Goal: Task Accomplishment & Management: Complete application form

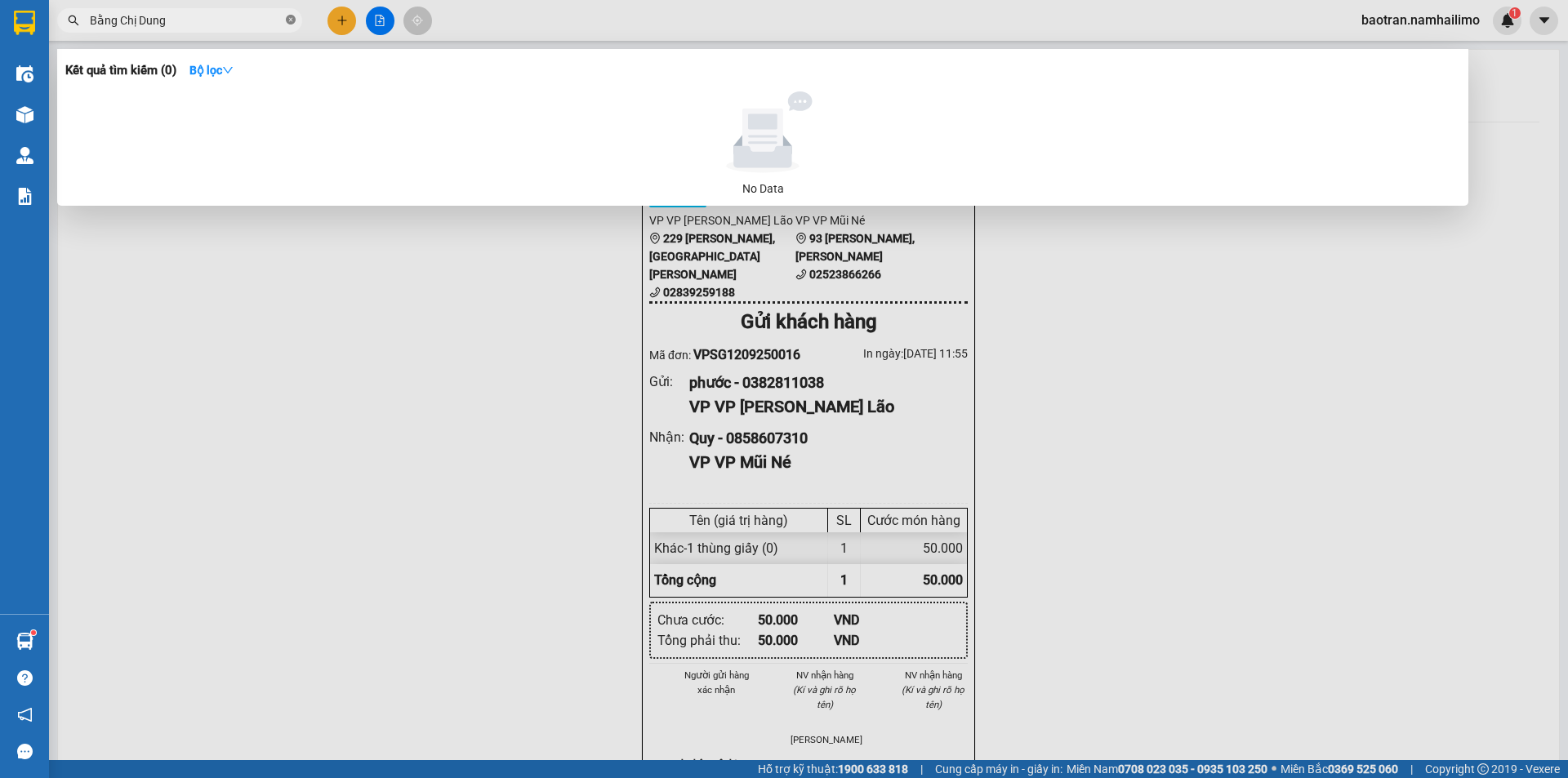
click at [292, 24] on icon "close-circle" at bounding box center [291, 20] width 10 height 10
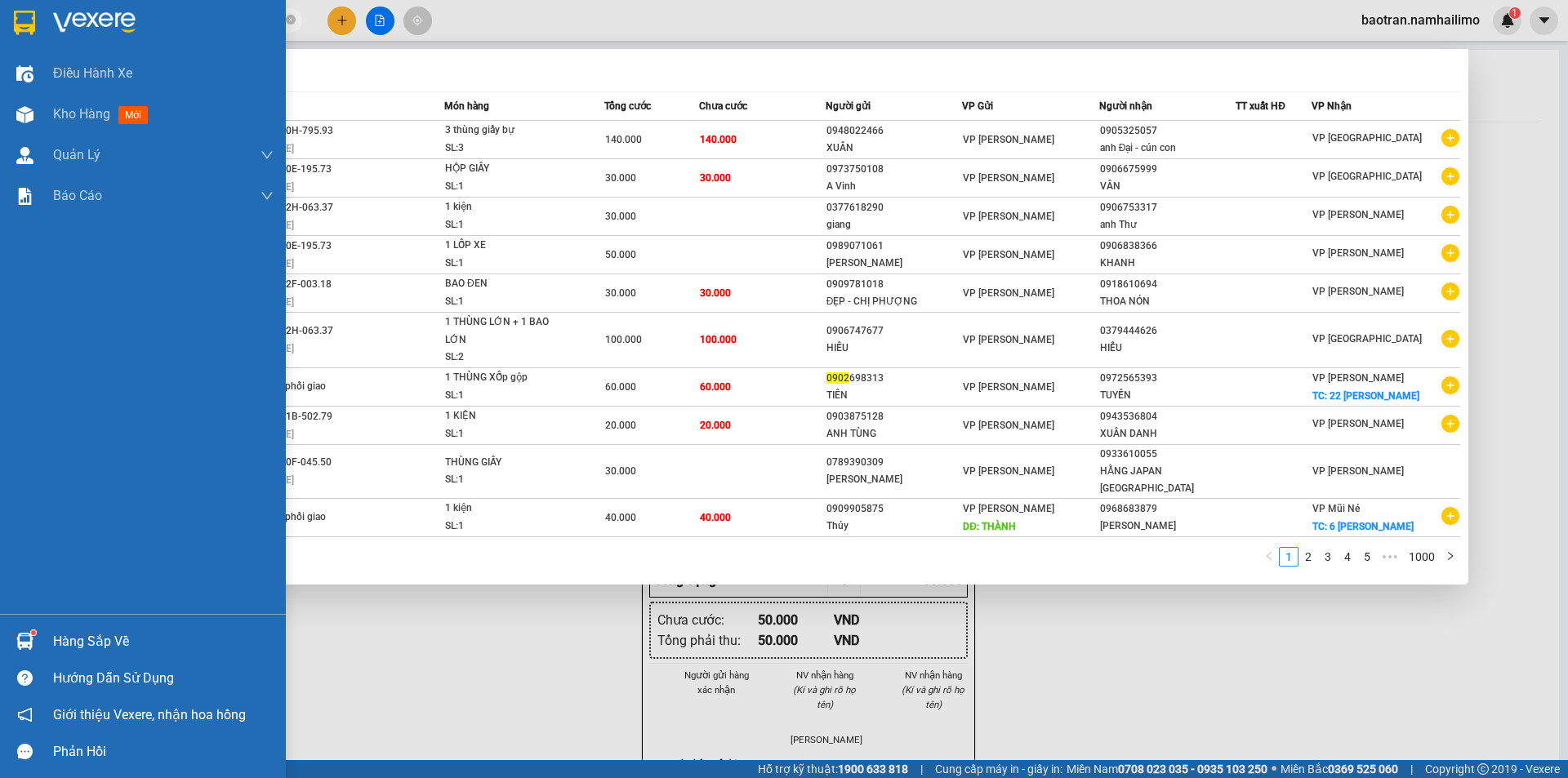
type input "0902"
click at [77, 637] on div "Hàng sắp về" at bounding box center [163, 641] width 221 height 24
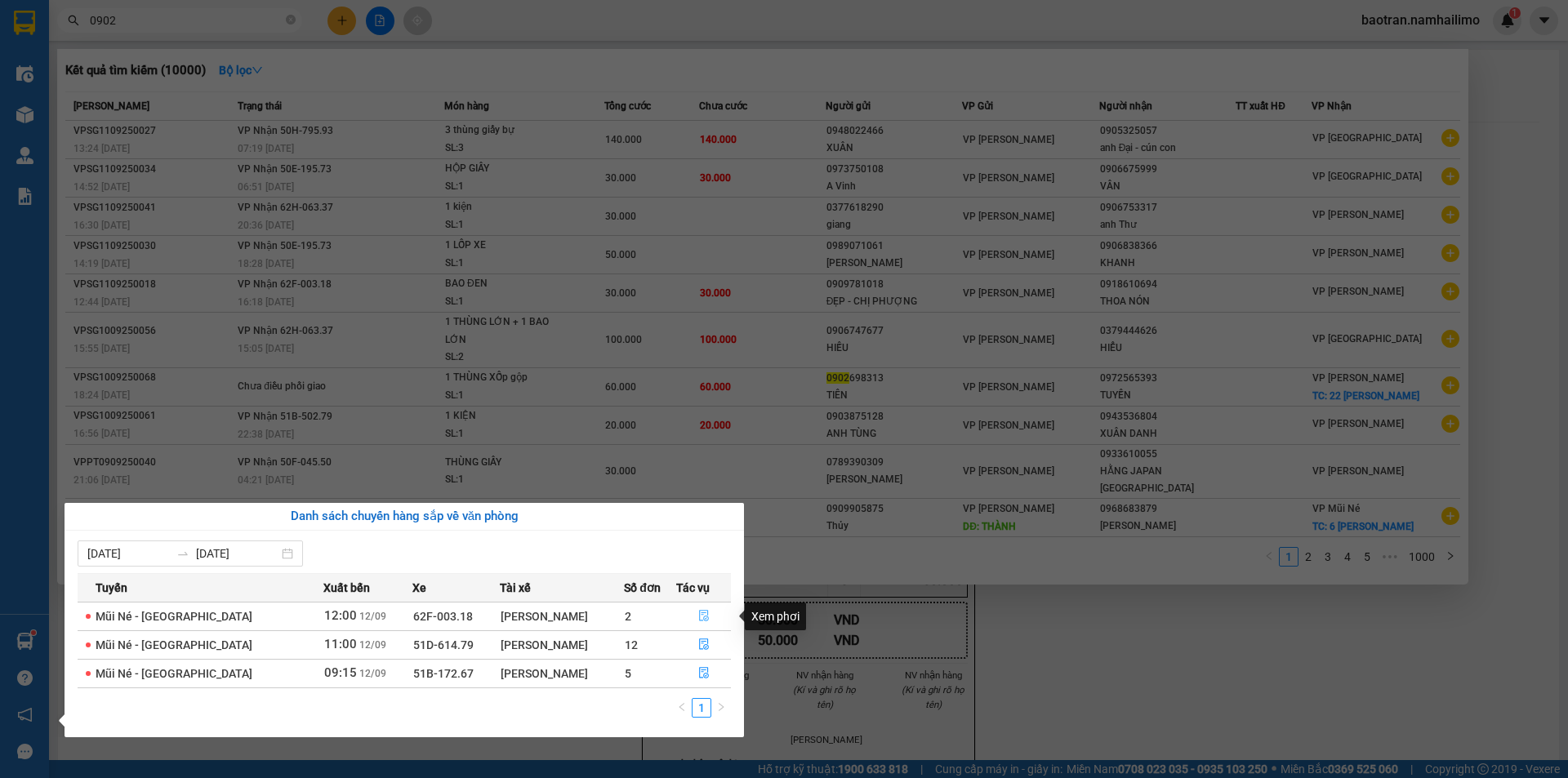
click at [698, 614] on icon "file-done" at bounding box center [704, 616] width 12 height 12
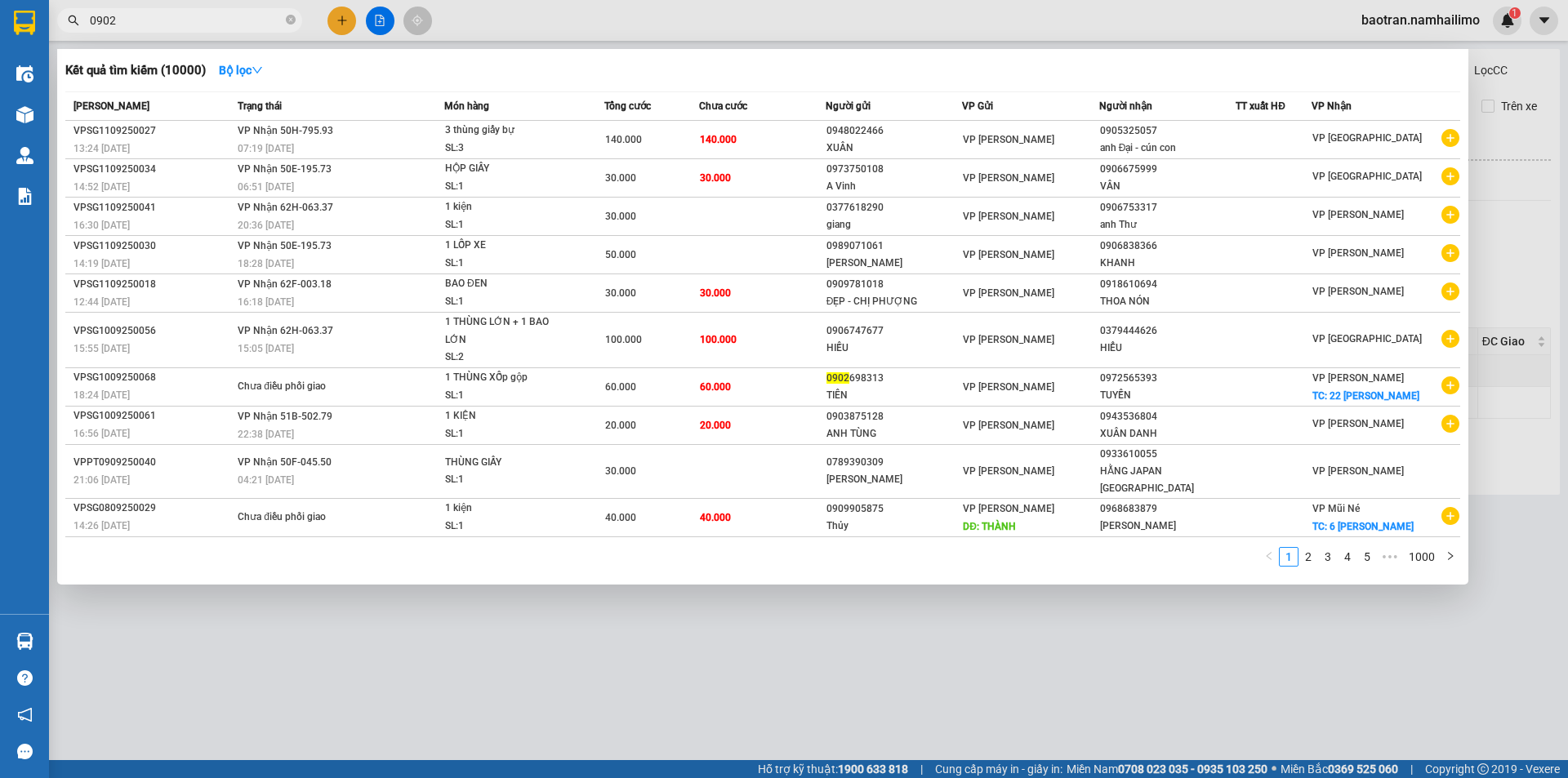
click at [652, 26] on div at bounding box center [784, 389] width 1568 height 778
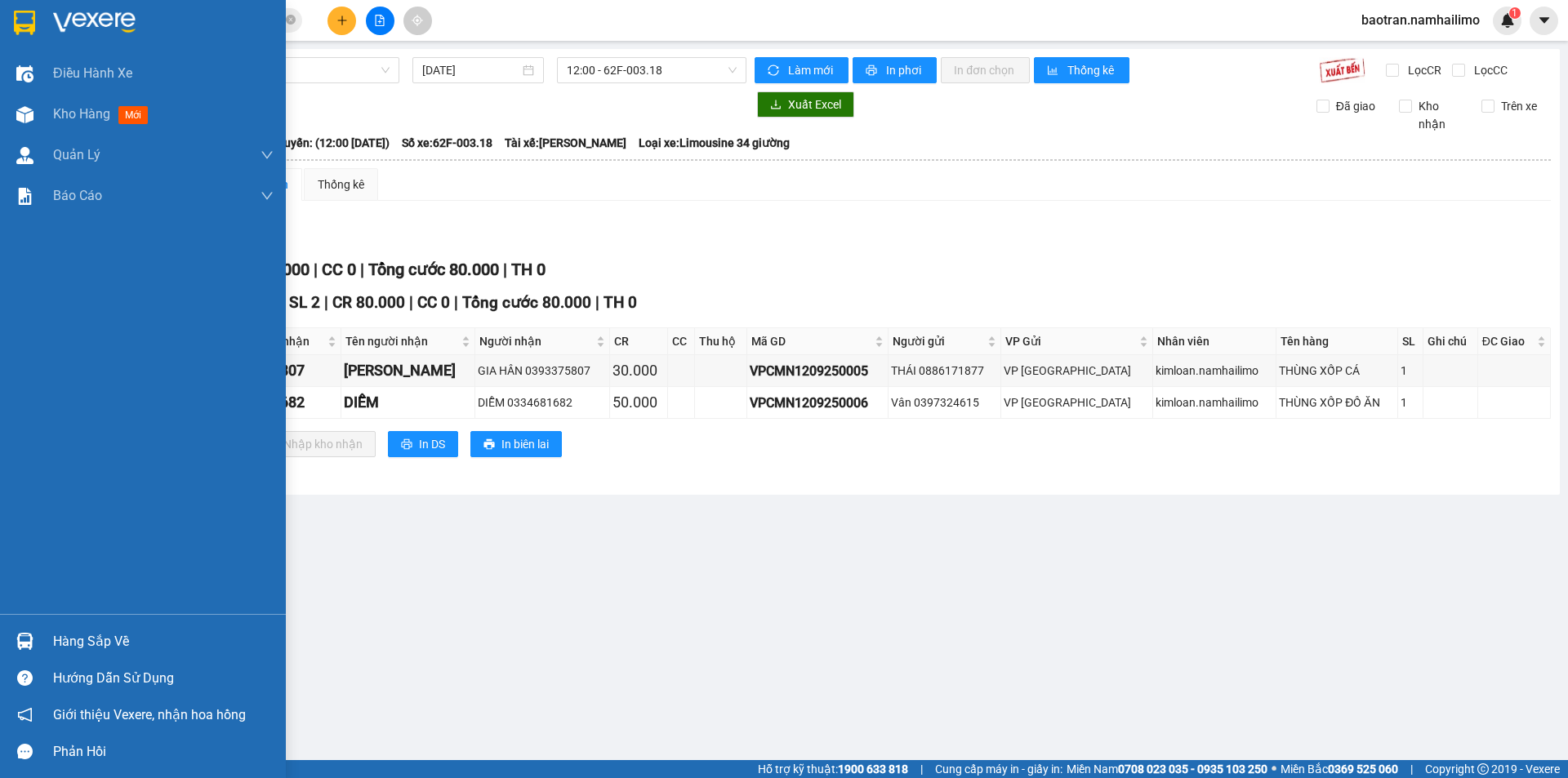
click at [86, 638] on div "Hàng sắp về" at bounding box center [163, 641] width 221 height 24
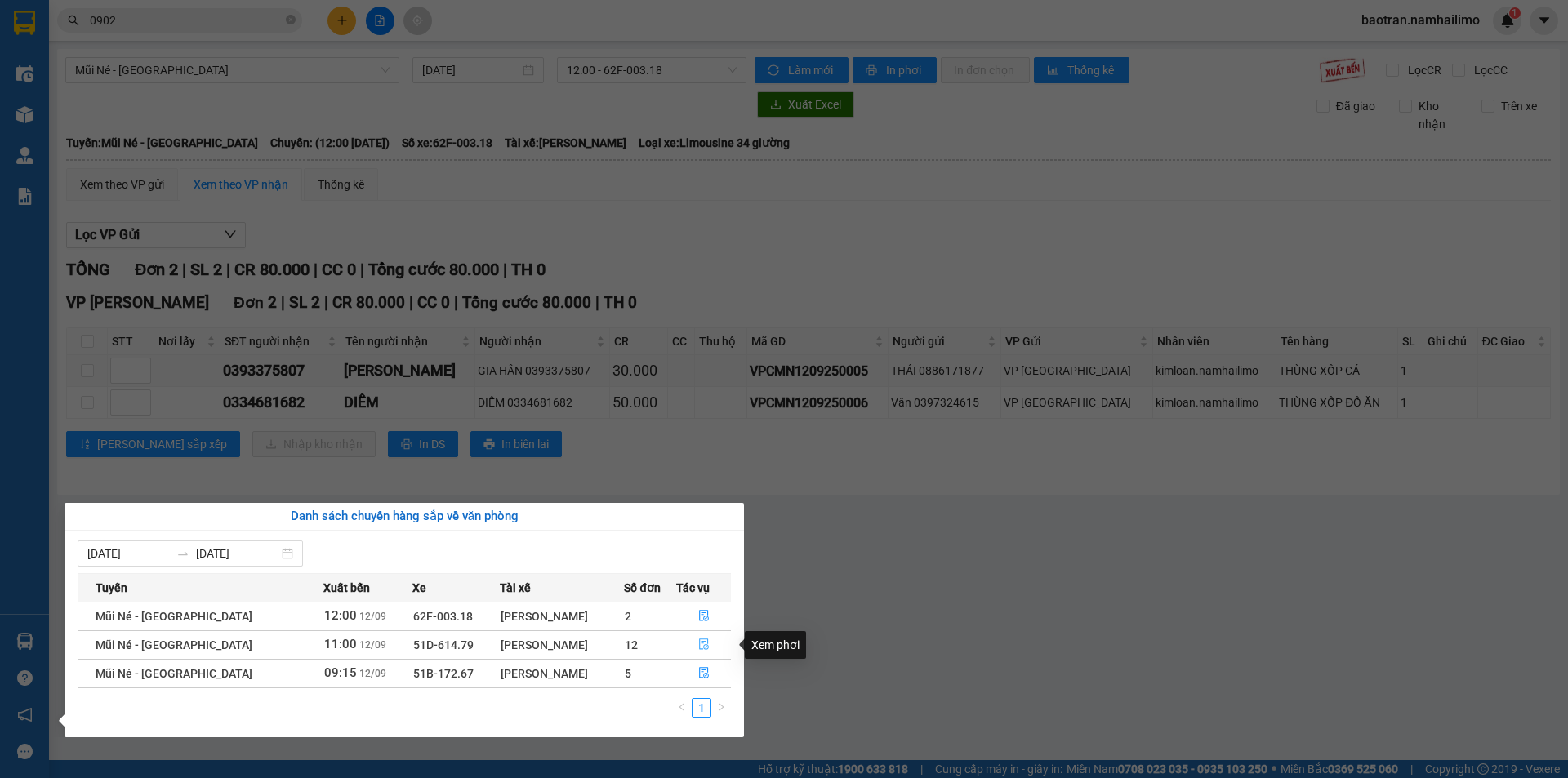
click at [699, 643] on icon "file-done" at bounding box center [704, 645] width 10 height 12
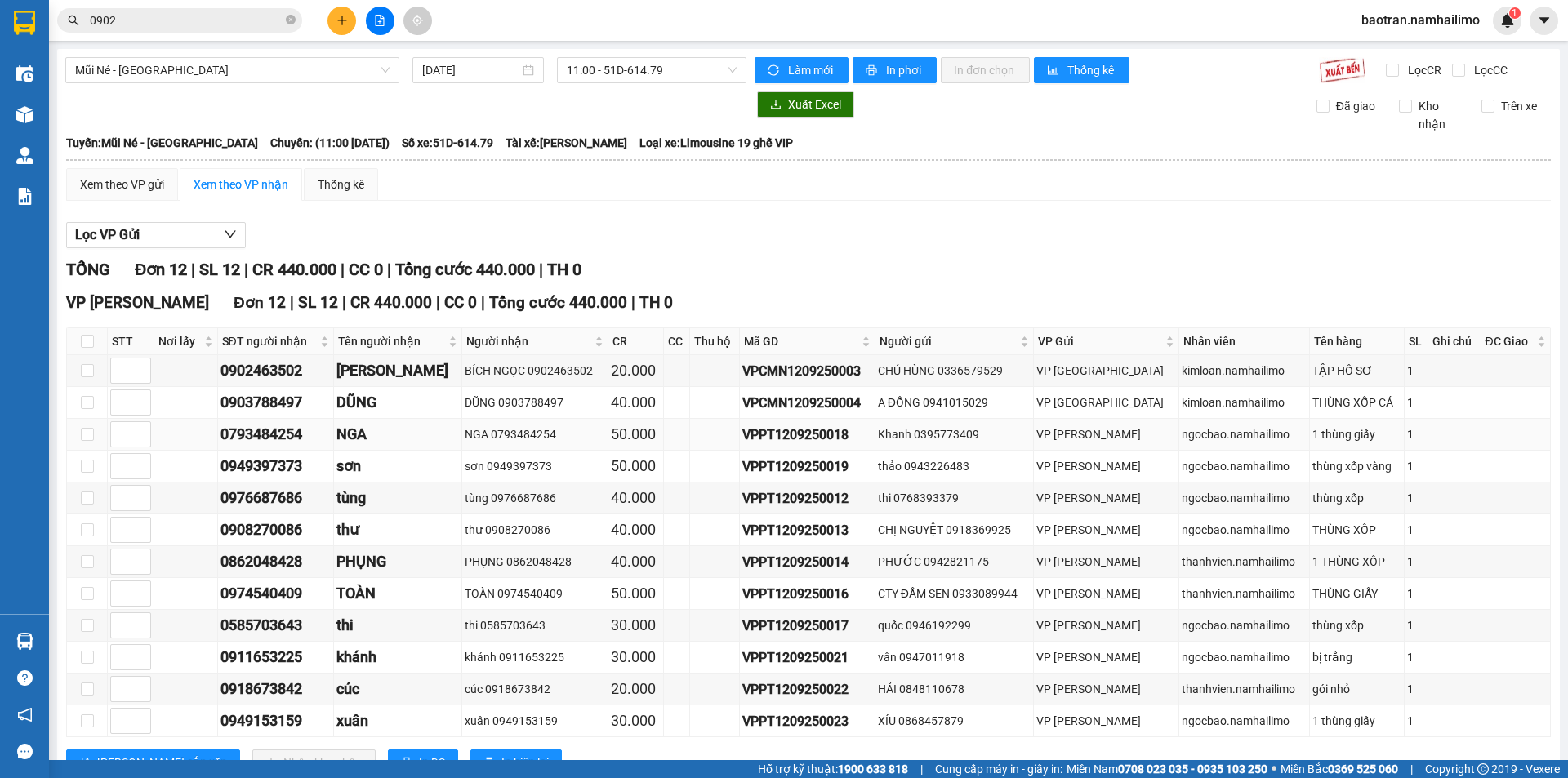
scroll to position [61, 0]
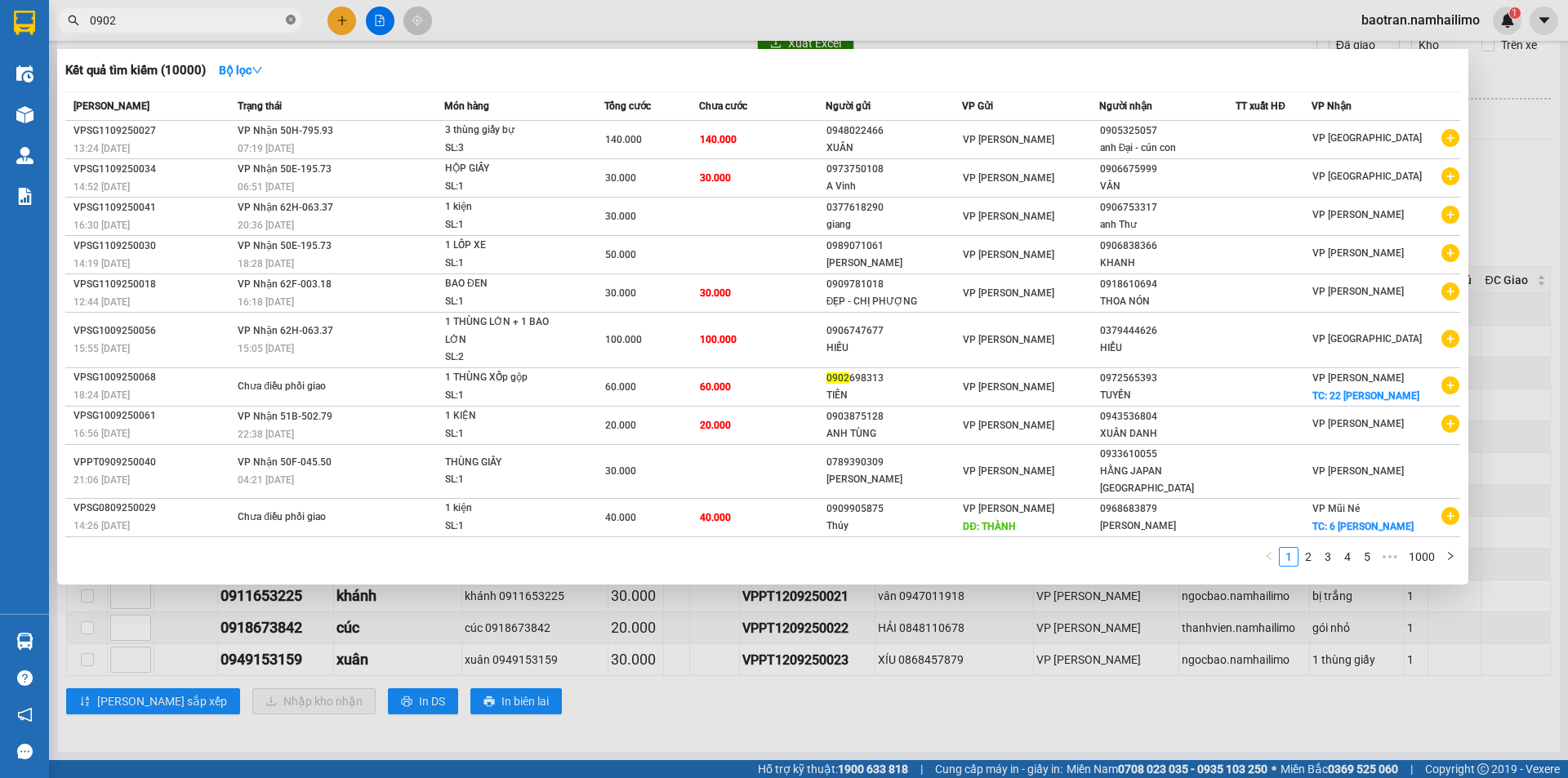
click at [291, 17] on icon "close-circle" at bounding box center [291, 20] width 10 height 10
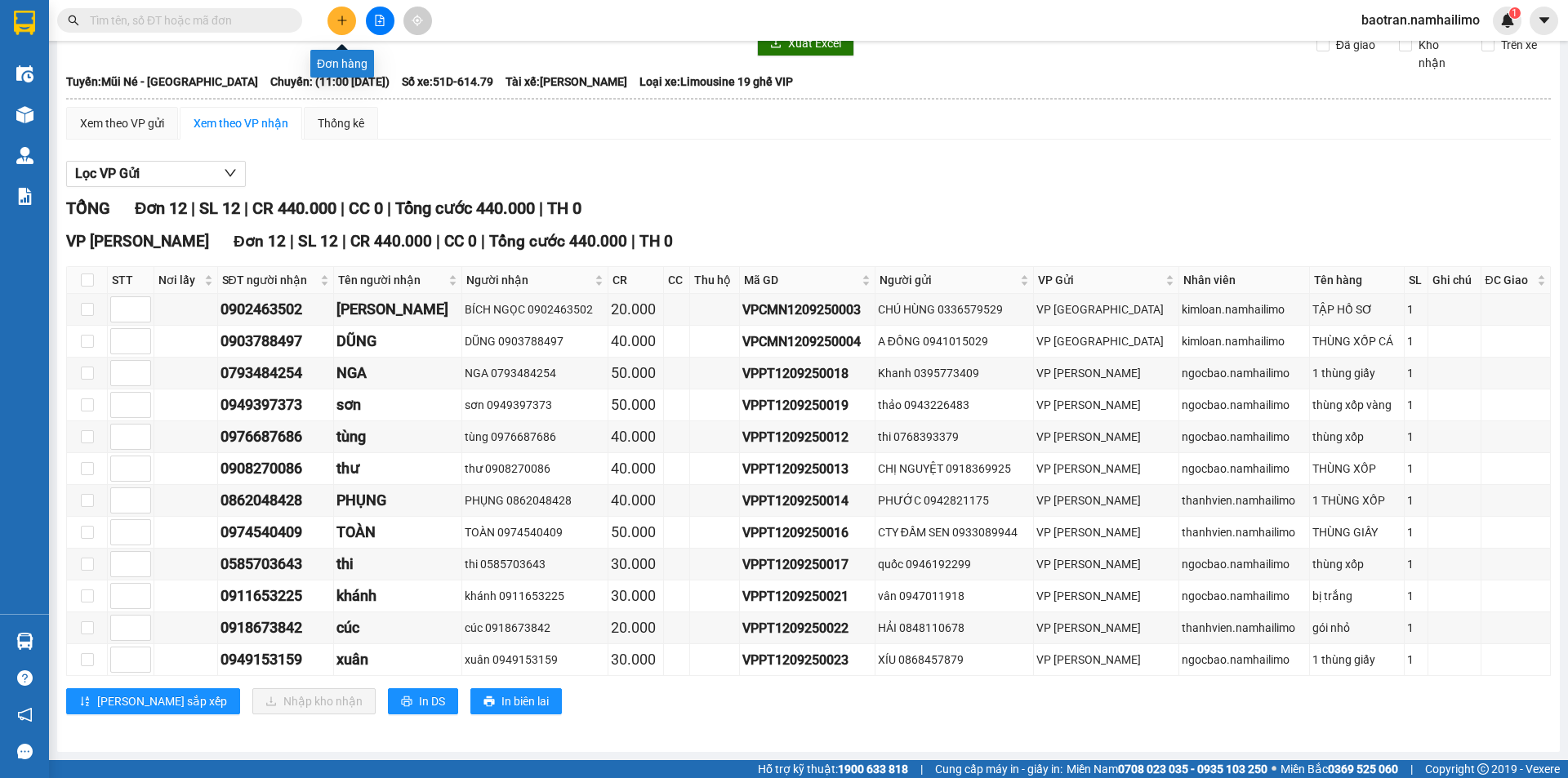
click at [331, 18] on button at bounding box center [341, 21] width 28 height 28
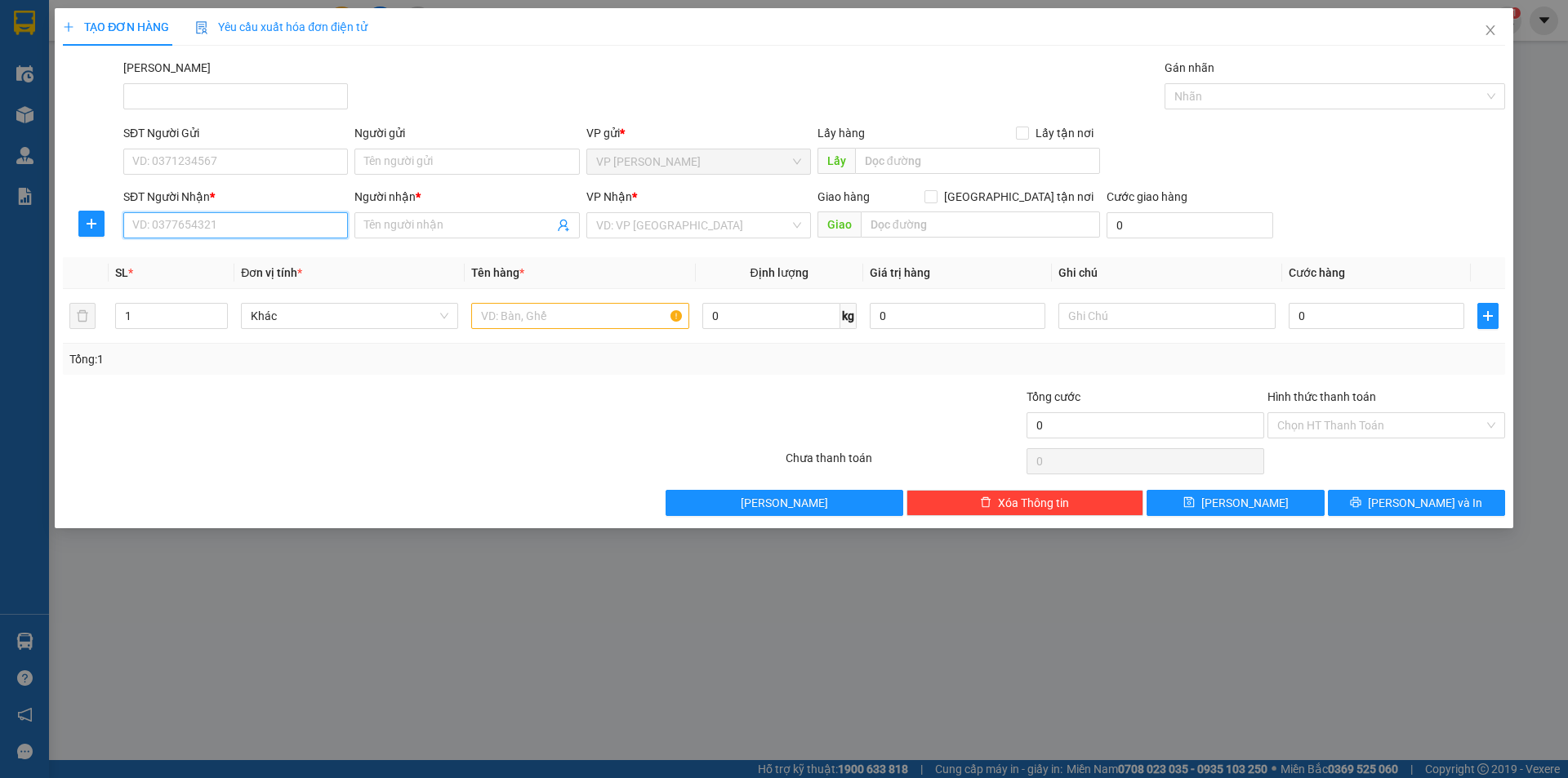
drag, startPoint x: 156, startPoint y: 223, endPoint x: 150, endPoint y: 218, distance: 7.8
click at [156, 222] on input "SĐT Người Nhận *" at bounding box center [235, 225] width 224 height 26
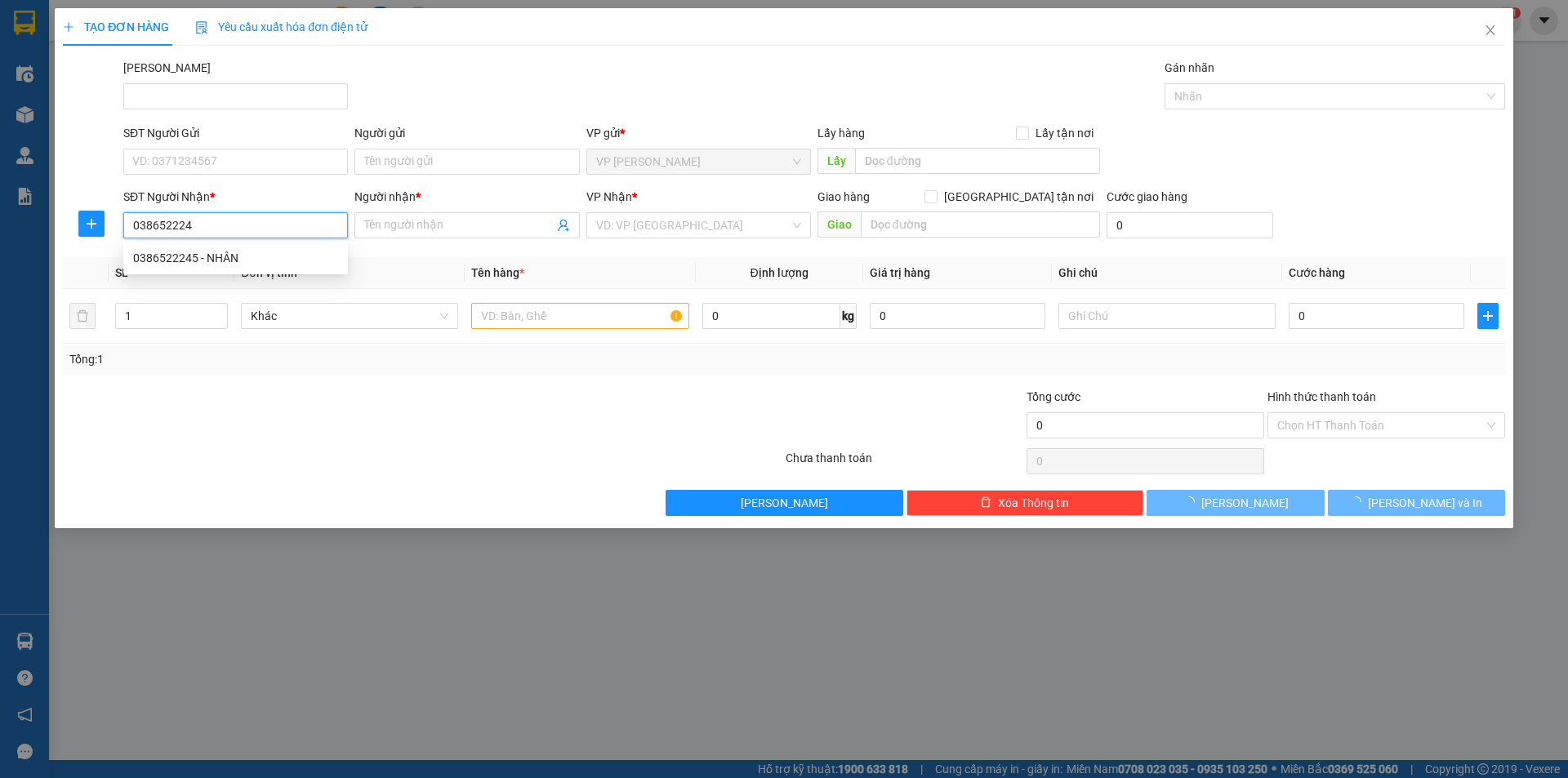
type input "0386522245"
click at [212, 253] on div "0386522245 - NHÂN" at bounding box center [235, 258] width 205 height 18
type input "NHÂN"
type input "60.000"
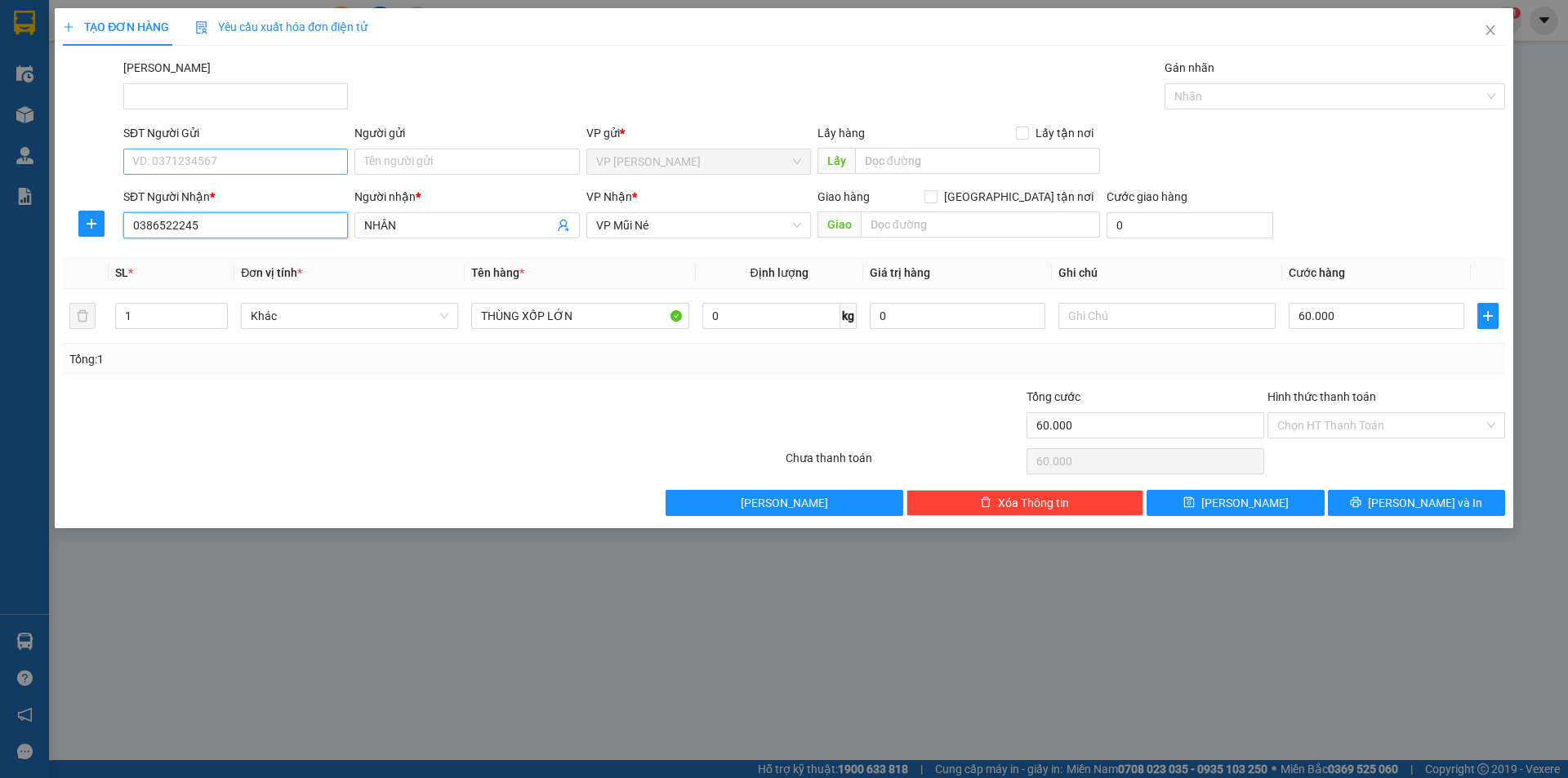
type input "0386522245"
click at [204, 158] on input "SĐT Người Gửi" at bounding box center [235, 161] width 224 height 26
click at [192, 209] on div "0909691915 - [GEOGRAPHIC_DATA]" at bounding box center [235, 220] width 224 height 26
type input "0909691915"
type input "Minh"
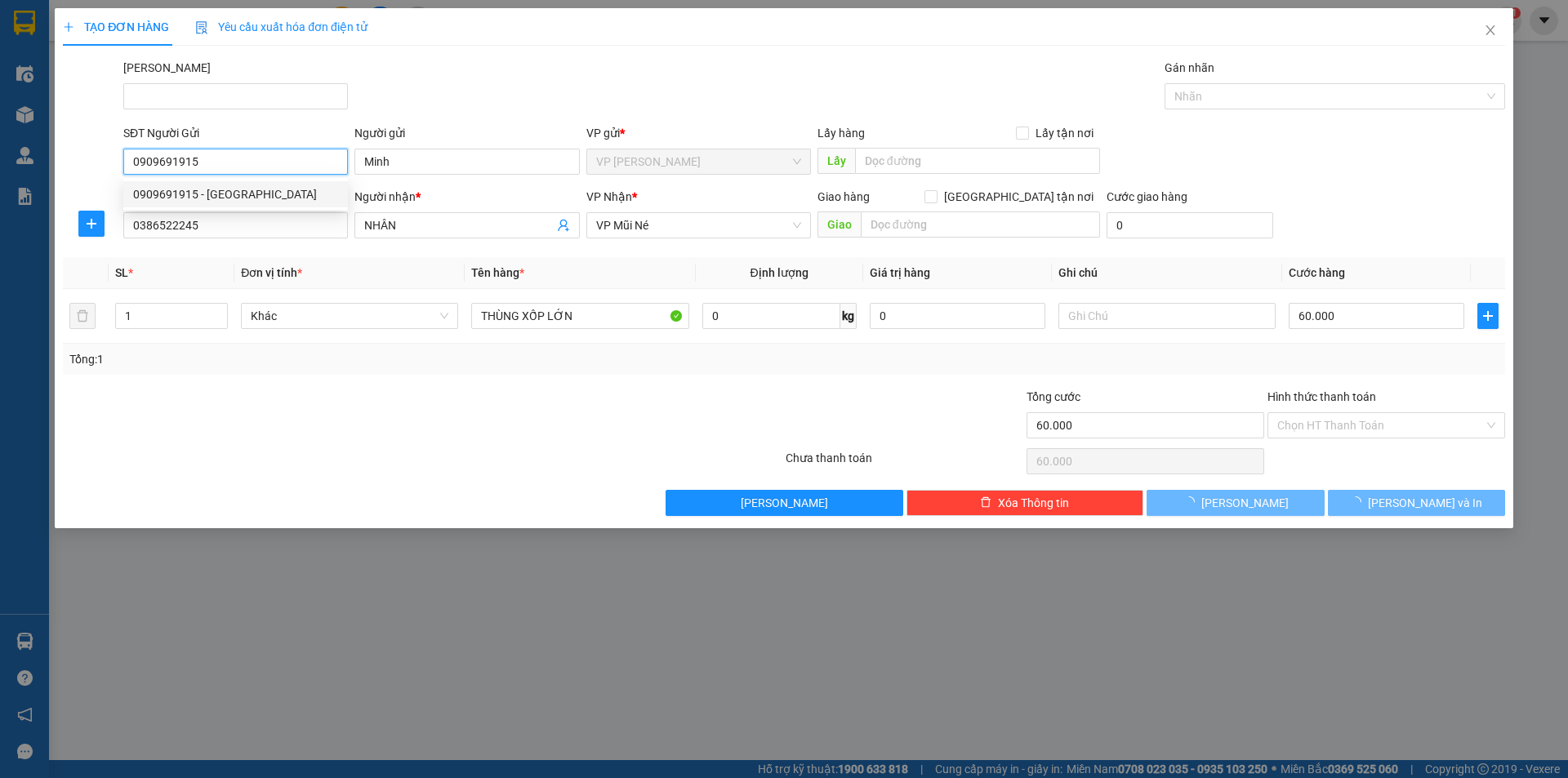
type input "70.000"
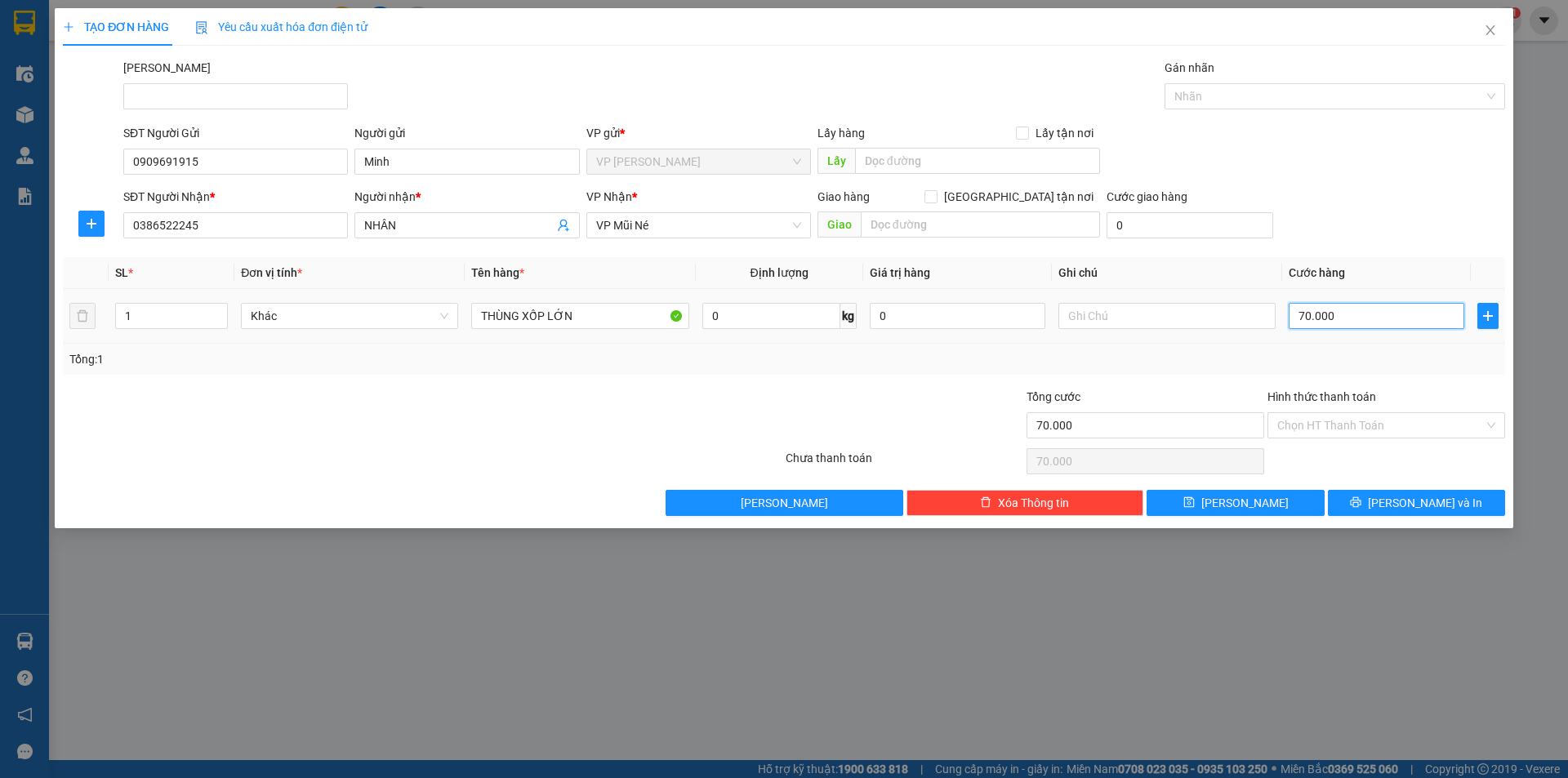
click at [1351, 315] on input "70.000" at bounding box center [1376, 315] width 176 height 26
type input "6"
type input "60"
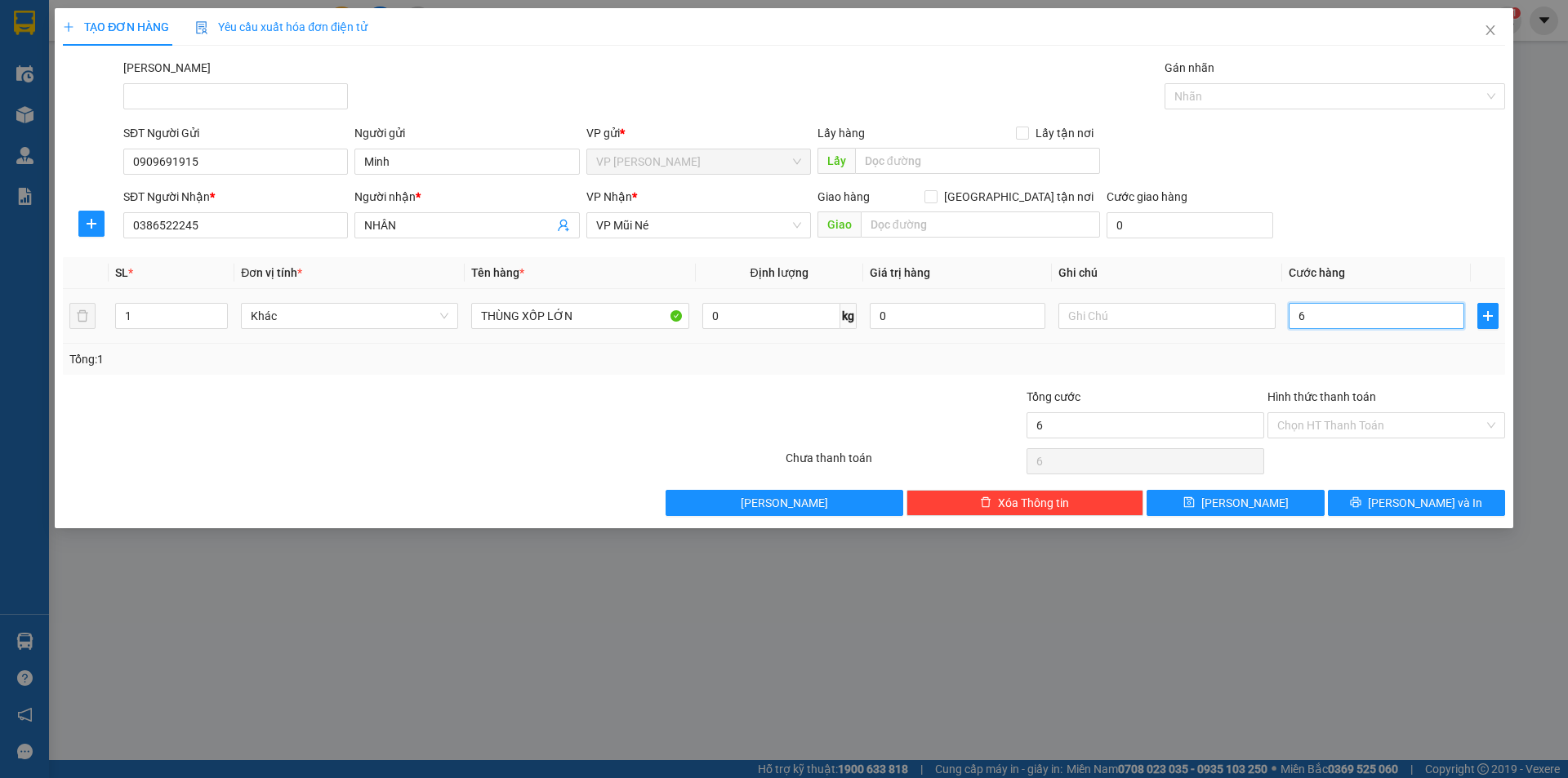
type input "60"
type input "600"
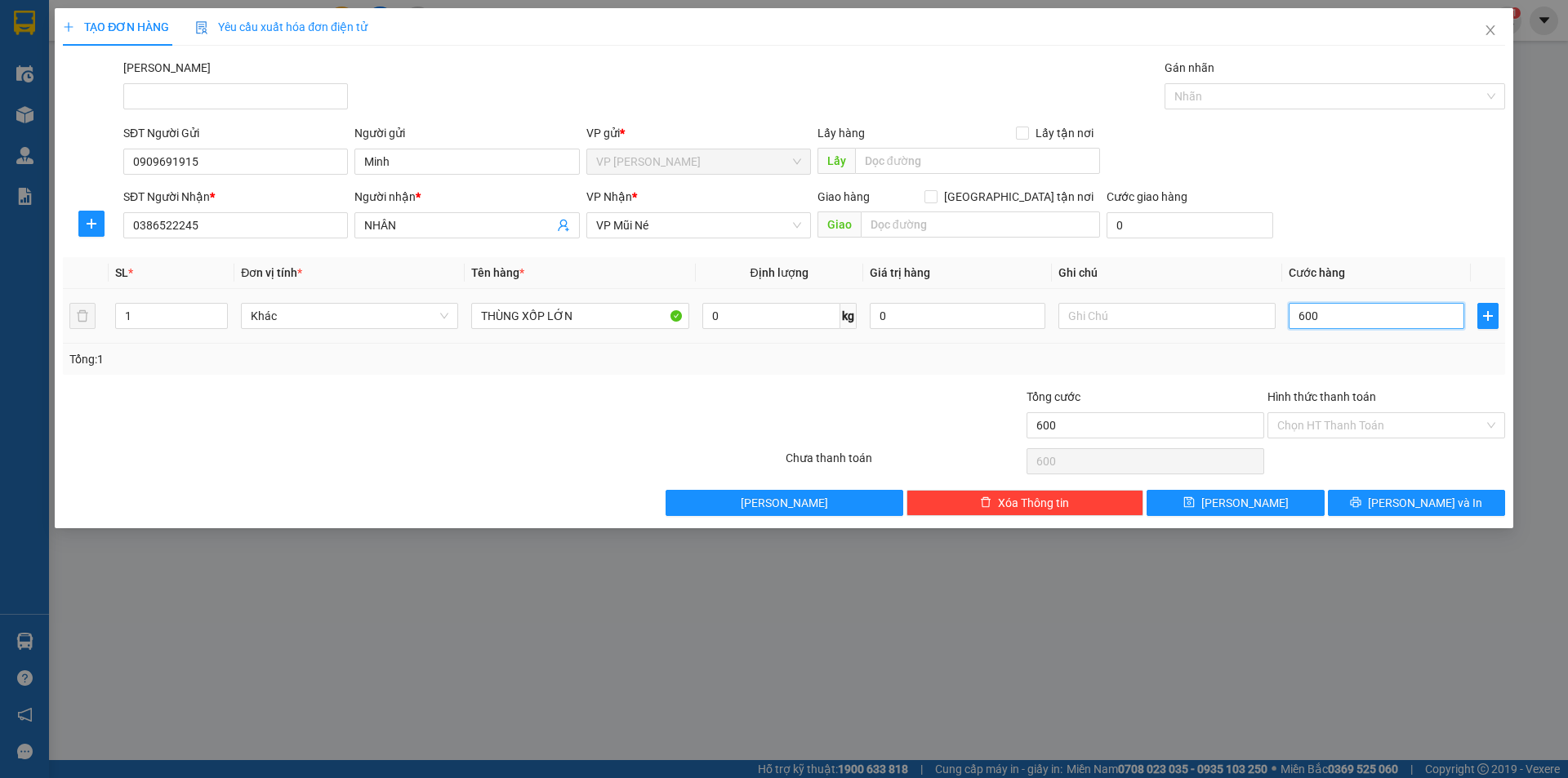
type input "6.000"
type input "60.000"
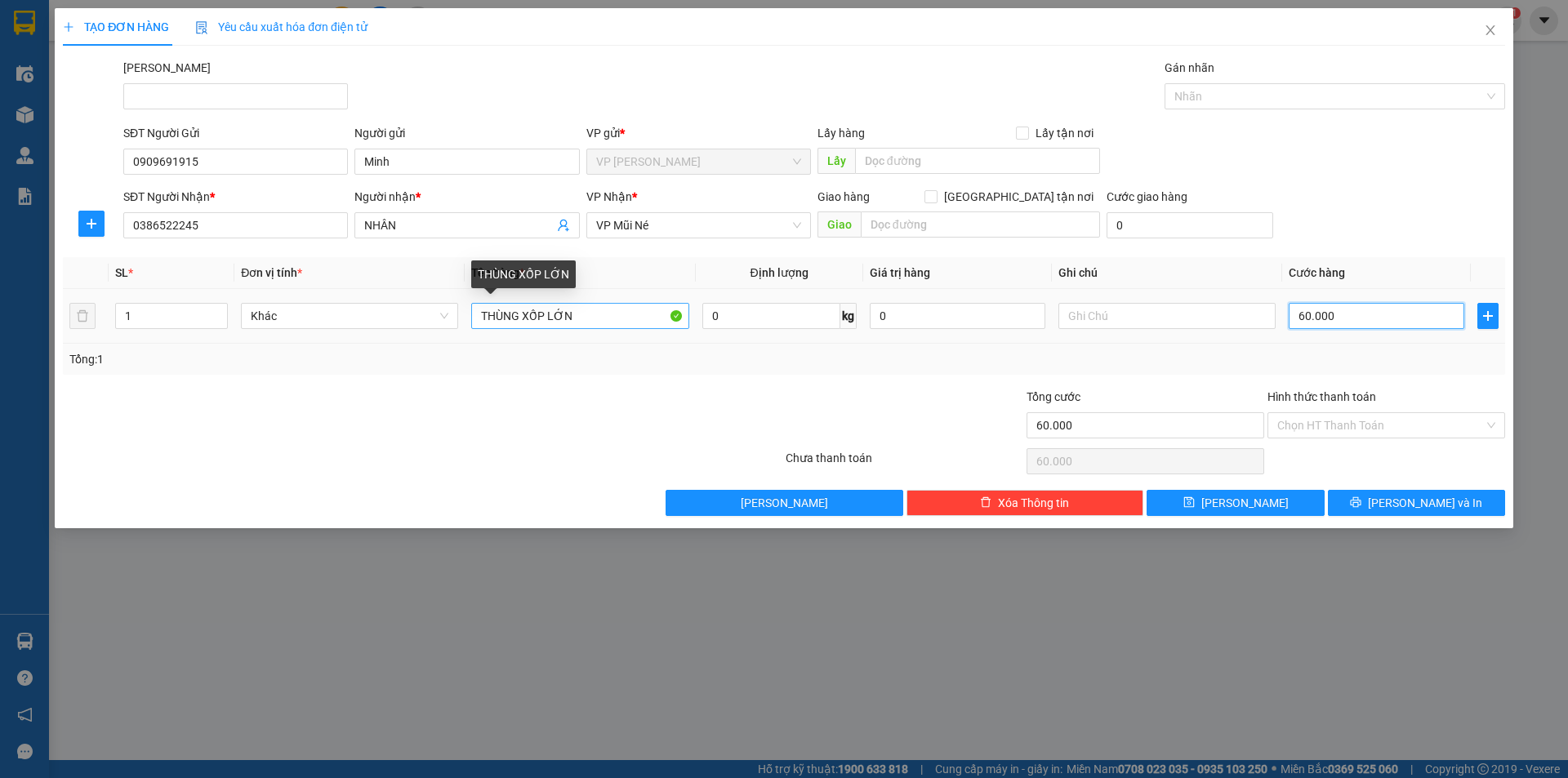
type input "60.000"
click at [631, 325] on input "THÙNG XỐP LỚN" at bounding box center [580, 315] width 218 height 26
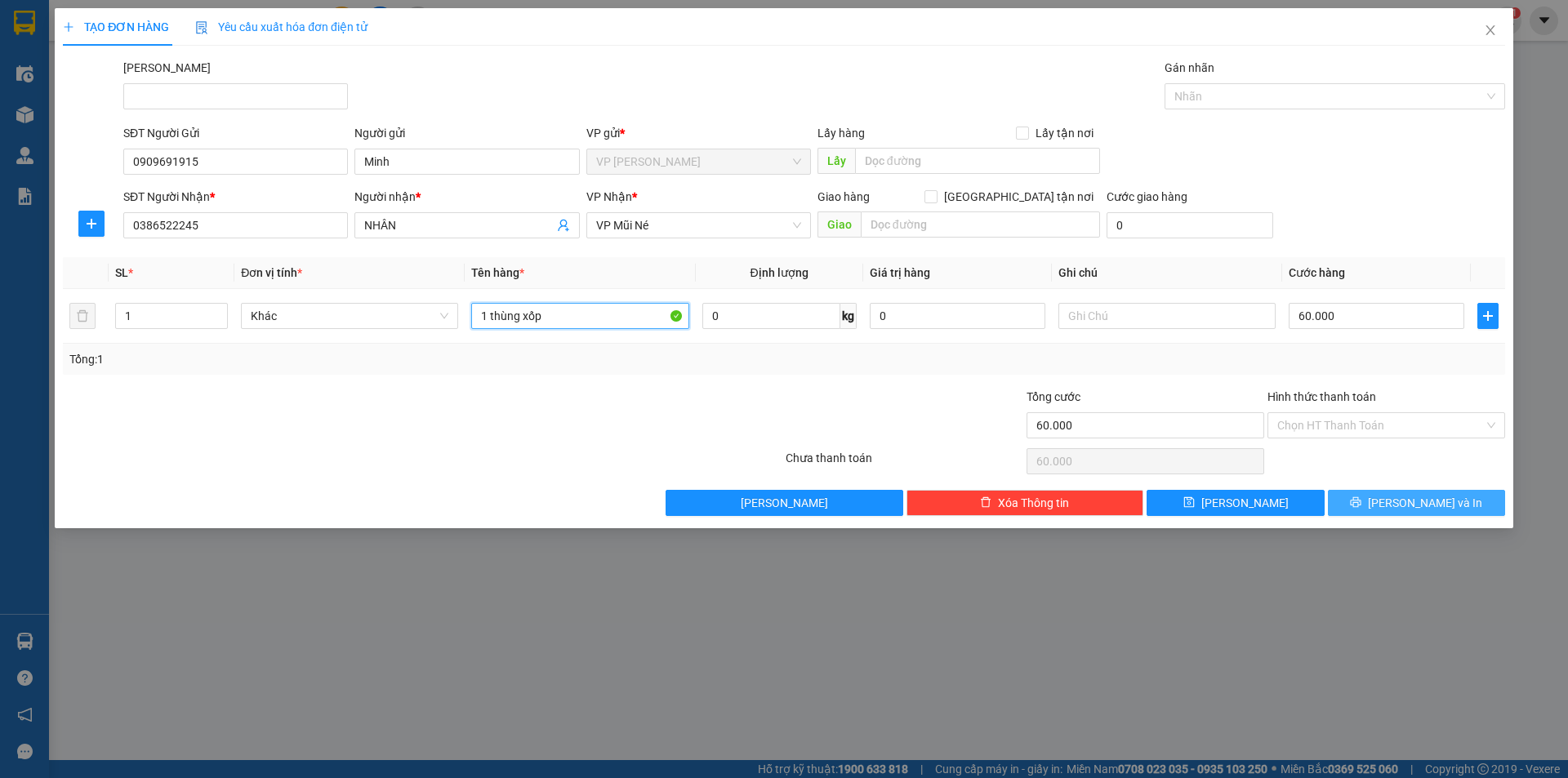
type input "1 thùng xốp"
click at [1446, 510] on span "[PERSON_NAME] và In" at bounding box center [1425, 502] width 115 height 18
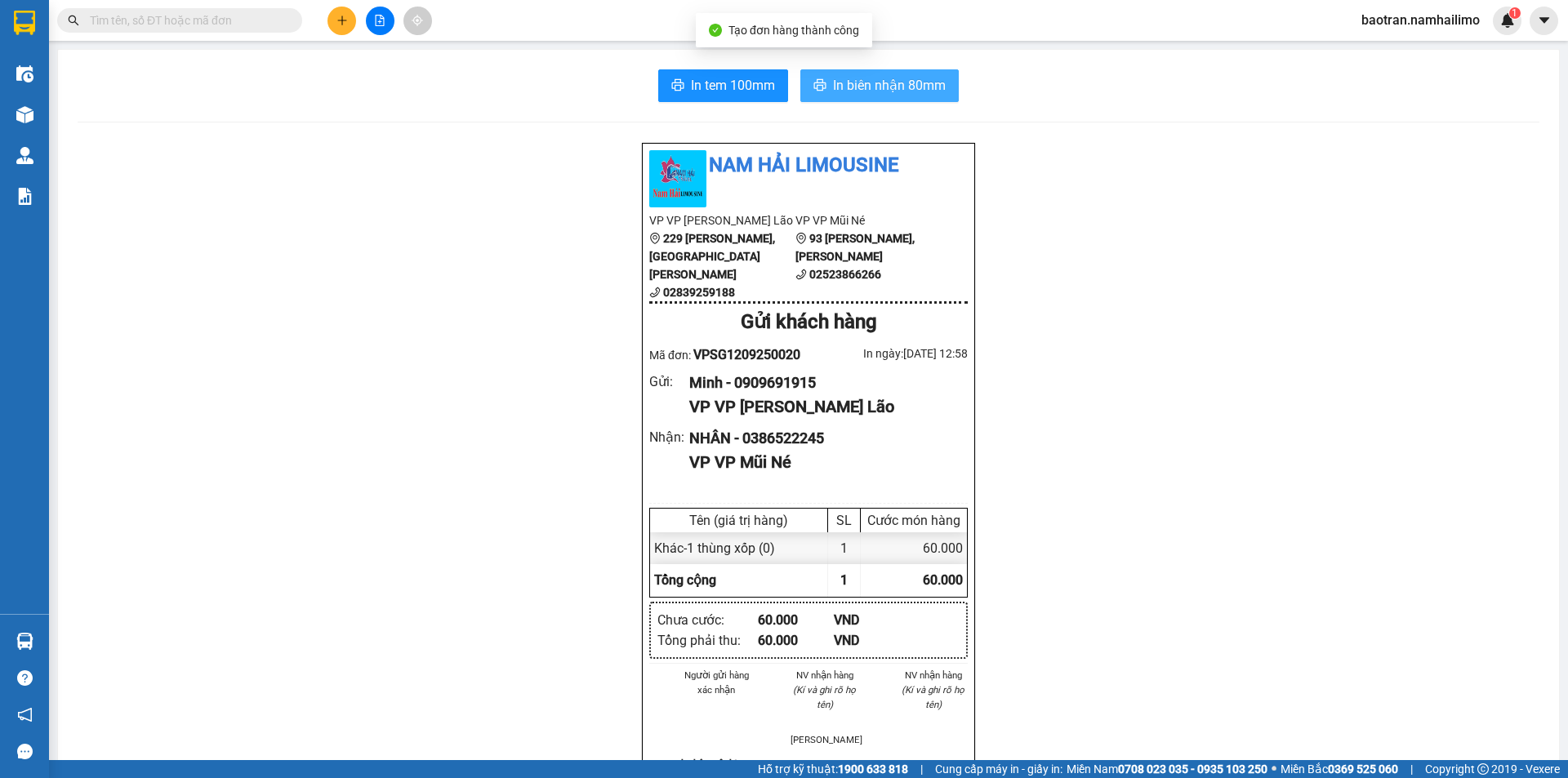
click at [912, 95] on span "In biên nhận 80mm" at bounding box center [889, 85] width 113 height 20
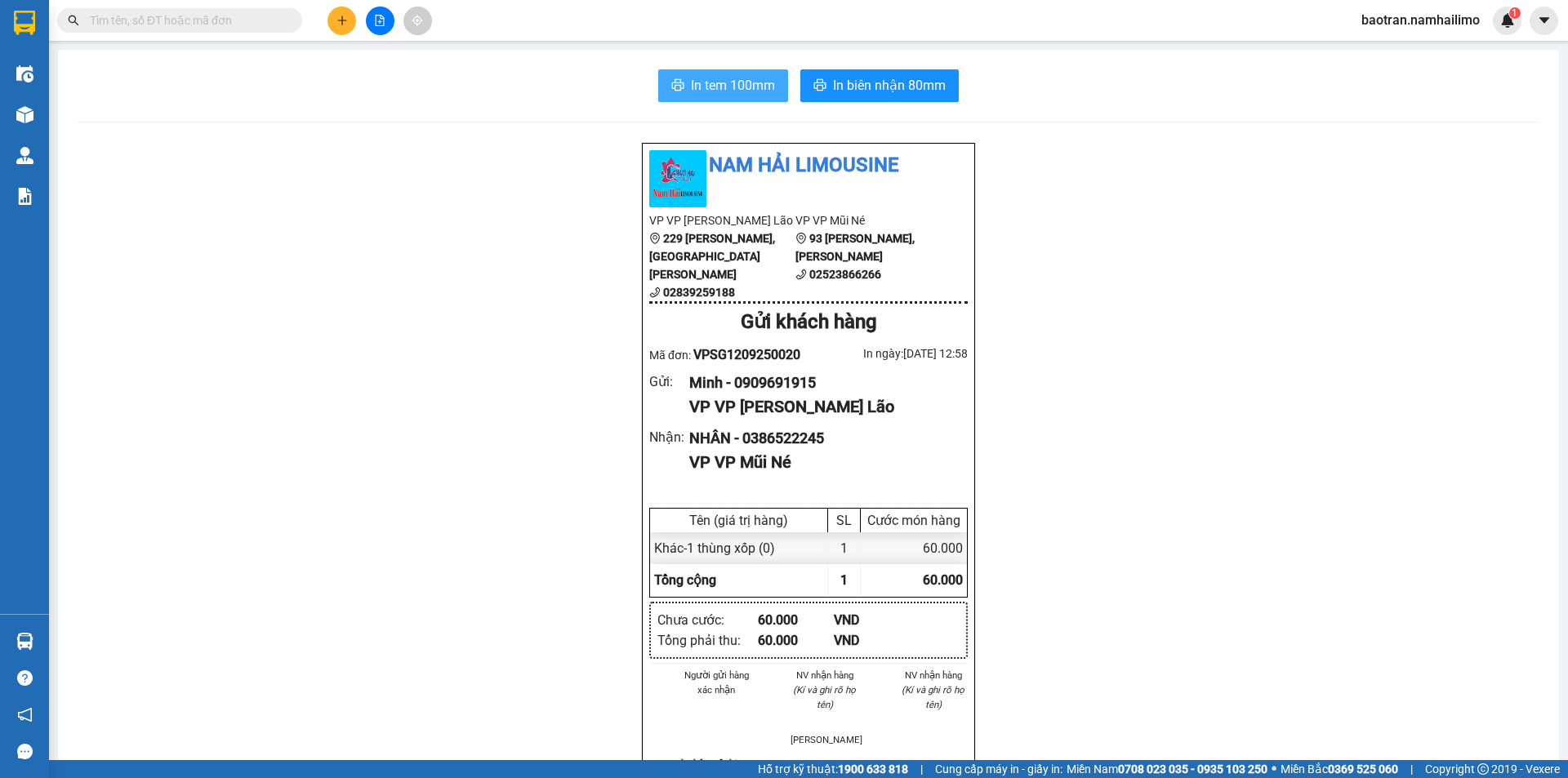
click at [740, 86] on span "In tem 100mm" at bounding box center [733, 85] width 85 height 20
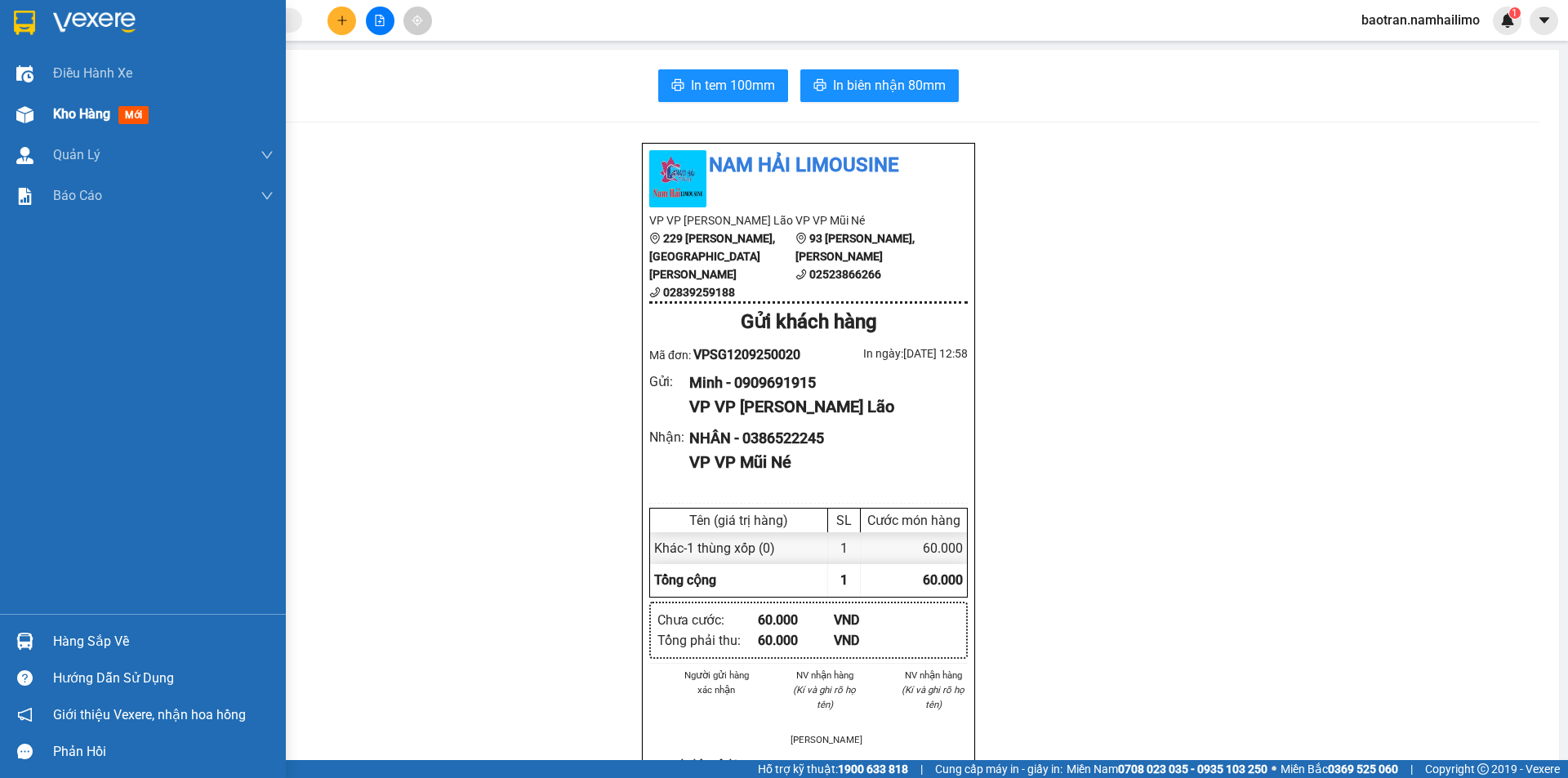
click at [45, 101] on div "Kho hàng mới" at bounding box center [143, 114] width 286 height 41
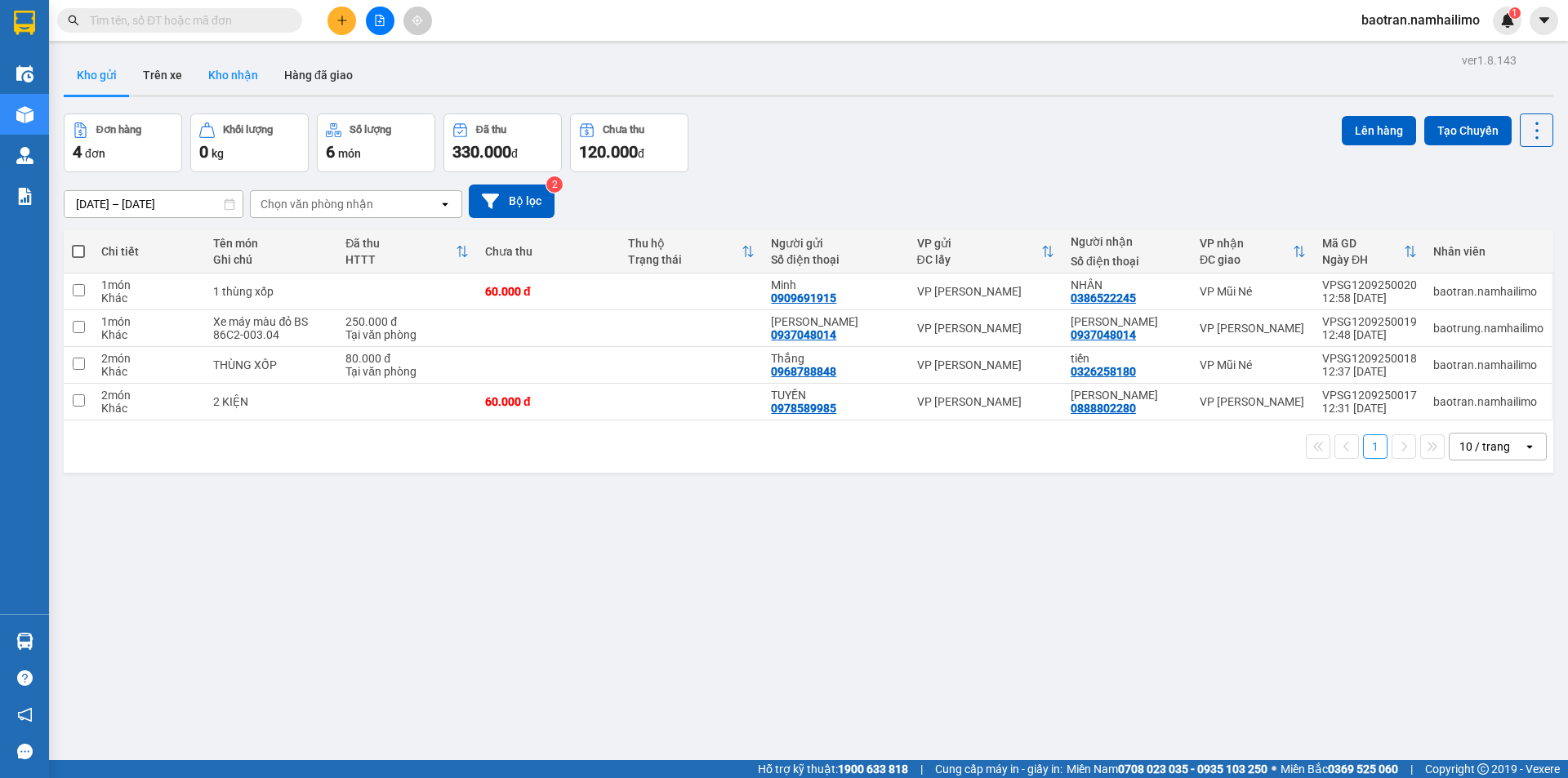
click at [228, 75] on button "Kho nhận" at bounding box center [233, 74] width 76 height 39
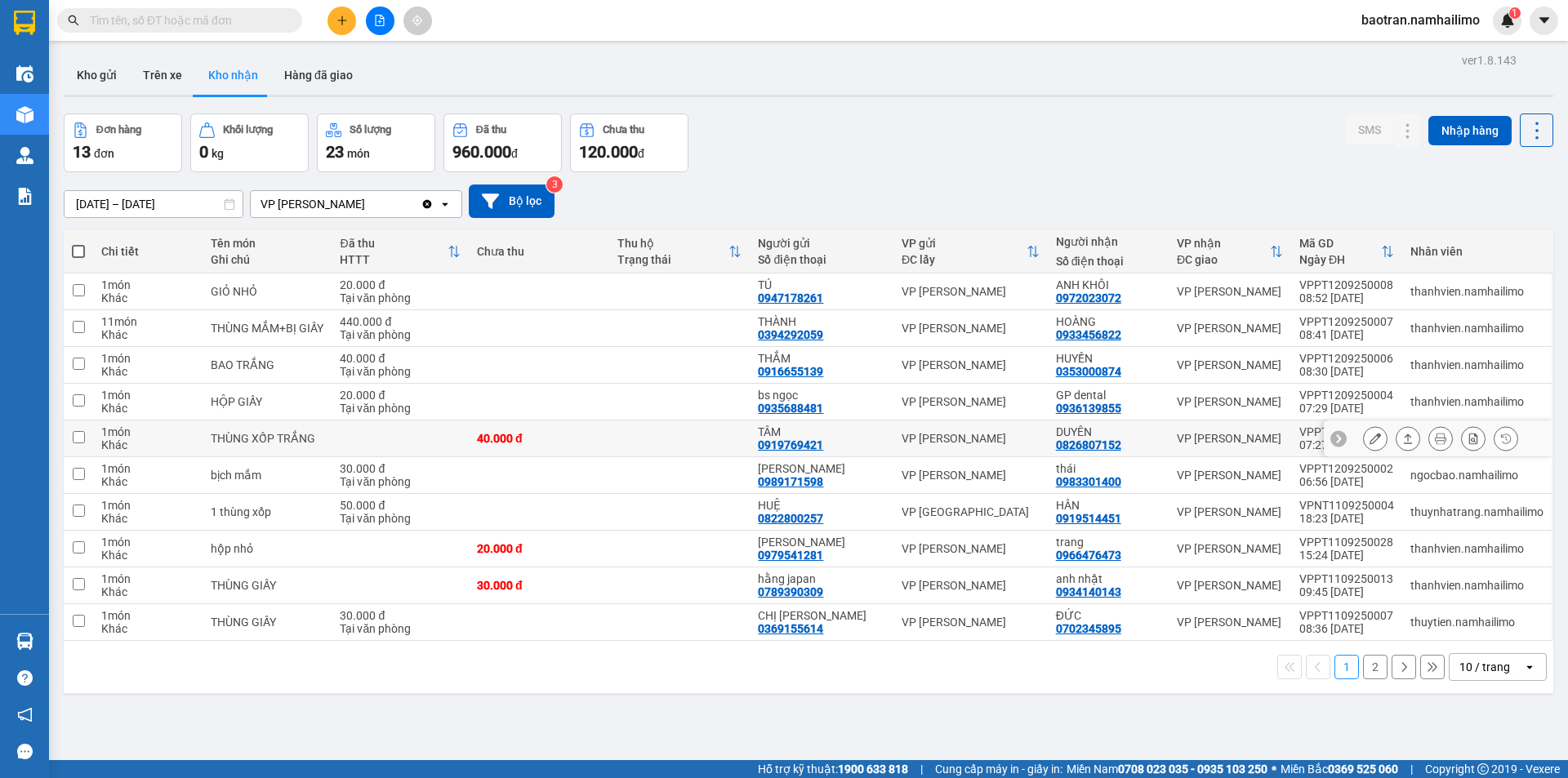
click at [461, 427] on td at bounding box center [400, 439] width 137 height 37
checkbox input "true"
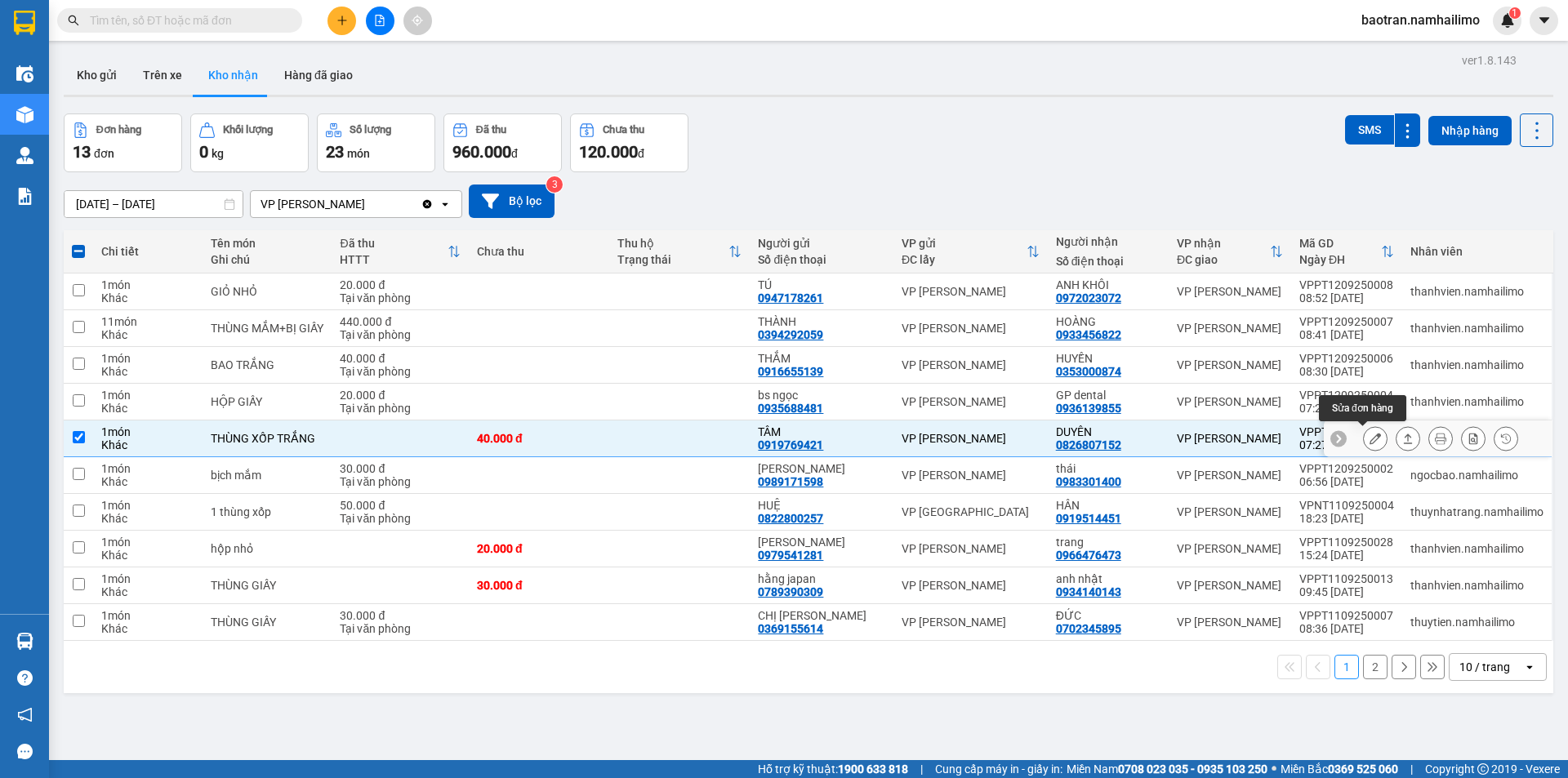
click at [1363, 442] on div at bounding box center [1375, 438] width 24 height 24
click at [1370, 443] on icon at bounding box center [1376, 438] width 12 height 12
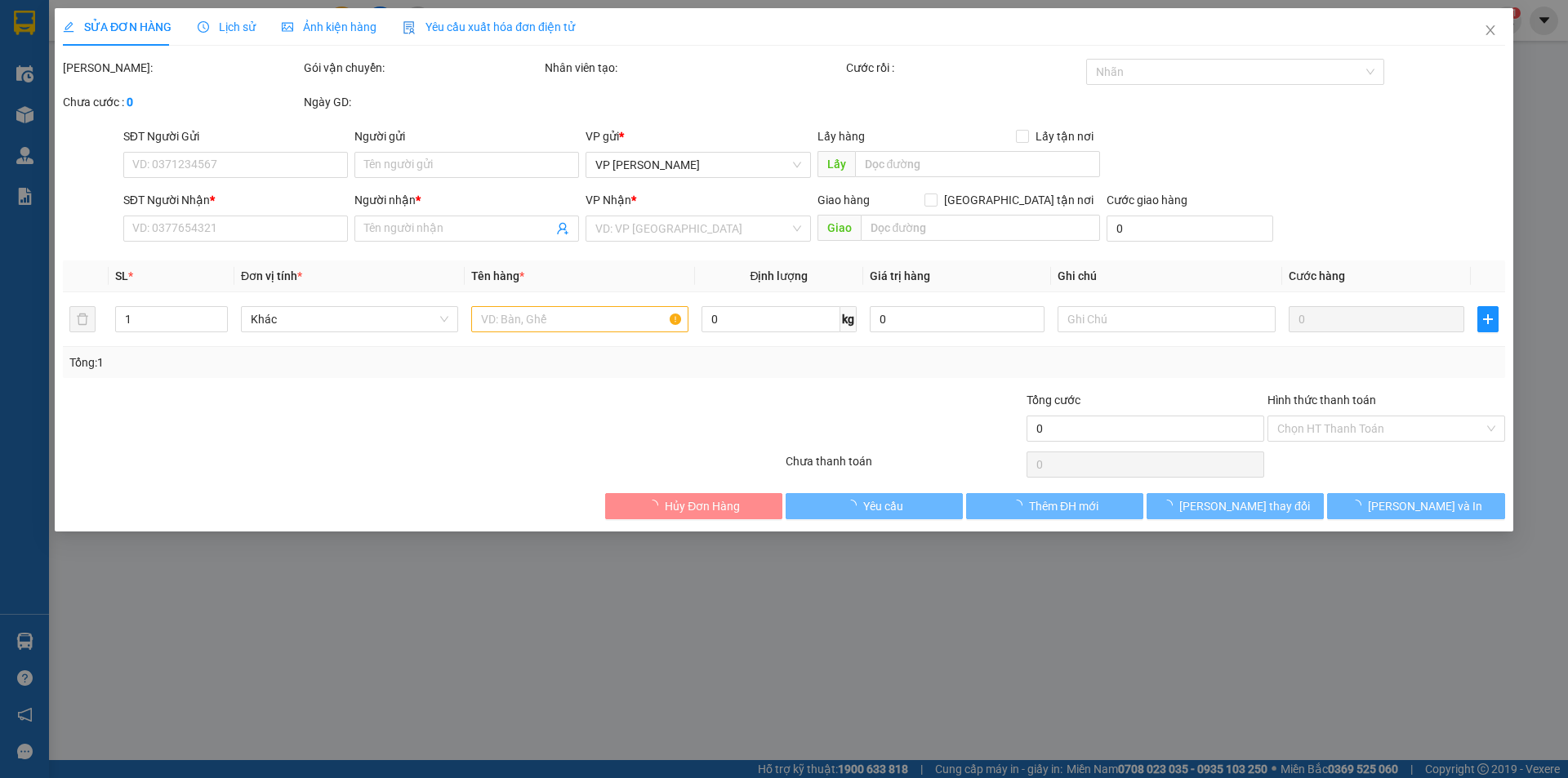
type input "0919769421"
type input "TÂM"
type input "0826807152"
type input "DUYÊN"
type input "40.000"
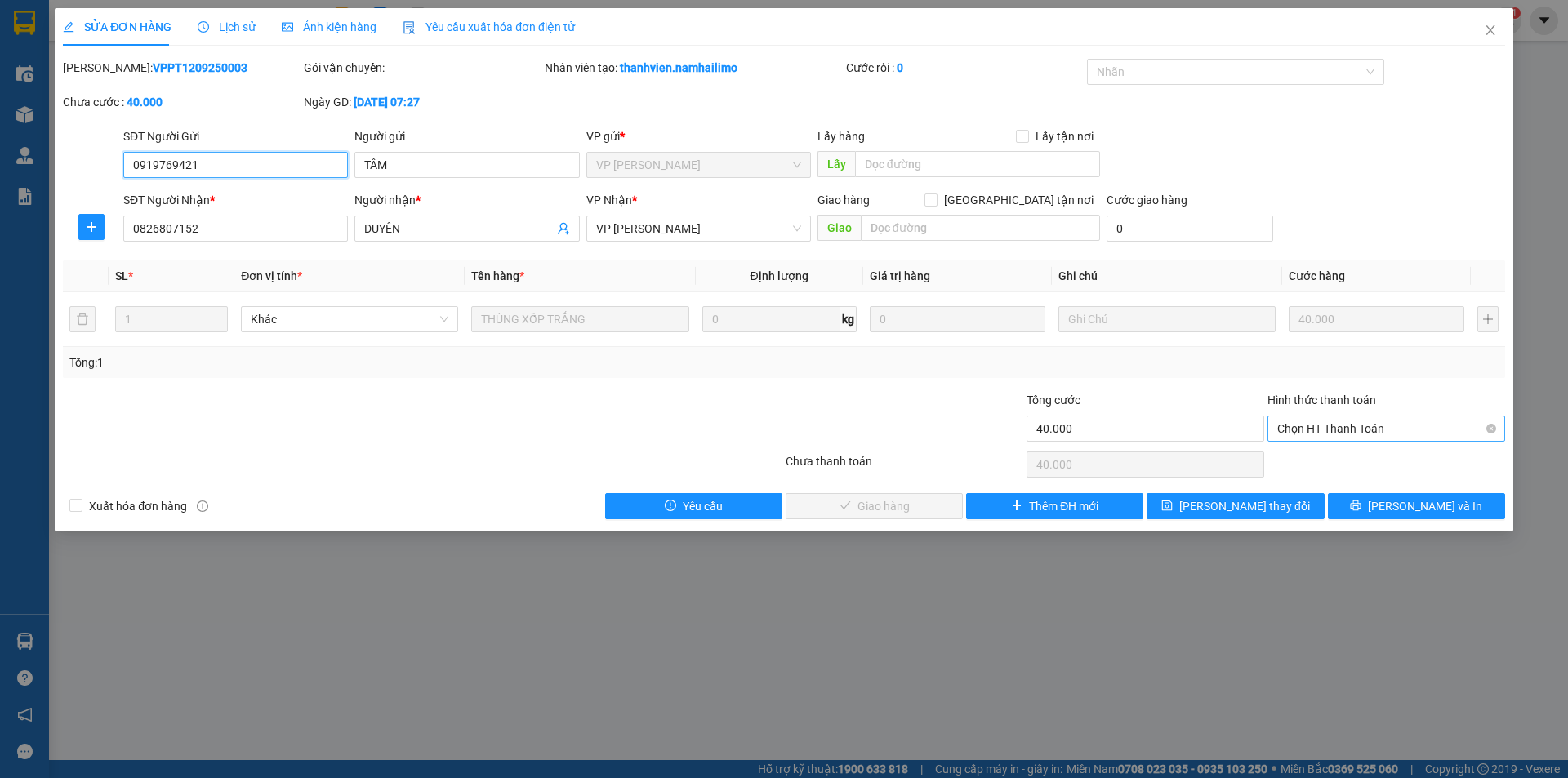
click at [1347, 427] on span "Chọn HT Thanh Toán" at bounding box center [1386, 428] width 218 height 24
click at [1357, 461] on div "Tại văn phòng" at bounding box center [1386, 461] width 218 height 18
type input "0"
click at [897, 499] on span "[PERSON_NAME] và Giao hàng" at bounding box center [894, 505] width 156 height 18
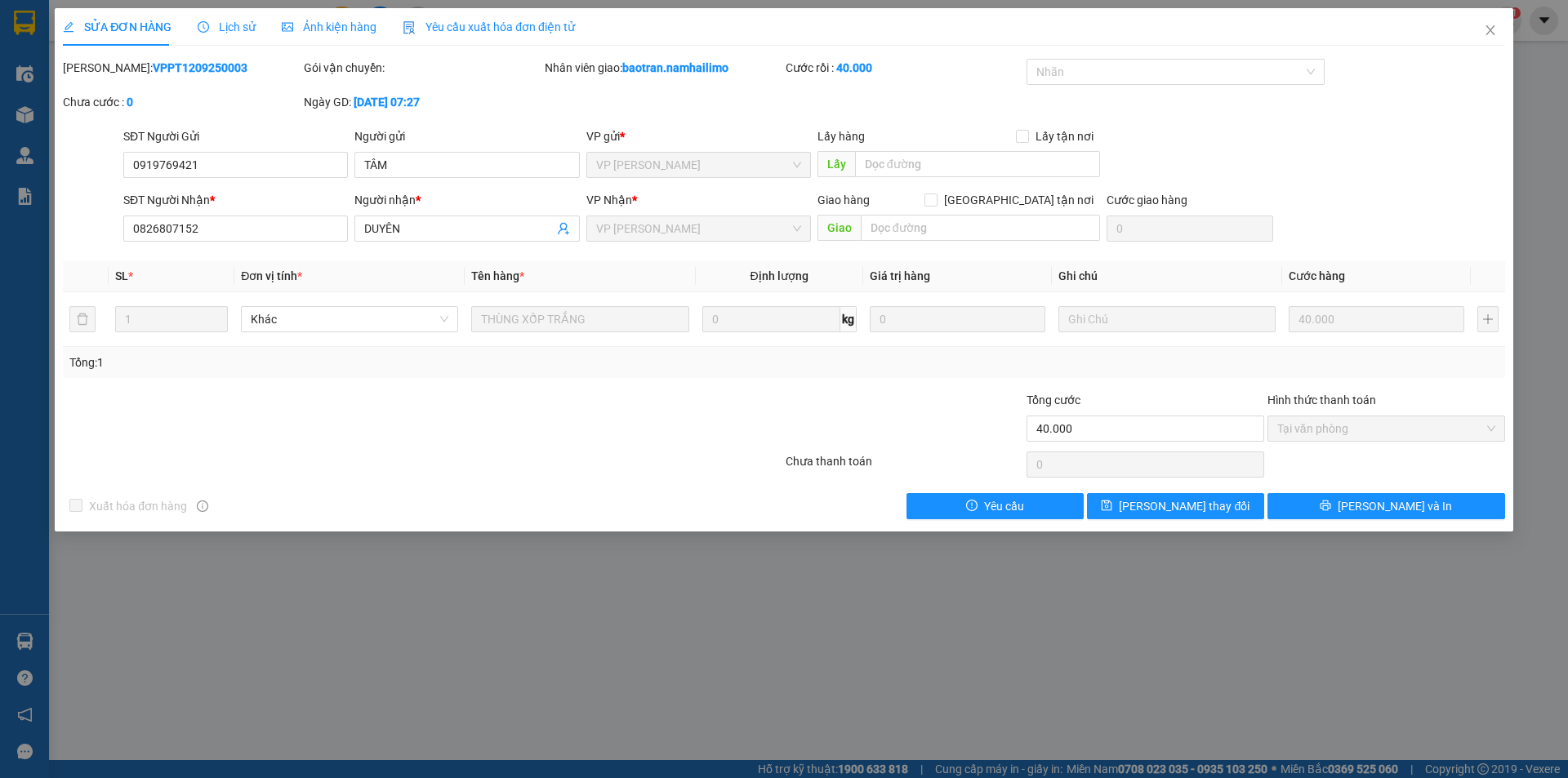
drag, startPoint x: 897, startPoint y: 499, endPoint x: 433, endPoint y: 448, distance: 466.8
click at [433, 448] on div at bounding box center [423, 464] width 723 height 33
click at [1491, 28] on icon "close" at bounding box center [1490, 30] width 13 height 13
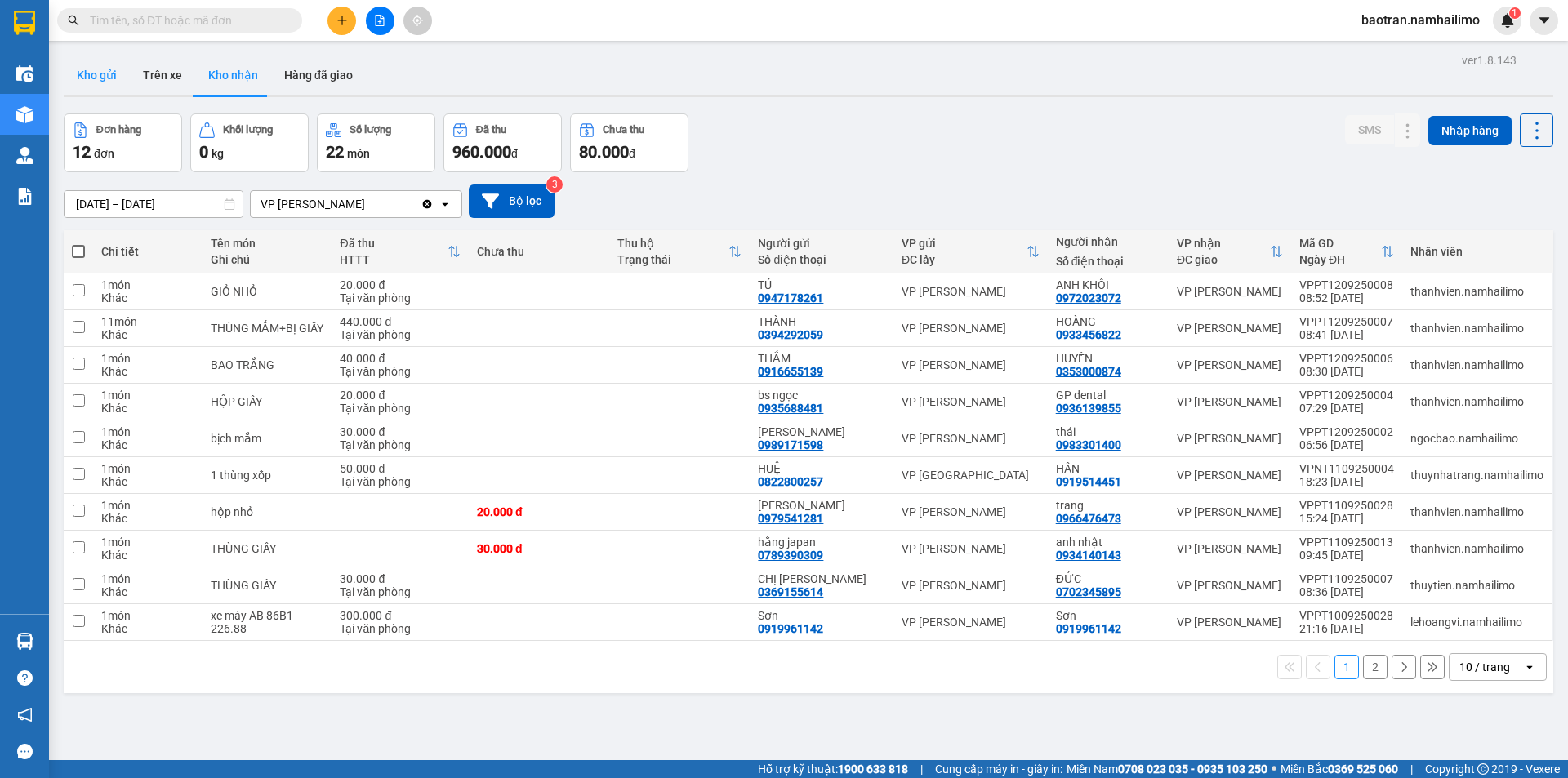
click at [99, 90] on button "Kho gửi" at bounding box center [96, 74] width 66 height 39
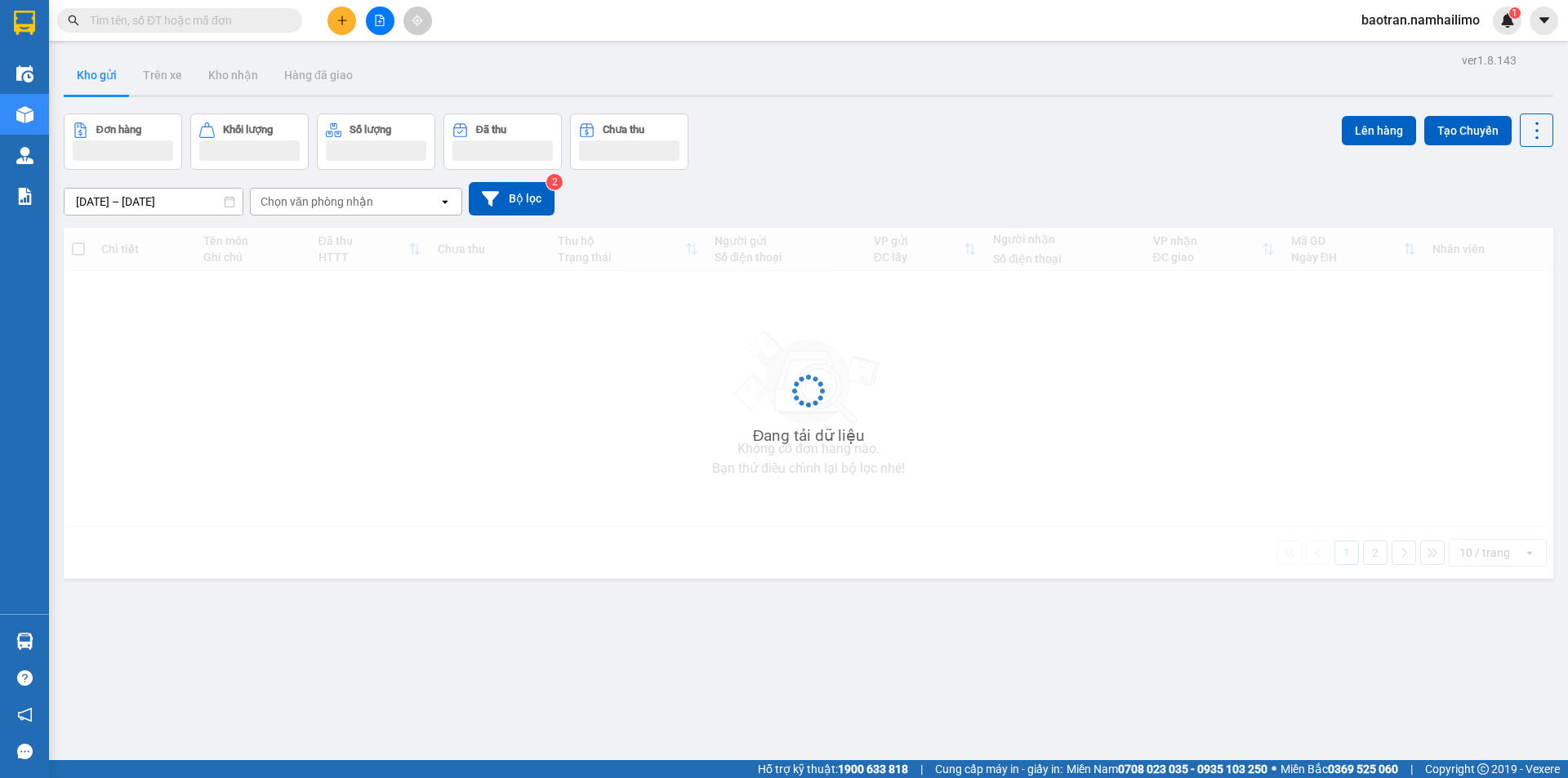
click at [90, 69] on button "Kho gửi" at bounding box center [96, 74] width 66 height 39
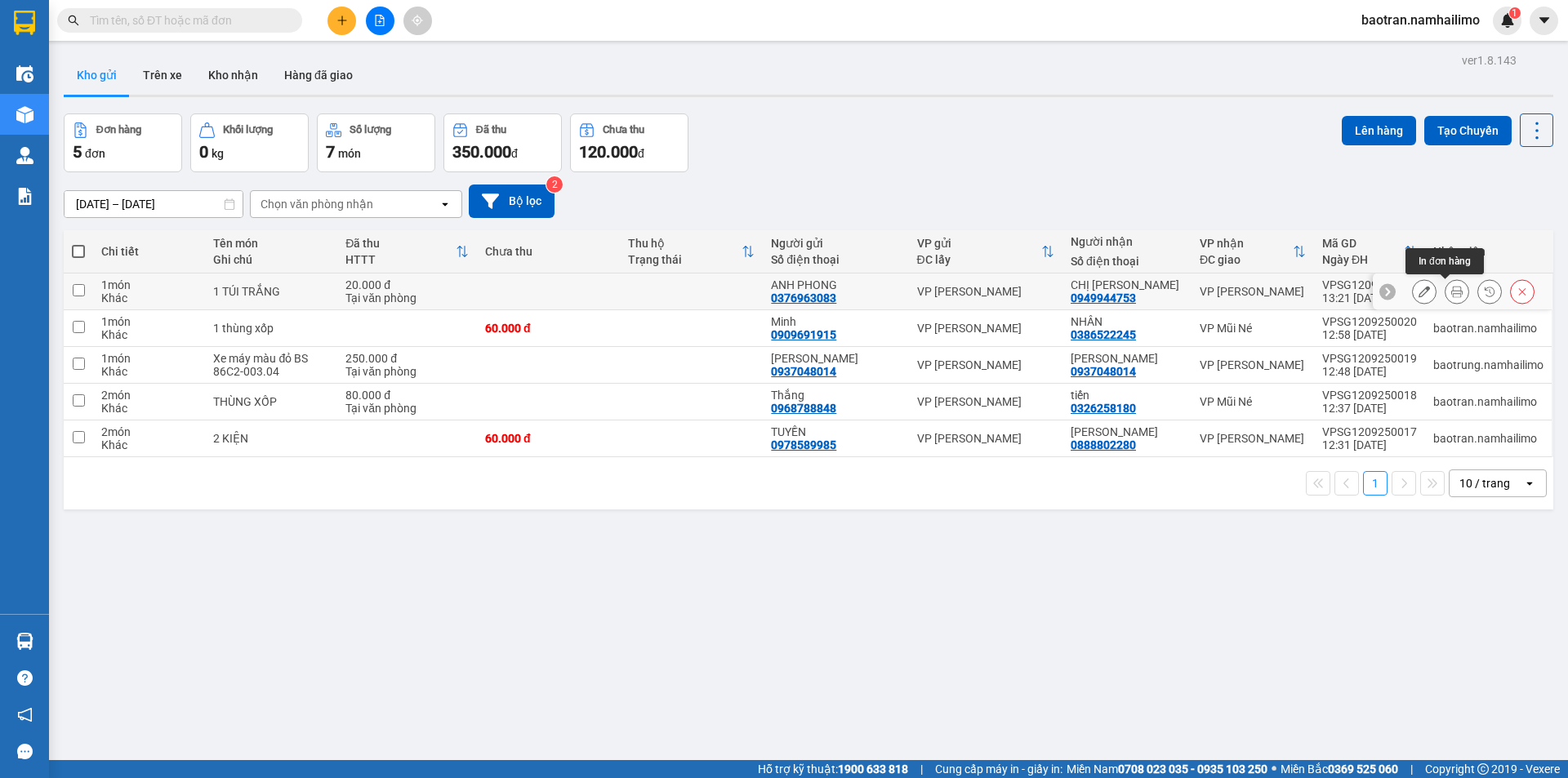
click at [1451, 287] on icon at bounding box center [1457, 292] width 12 height 12
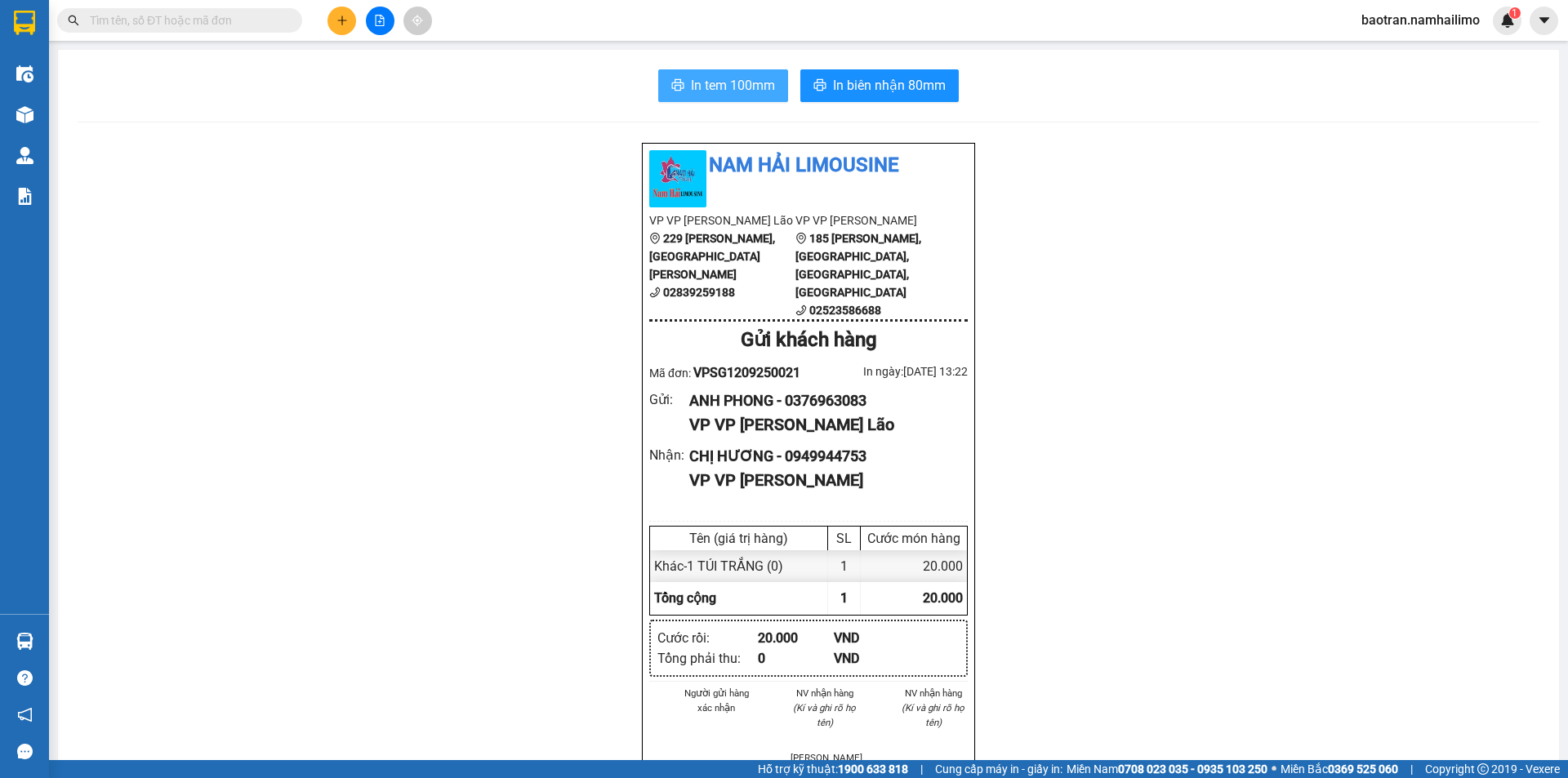
drag, startPoint x: 763, startPoint y: 79, endPoint x: 757, endPoint y: 91, distance: 13.4
click at [757, 91] on span "In tem 100mm" at bounding box center [733, 85] width 85 height 20
click at [756, 91] on span "In tem 100mm" at bounding box center [733, 85] width 85 height 20
click at [346, 23] on icon "plus" at bounding box center [342, 21] width 12 height 12
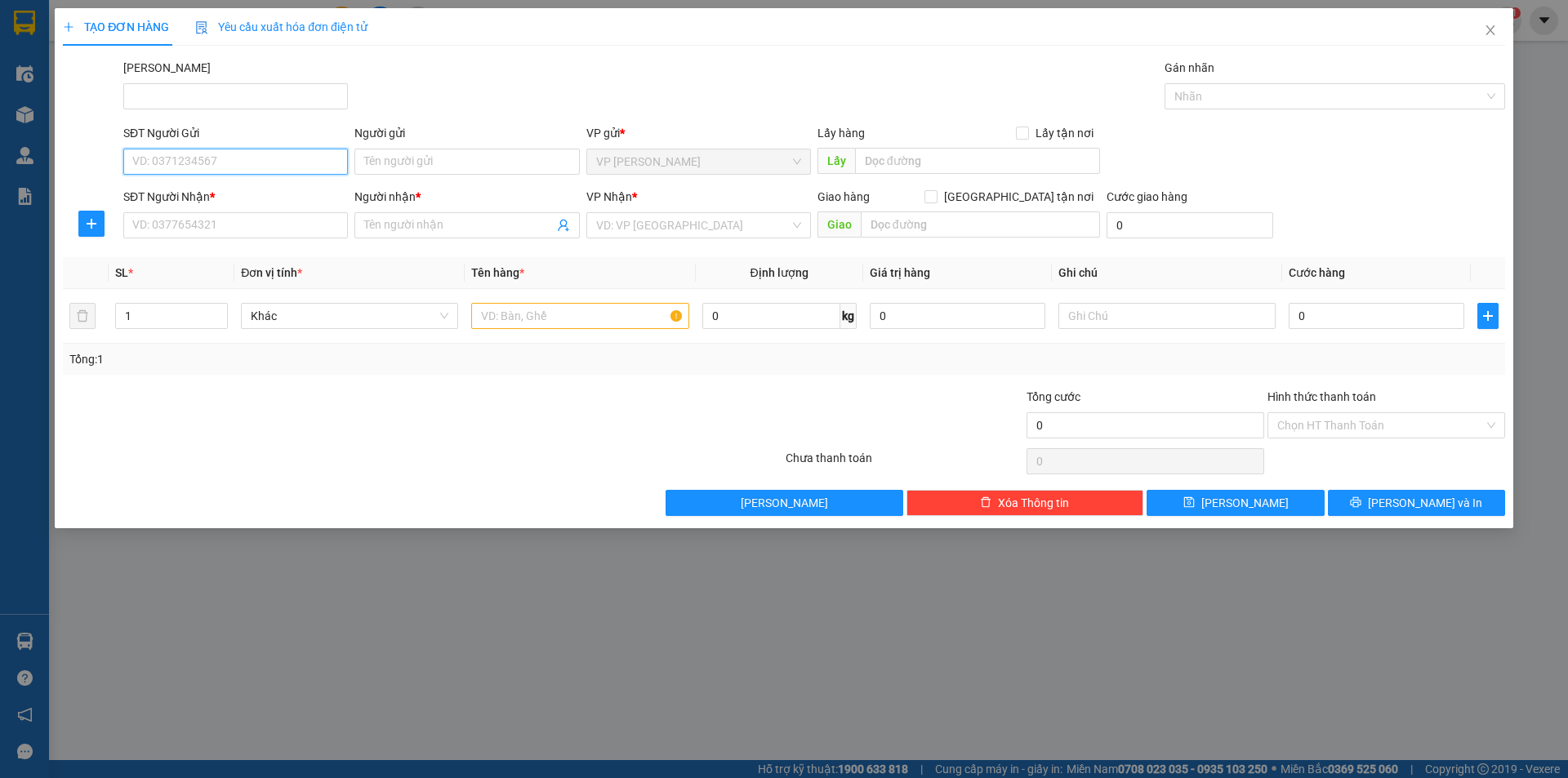
click at [257, 151] on input "SĐT Người Gửi" at bounding box center [235, 161] width 224 height 26
type input "0762585644"
click at [289, 199] on div "0762585644 - cty gourmet partner" at bounding box center [235, 194] width 205 height 18
type input "cty gourmet partner"
type input "0919441226"
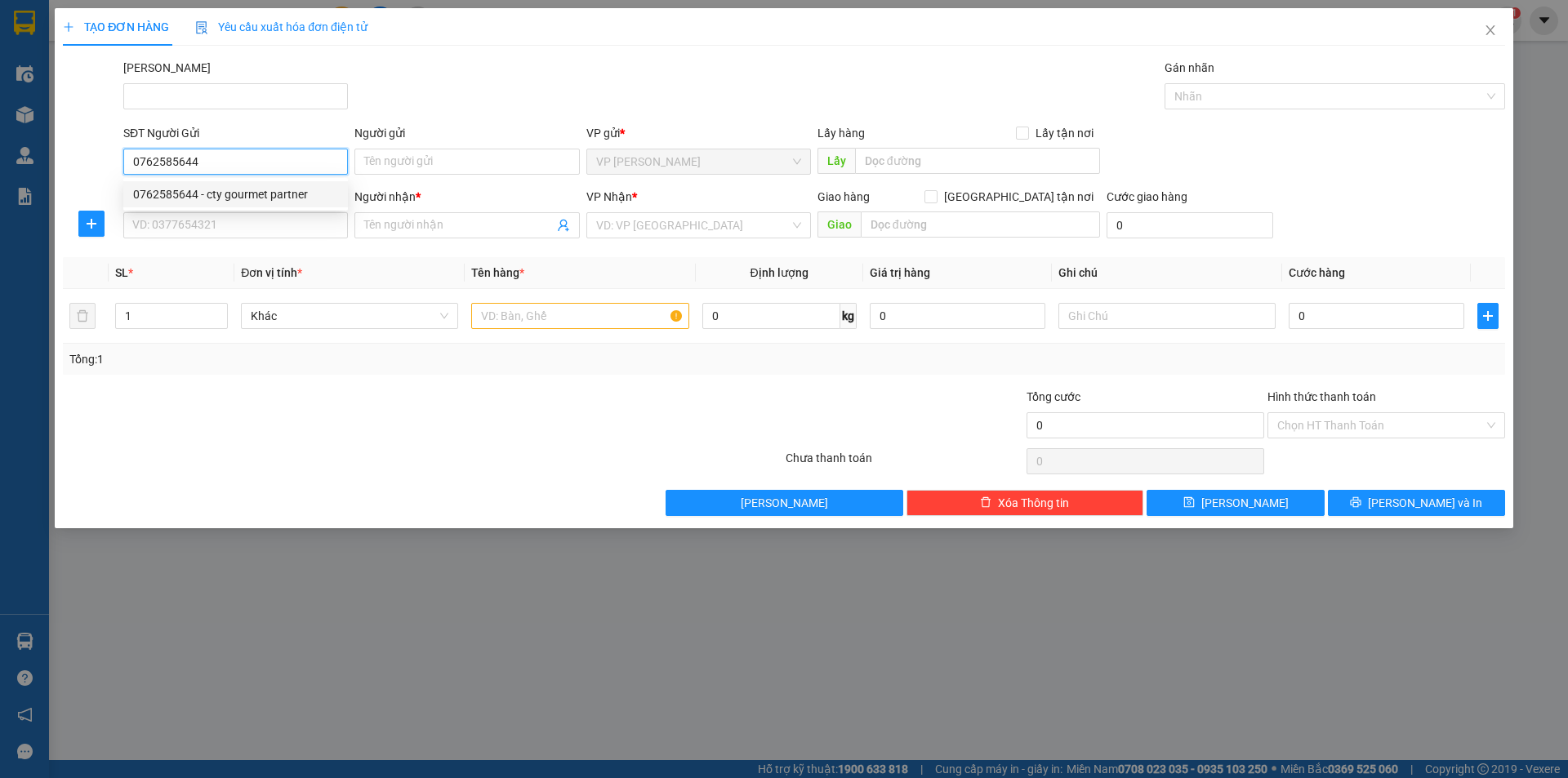
type input "Huy"
checkbox input "true"
type input "18 [PERSON_NAME]"
type input "20.000"
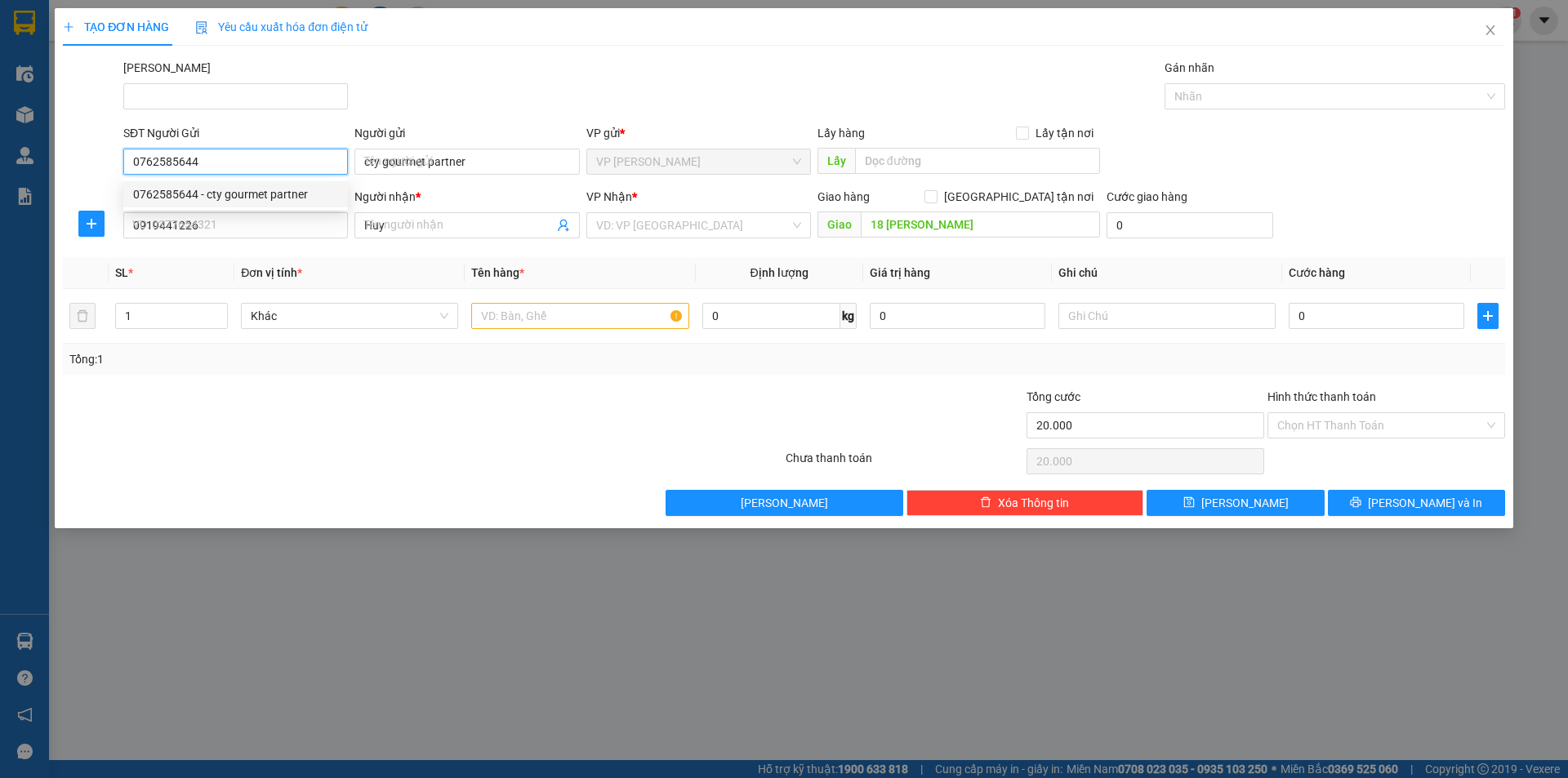
type input "70.000"
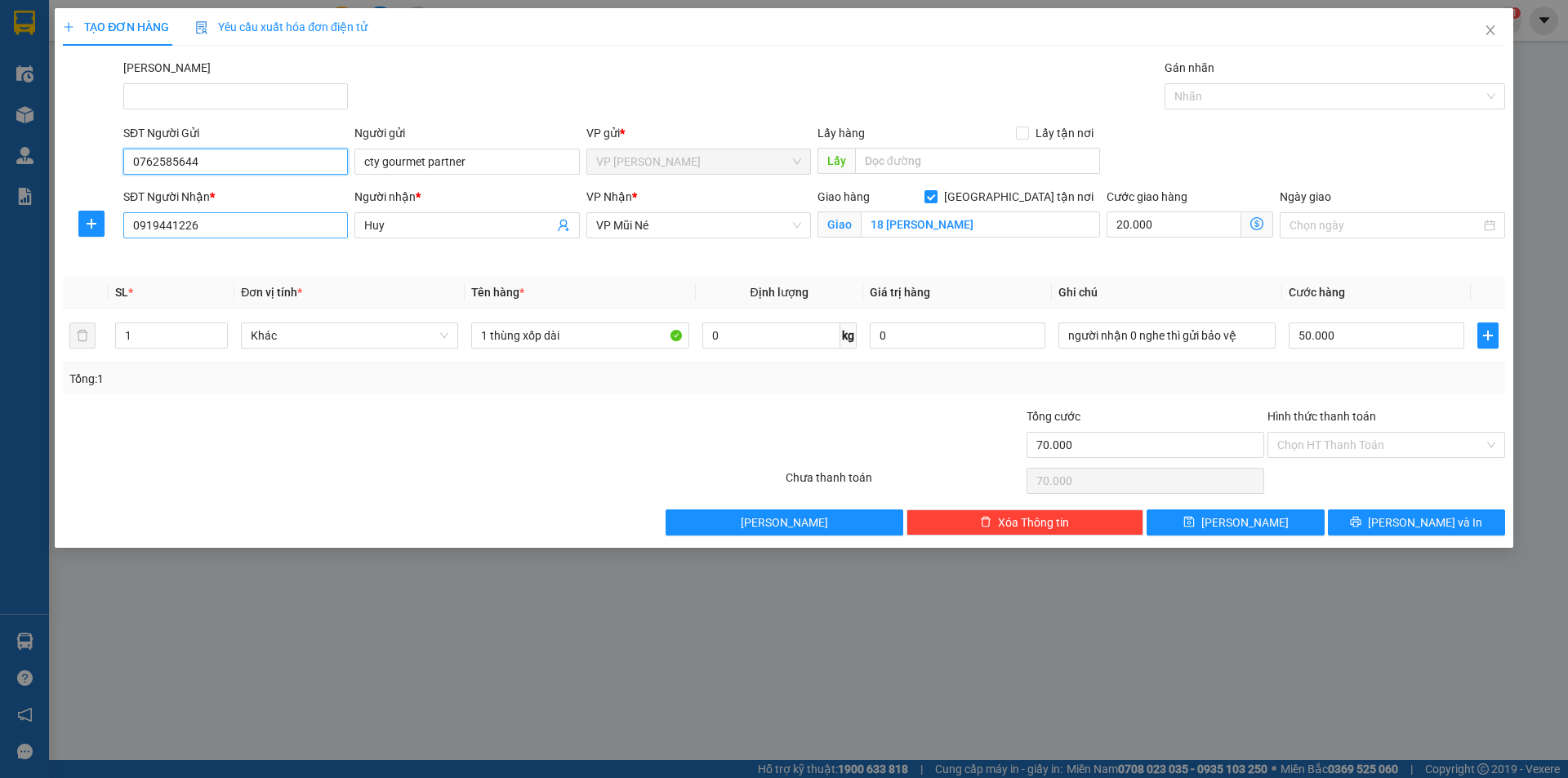
type input "0762585644"
click at [295, 216] on input "0919441226" at bounding box center [235, 225] width 224 height 26
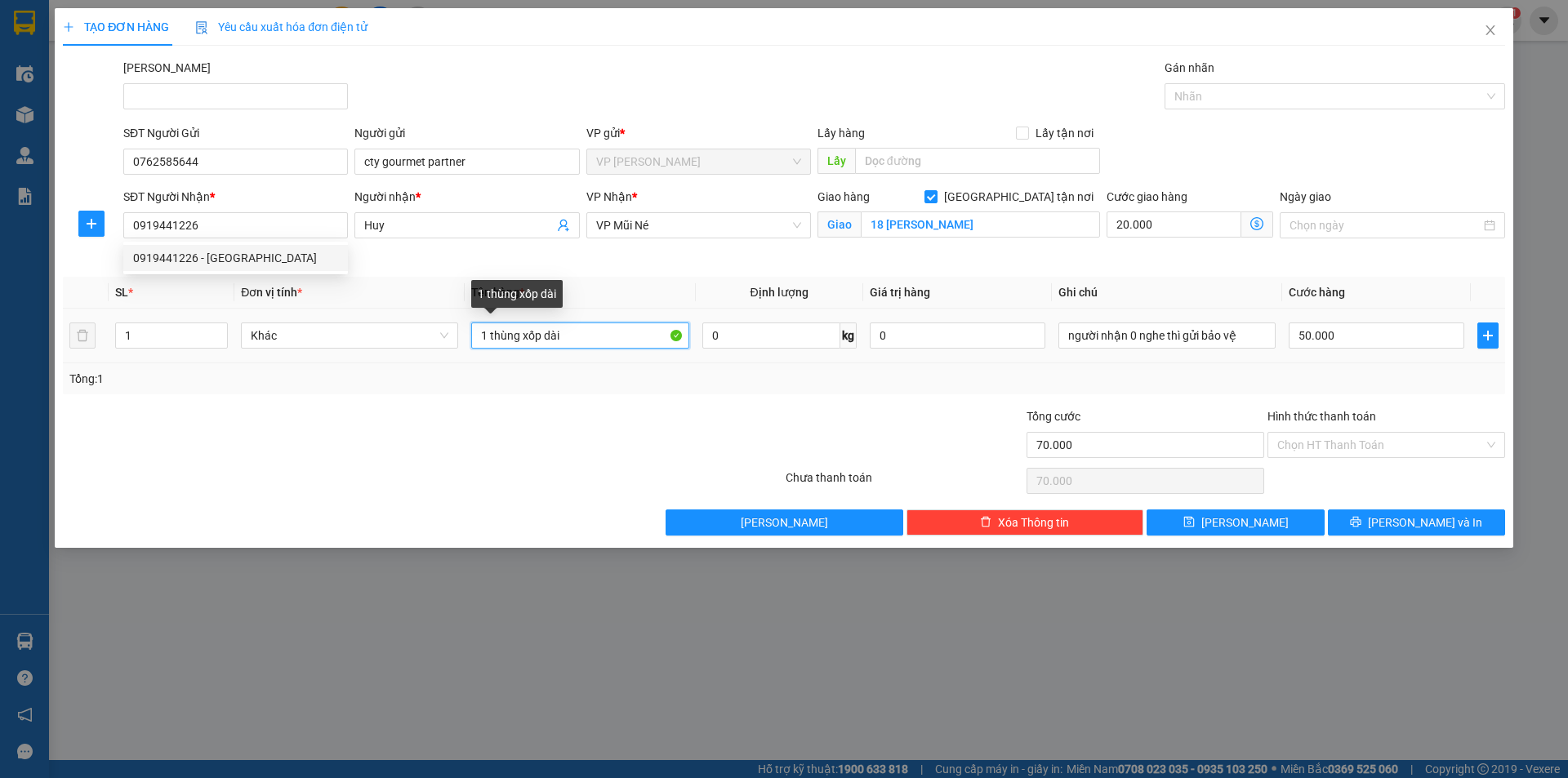
click at [592, 330] on input "1 thùng xốp dài" at bounding box center [580, 335] width 218 height 26
type input "kiện nhỏ"
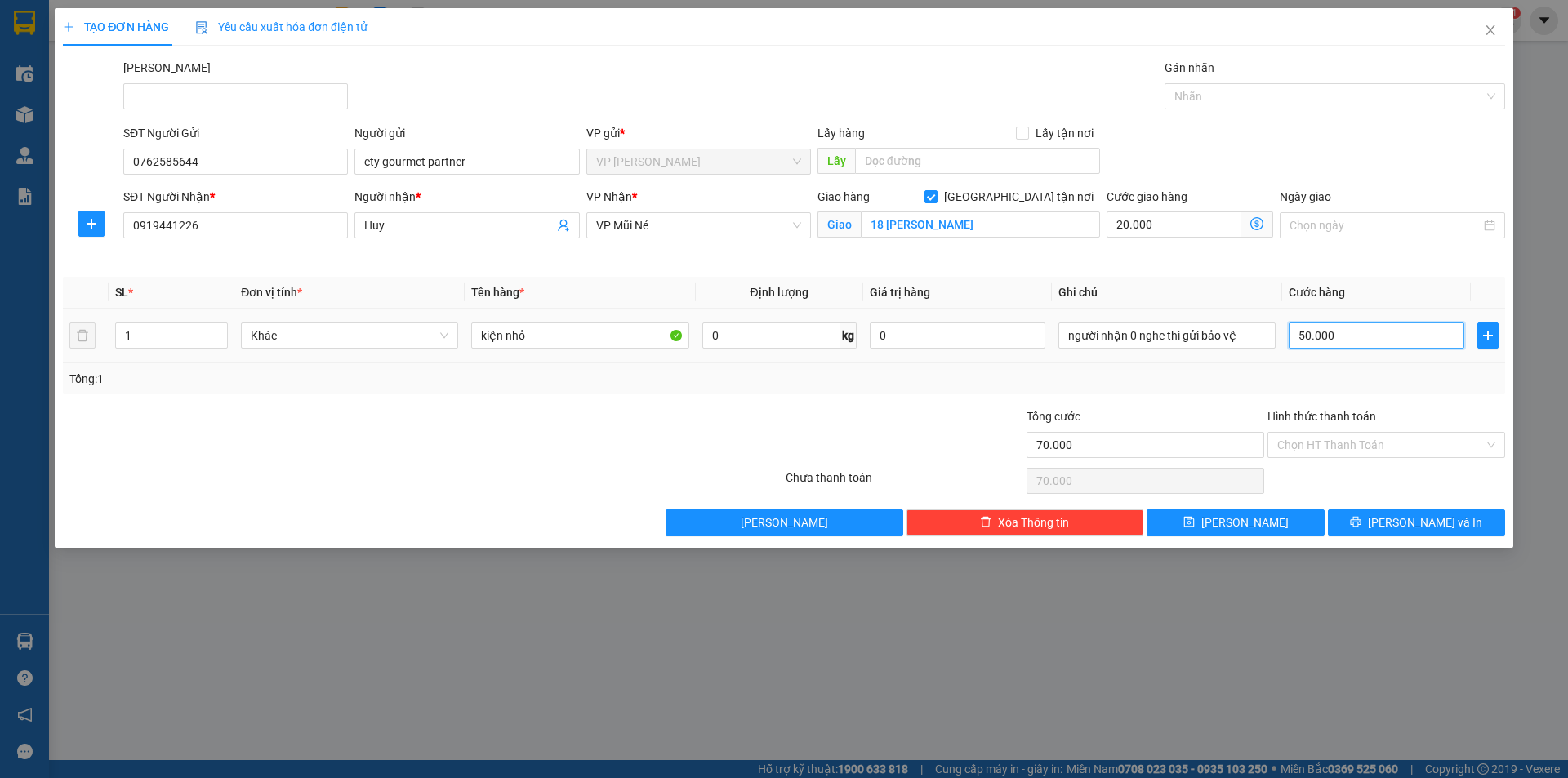
type input "20.003"
type input "3"
type input "20.030"
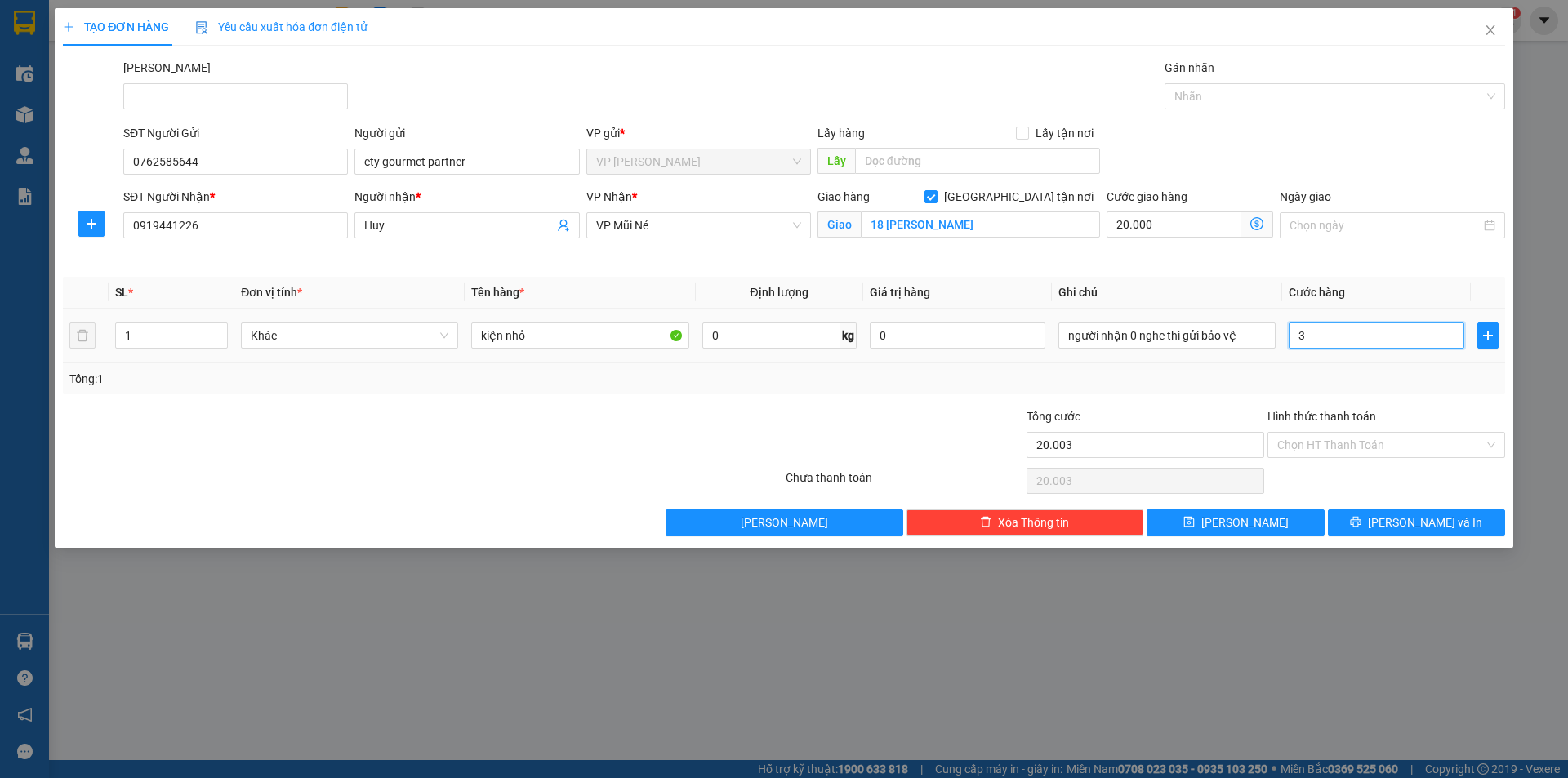
type input "30"
type input "20.300"
type input "300"
type input "23.000"
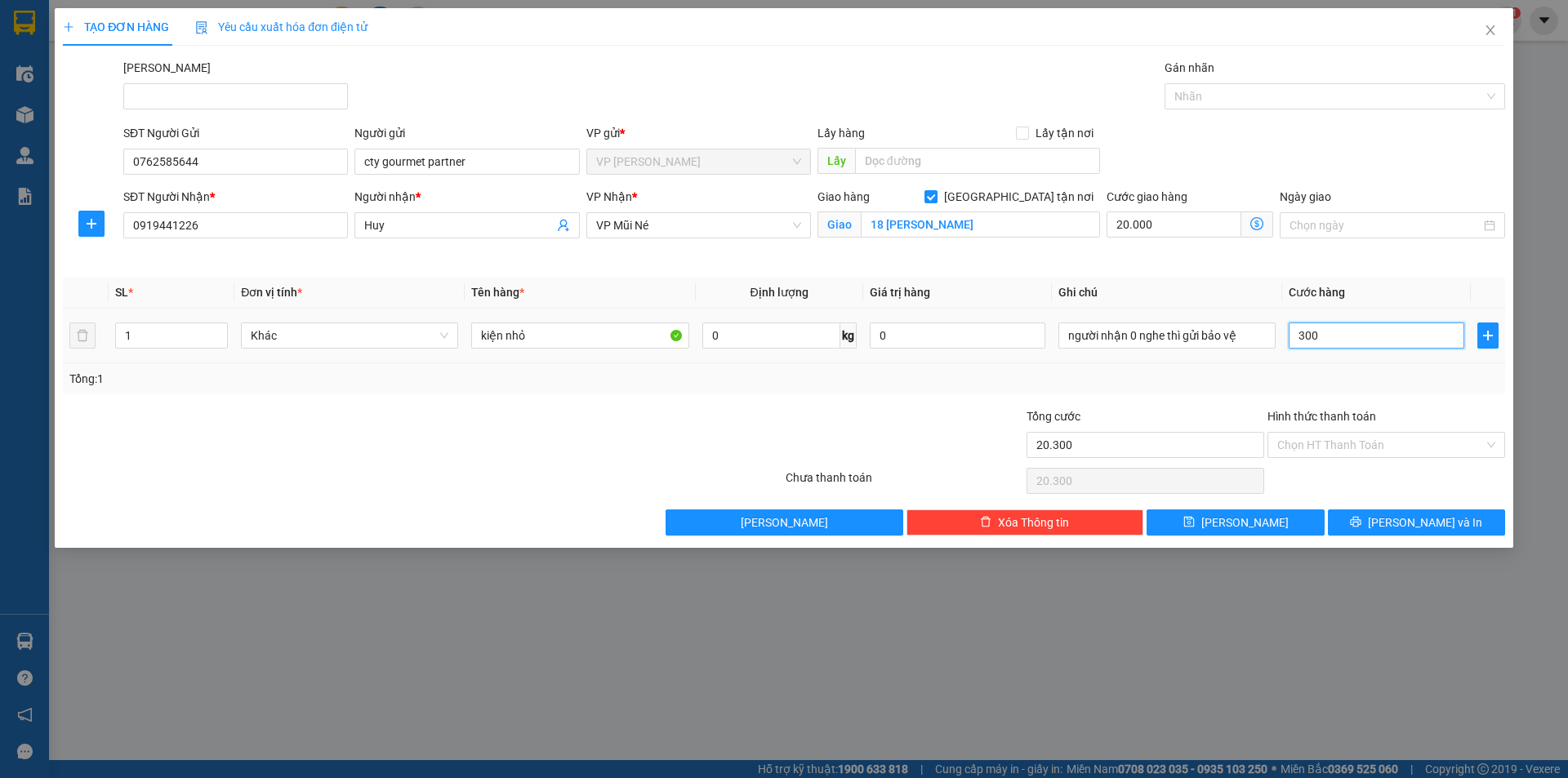
type input "23.000"
type input "3.000"
type input "50.000"
type input "30.000"
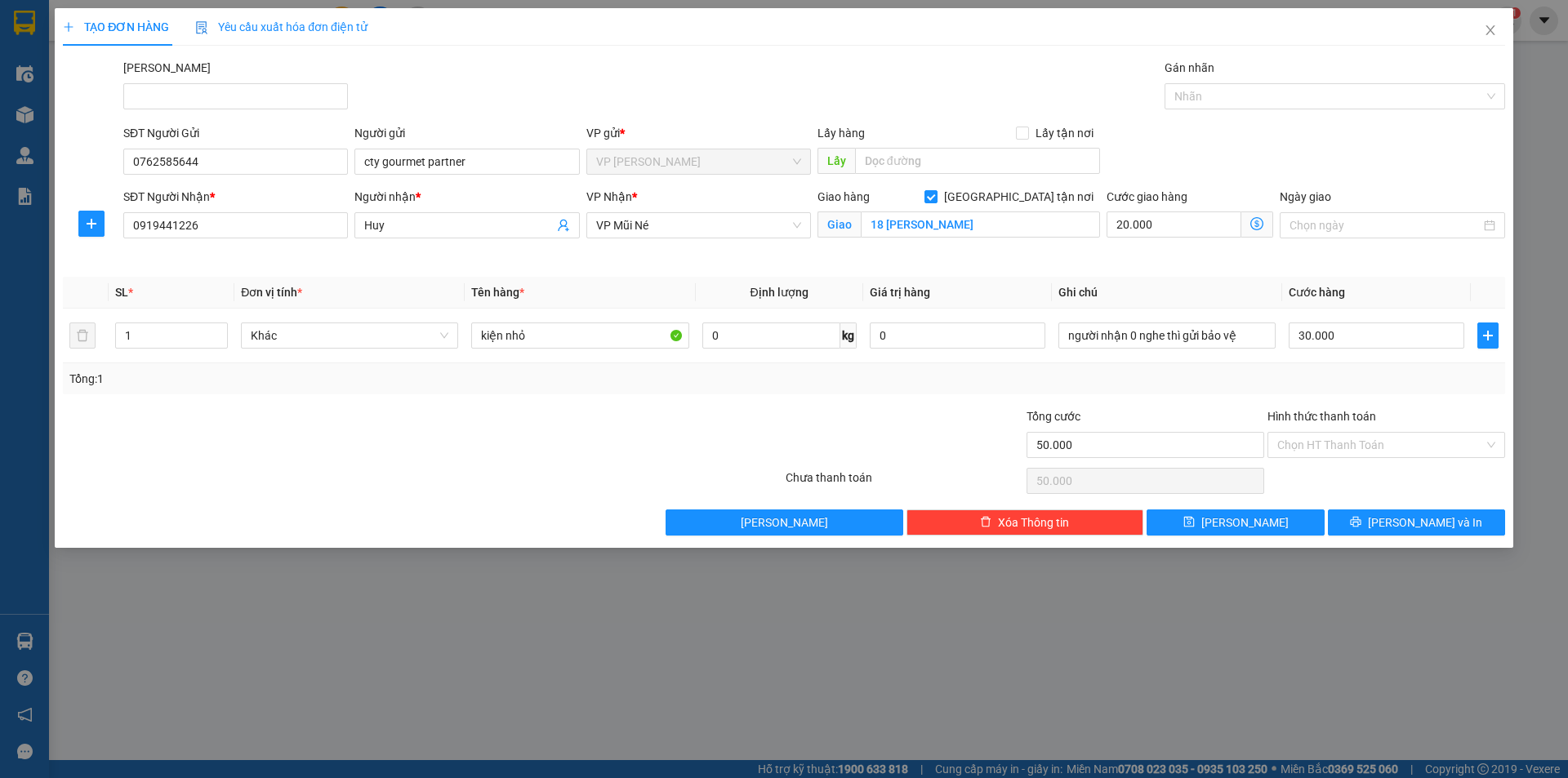
click at [1406, 417] on div "Hình thức thanh toán" at bounding box center [1386, 419] width 238 height 24
click at [1411, 454] on input "Hình thức thanh toán" at bounding box center [1380, 444] width 207 height 24
click at [1396, 468] on div "Tại văn phòng" at bounding box center [1386, 477] width 218 height 18
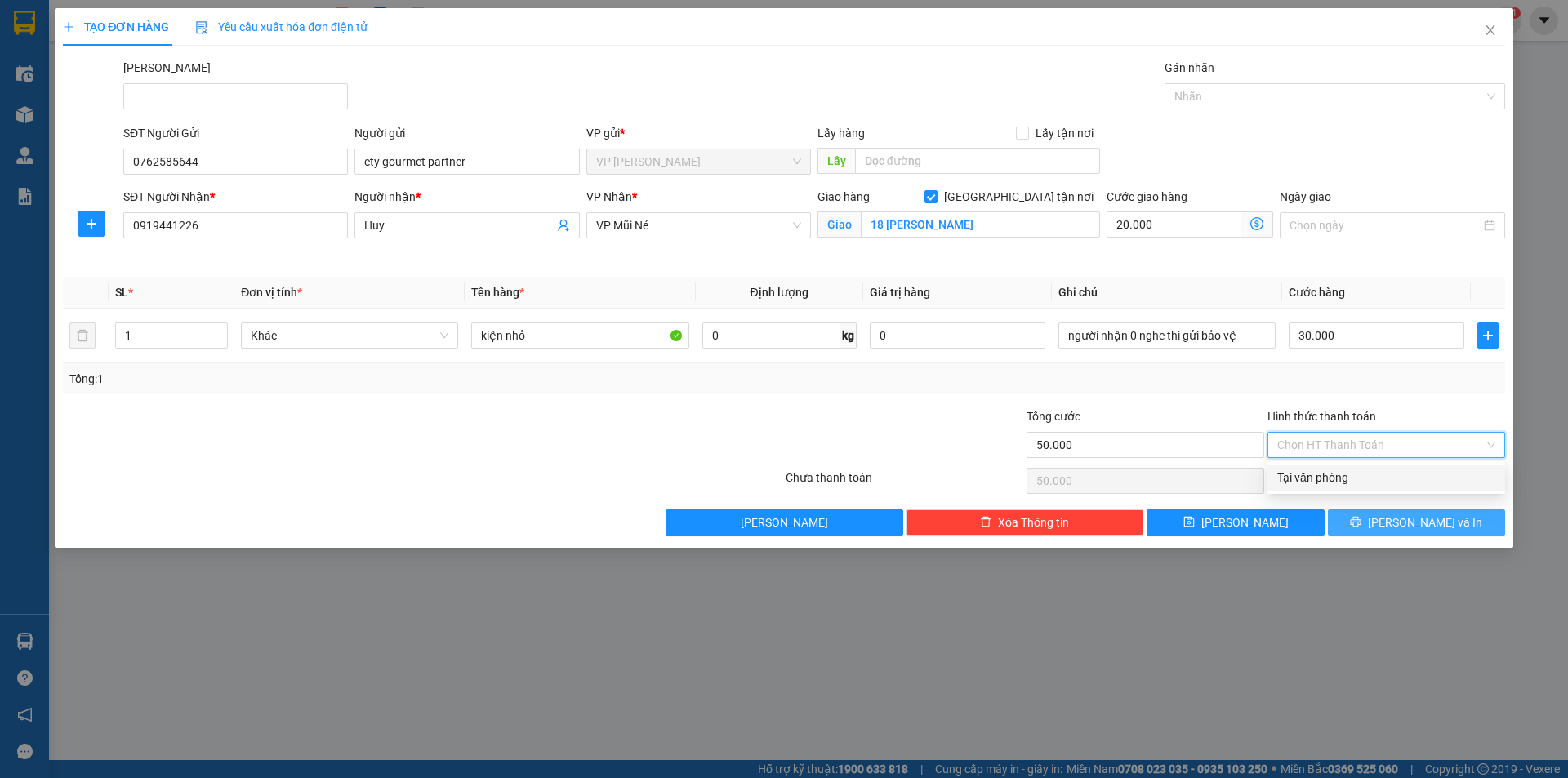
type input "0"
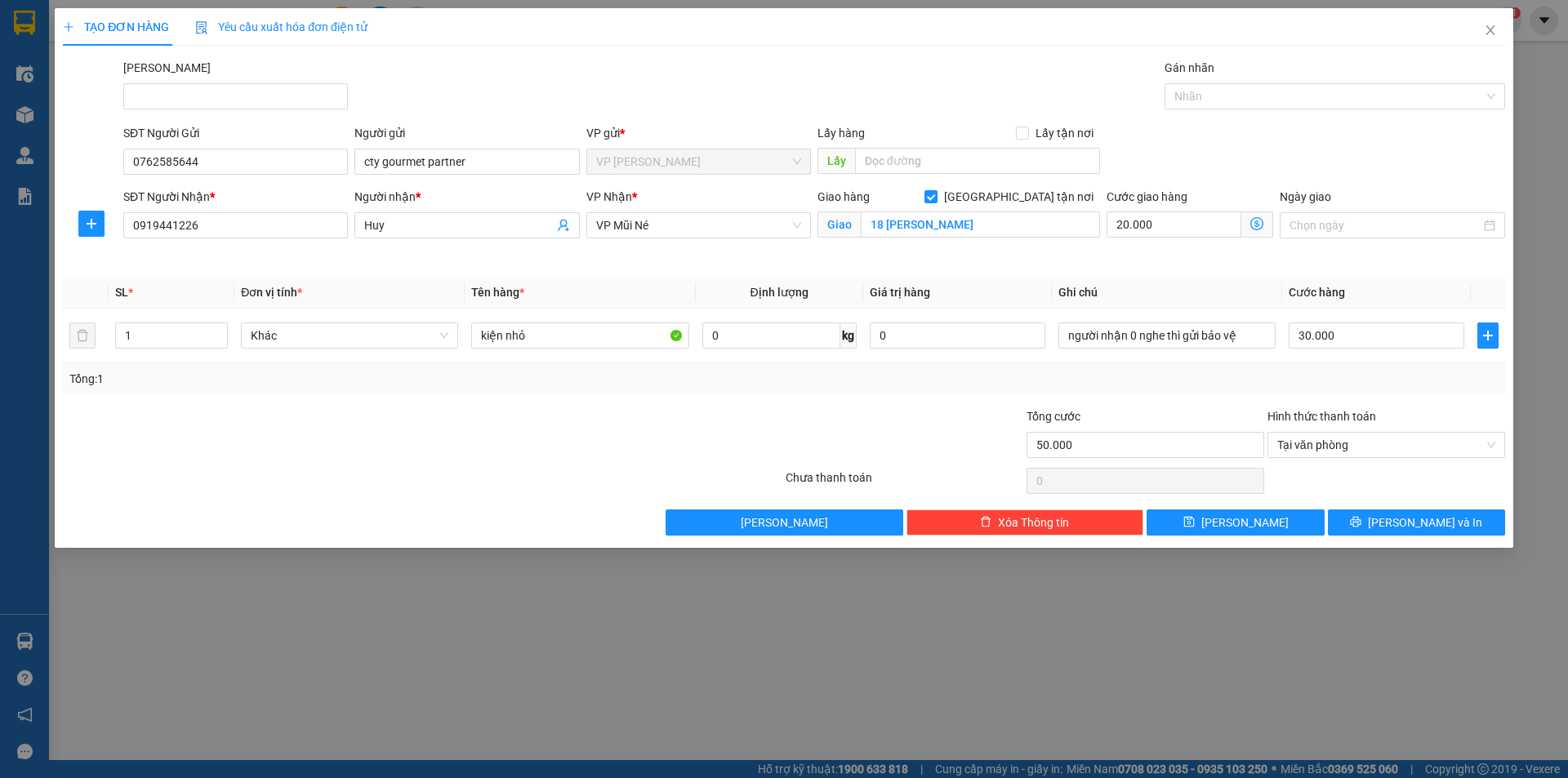
click at [1413, 507] on div "Transit Pickup Surcharge Ids Transit Deliver Surcharge Ids Transit Deliver Surc…" at bounding box center [784, 297] width 1442 height 477
click at [1453, 545] on div "TẠO ĐƠN HÀNG Yêu cầu xuất hóa đơn điện tử Transit Pickup Surcharge Ids Transit …" at bounding box center [783, 278] width 1458 height 540
click at [1435, 520] on span "[PERSON_NAME] và In" at bounding box center [1425, 522] width 115 height 18
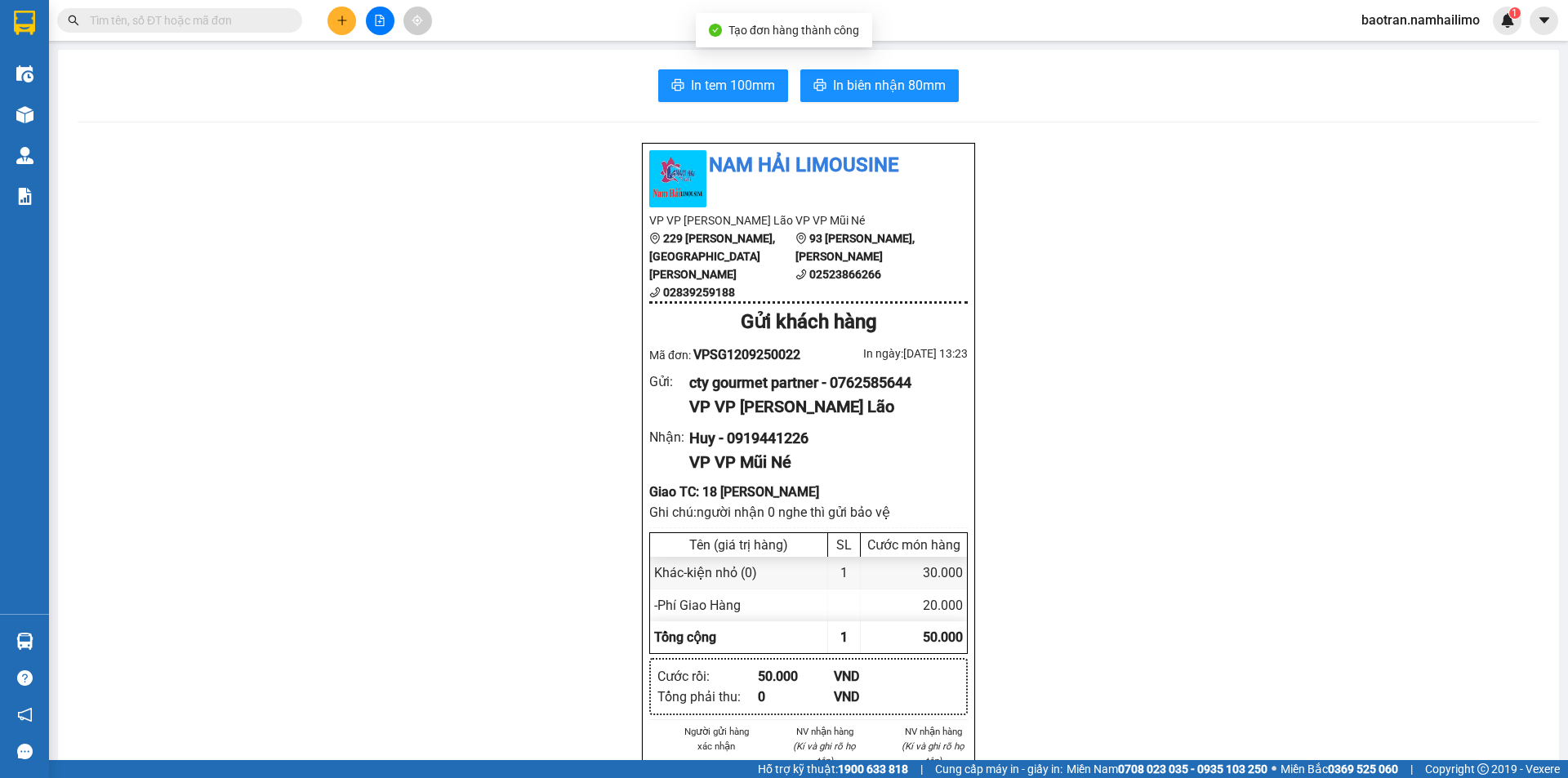
drag, startPoint x: 991, startPoint y: 313, endPoint x: 874, endPoint y: 19, distance: 316.4
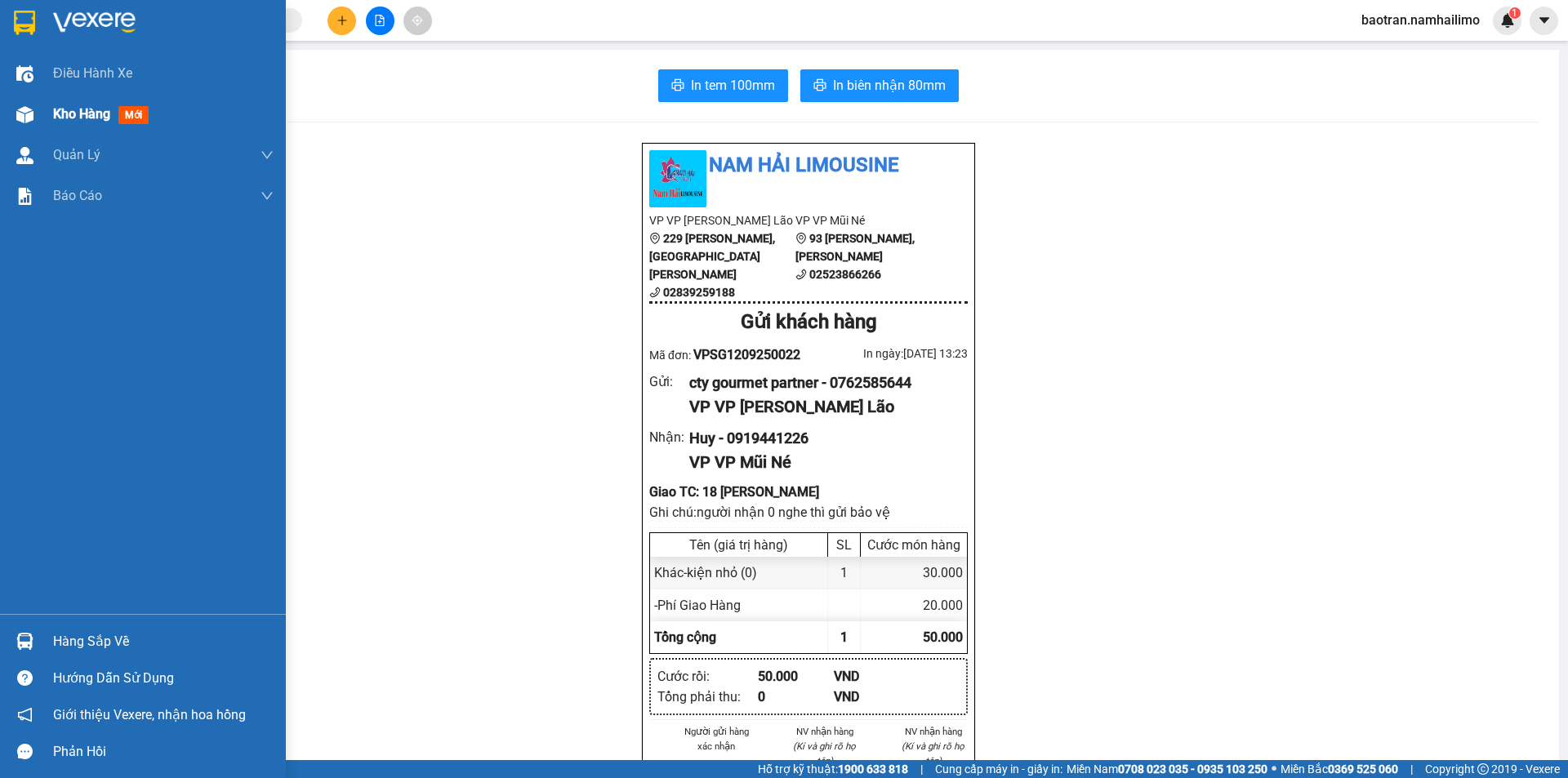
click at [50, 125] on div "Kho hàng mới" at bounding box center [143, 114] width 286 height 41
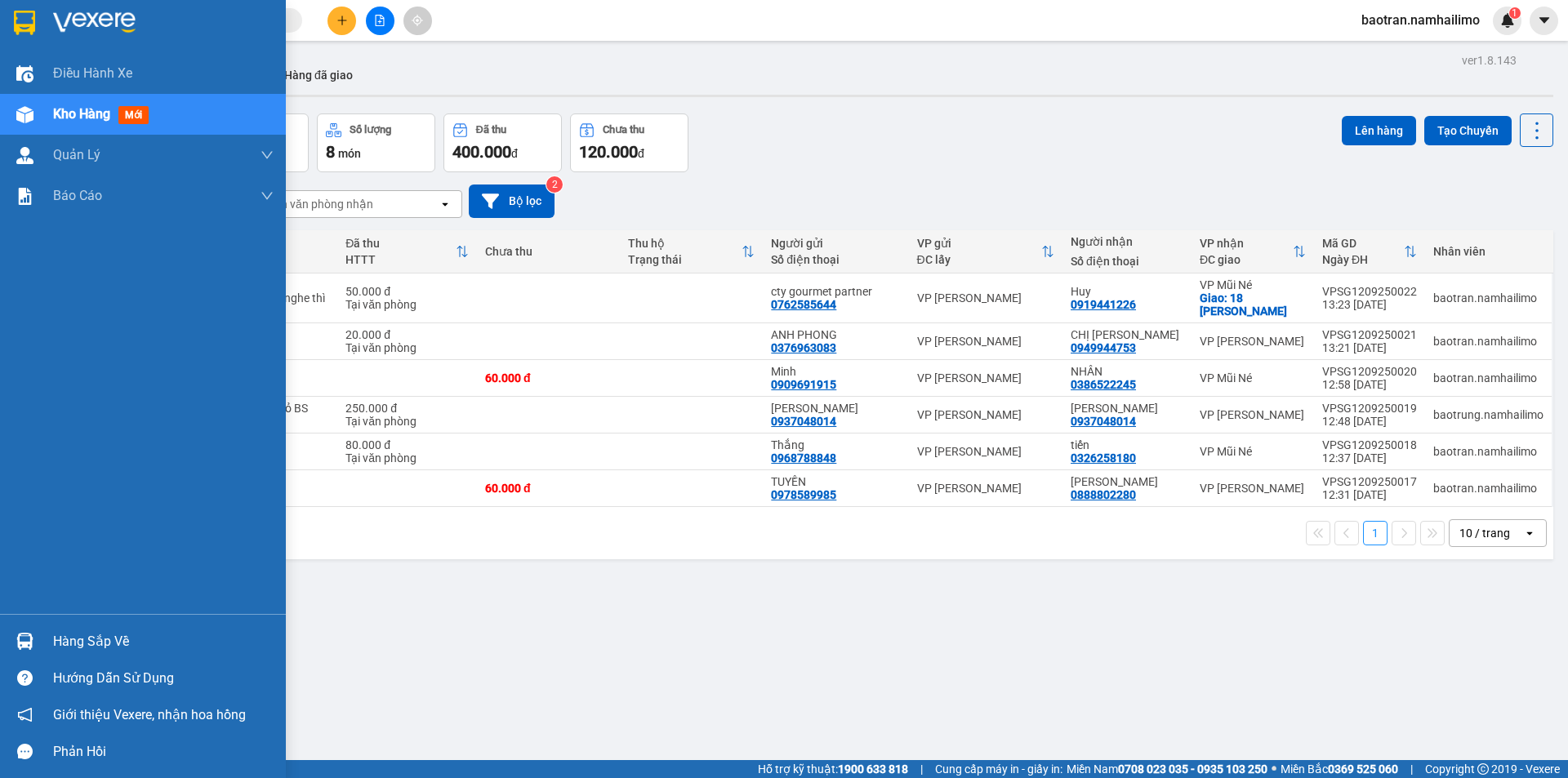
click at [87, 647] on div "Hàng sắp về" at bounding box center [163, 641] width 221 height 24
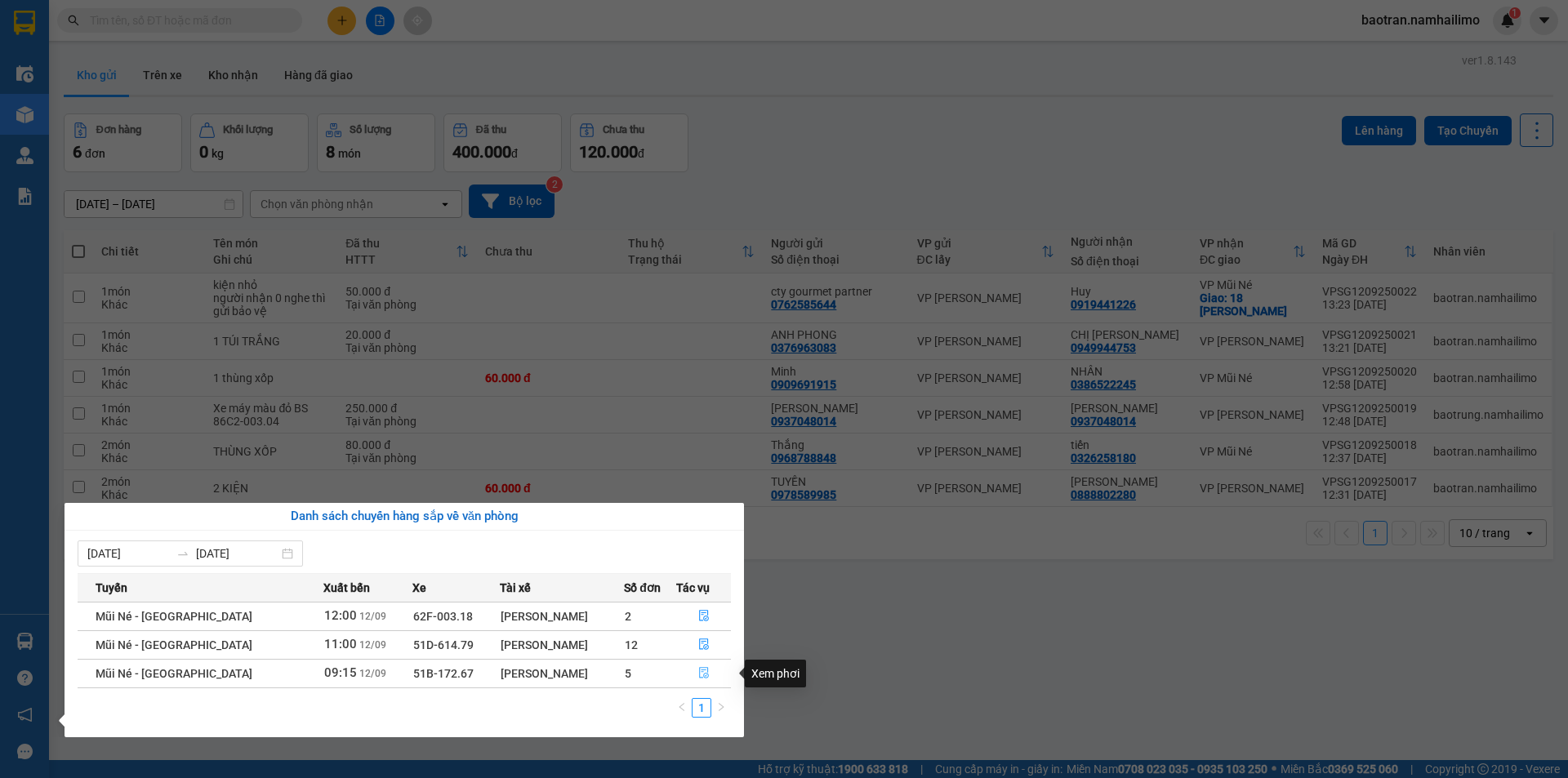
click at [705, 670] on icon "file-done" at bounding box center [704, 673] width 10 height 12
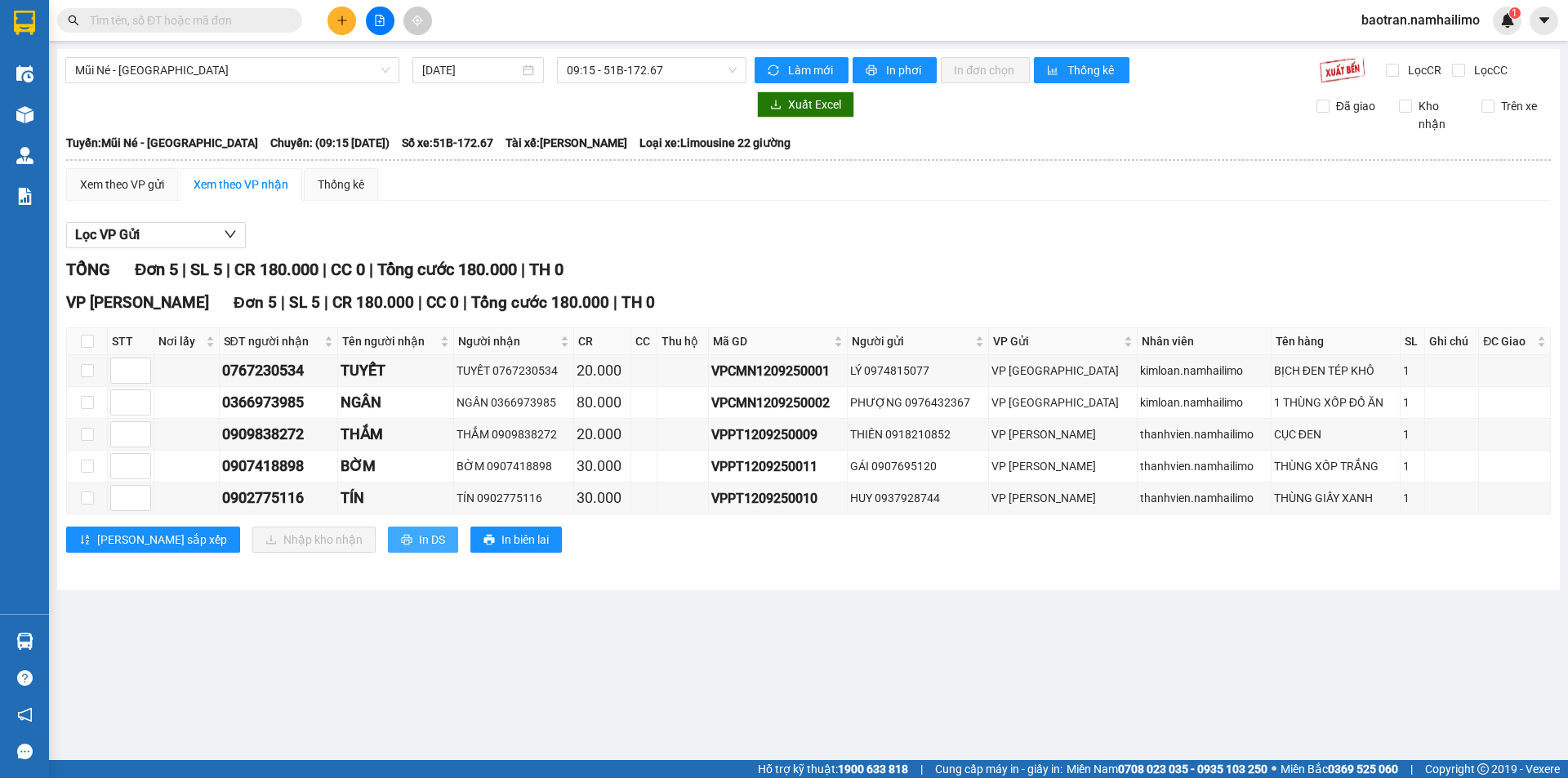
click at [388, 551] on button "In DS" at bounding box center [423, 539] width 70 height 26
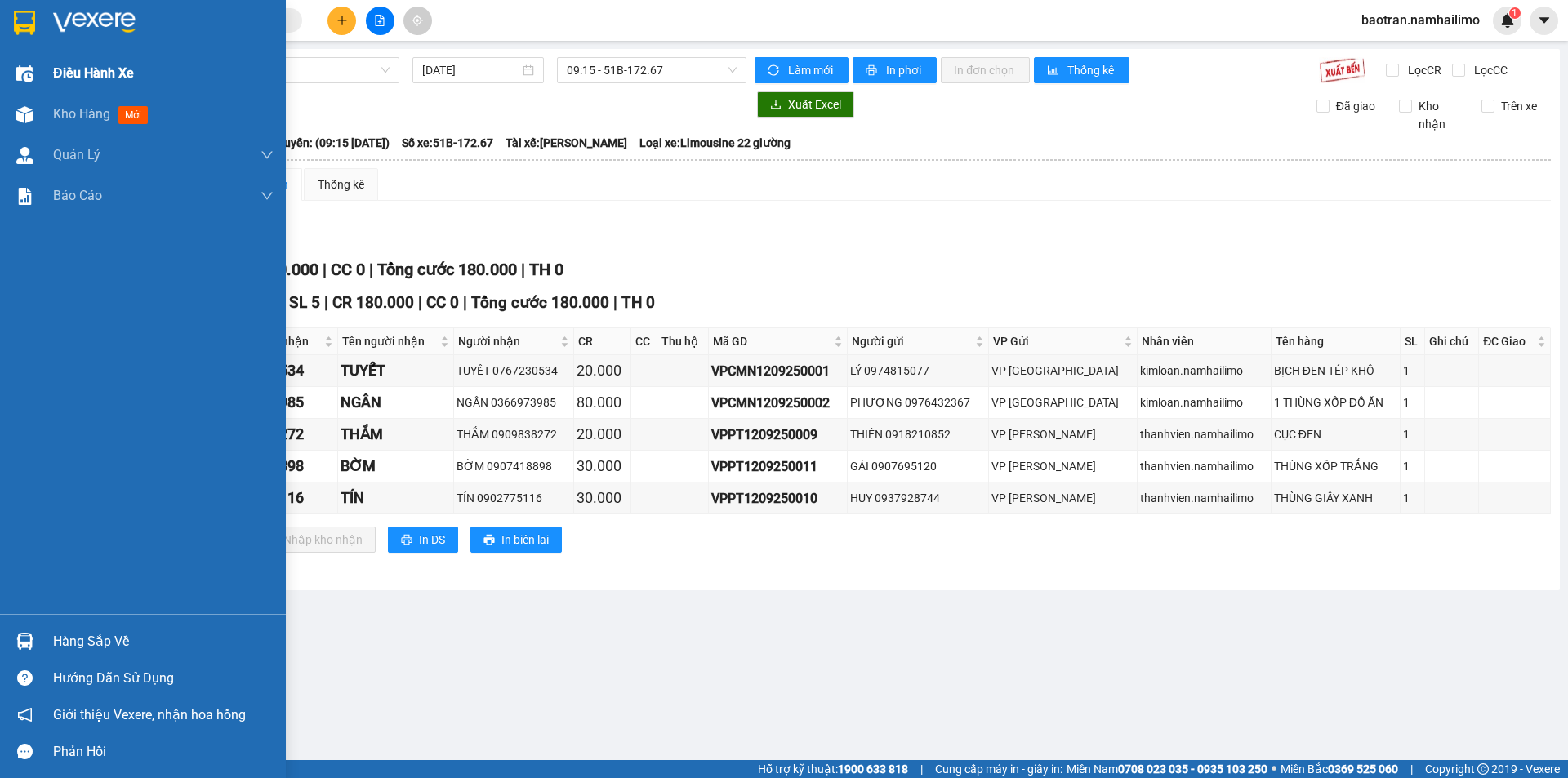
click at [123, 81] on span "Điều hành xe" at bounding box center [93, 73] width 81 height 20
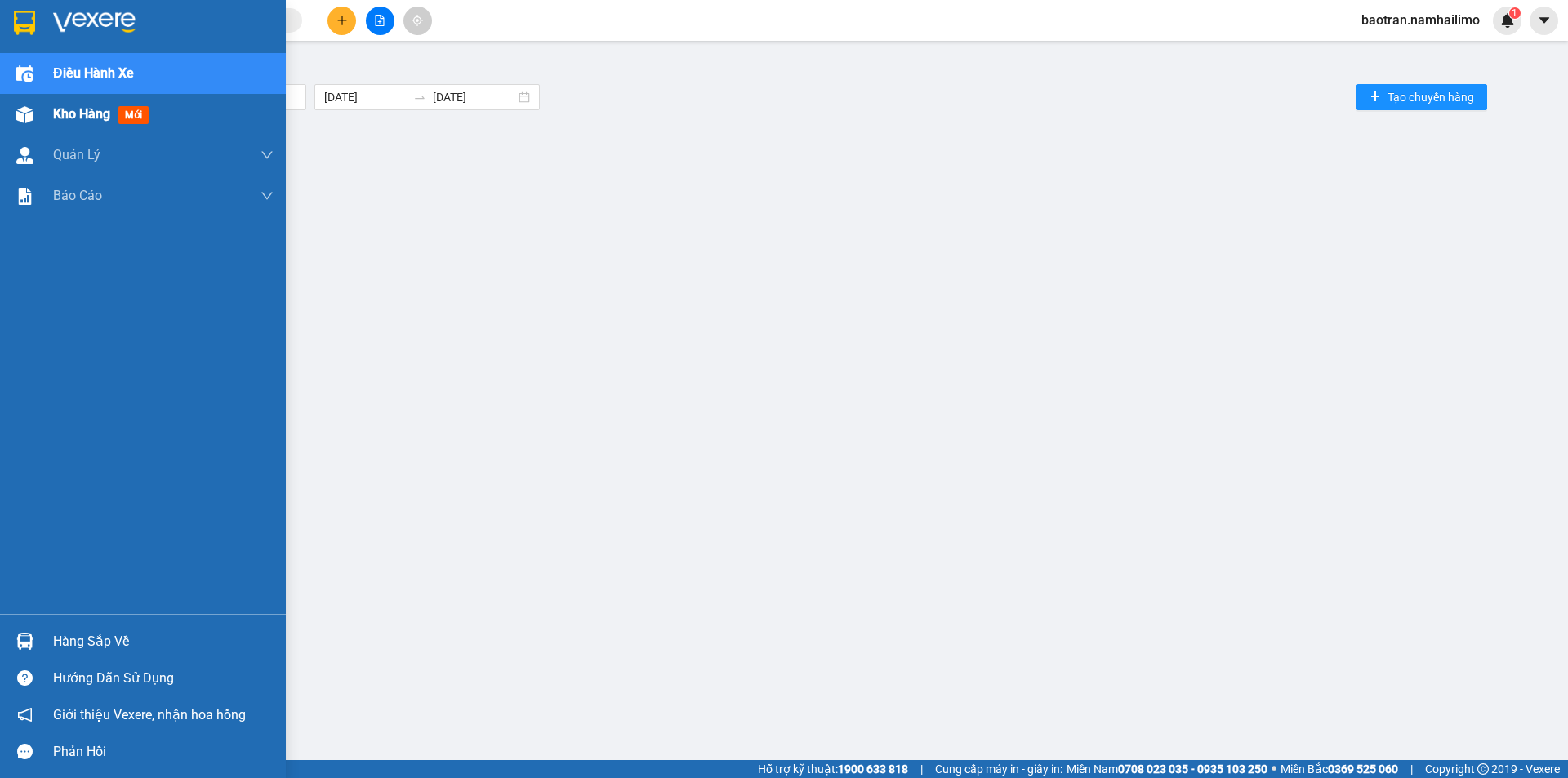
click at [73, 113] on span "Kho hàng" at bounding box center [81, 114] width 57 height 16
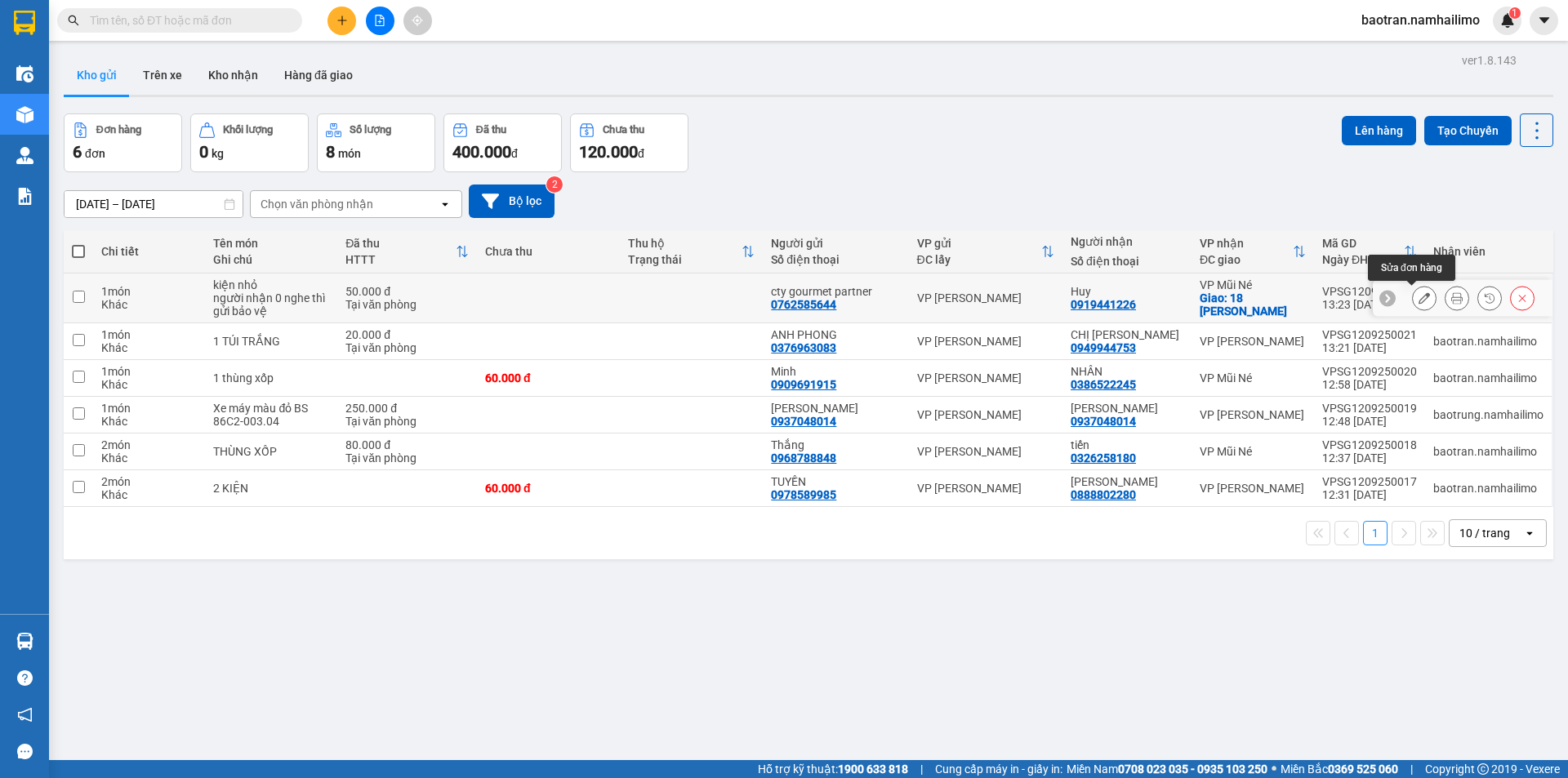
click at [1412, 295] on button at bounding box center [1423, 299] width 23 height 28
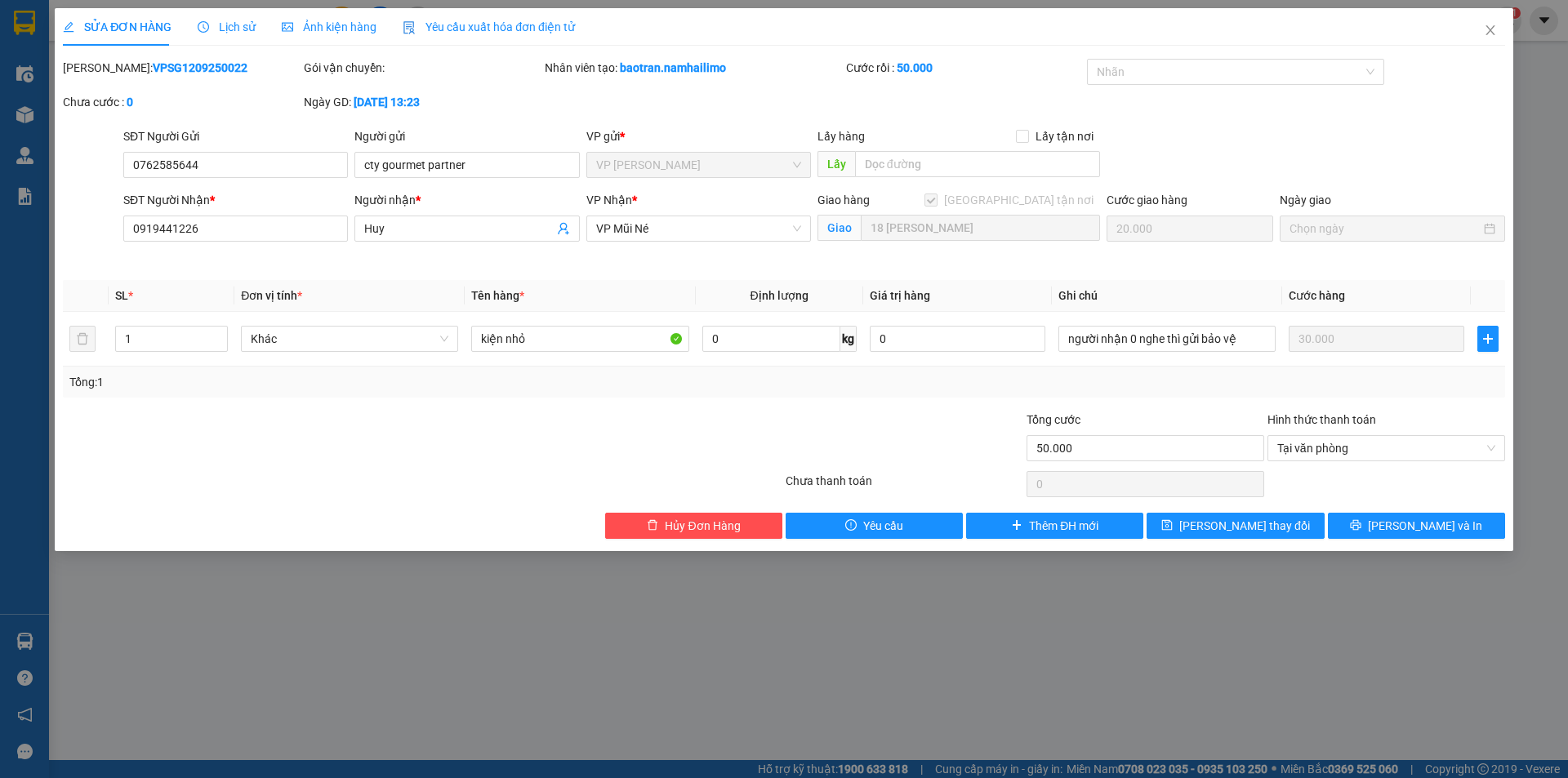
click at [1188, 215] on div "Cước giao hàng" at bounding box center [1189, 202] width 167 height 24
click at [1437, 522] on span "[PERSON_NAME] và In" at bounding box center [1425, 525] width 115 height 18
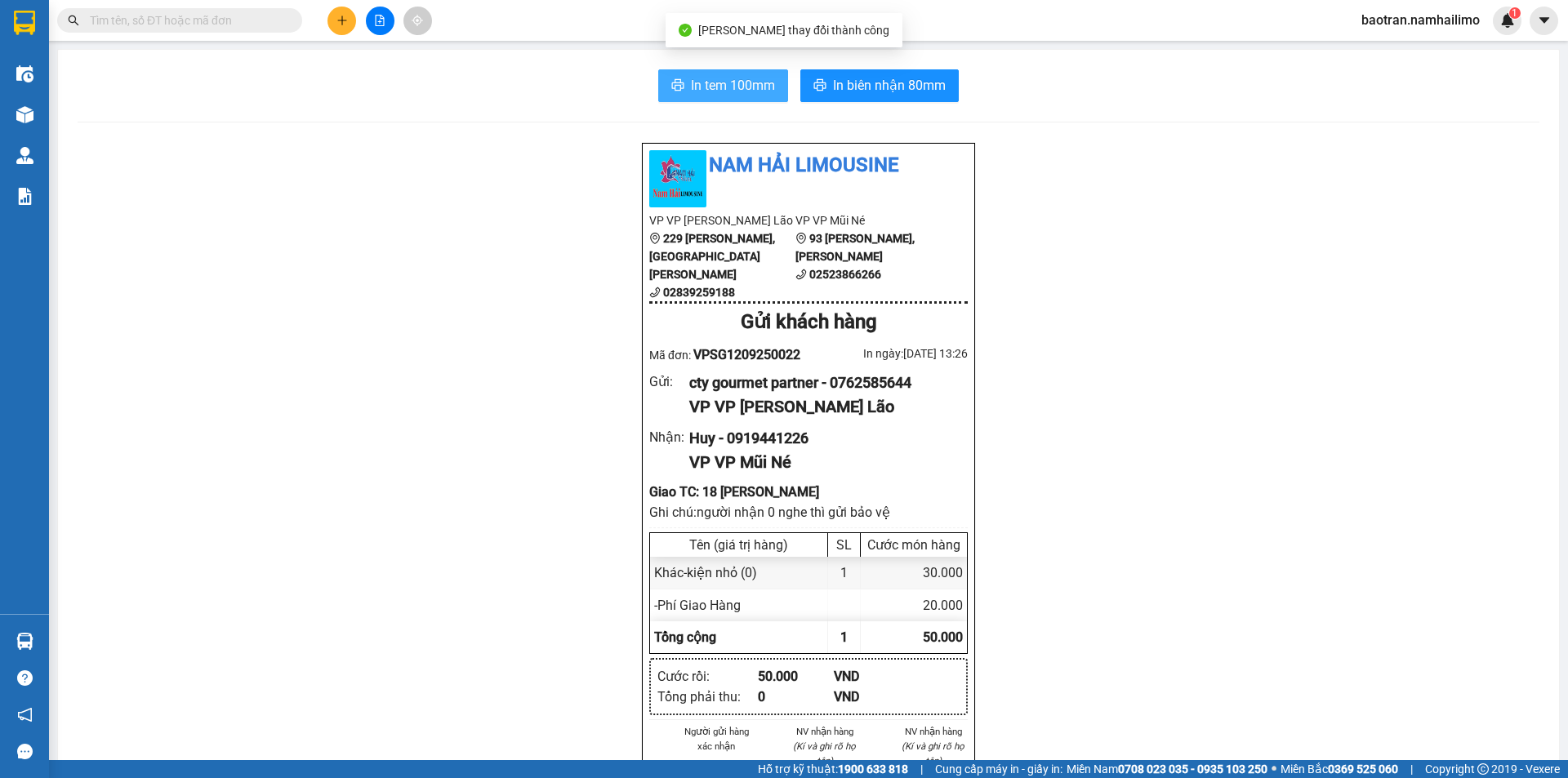
click at [698, 76] on span "In tem 100mm" at bounding box center [733, 85] width 85 height 20
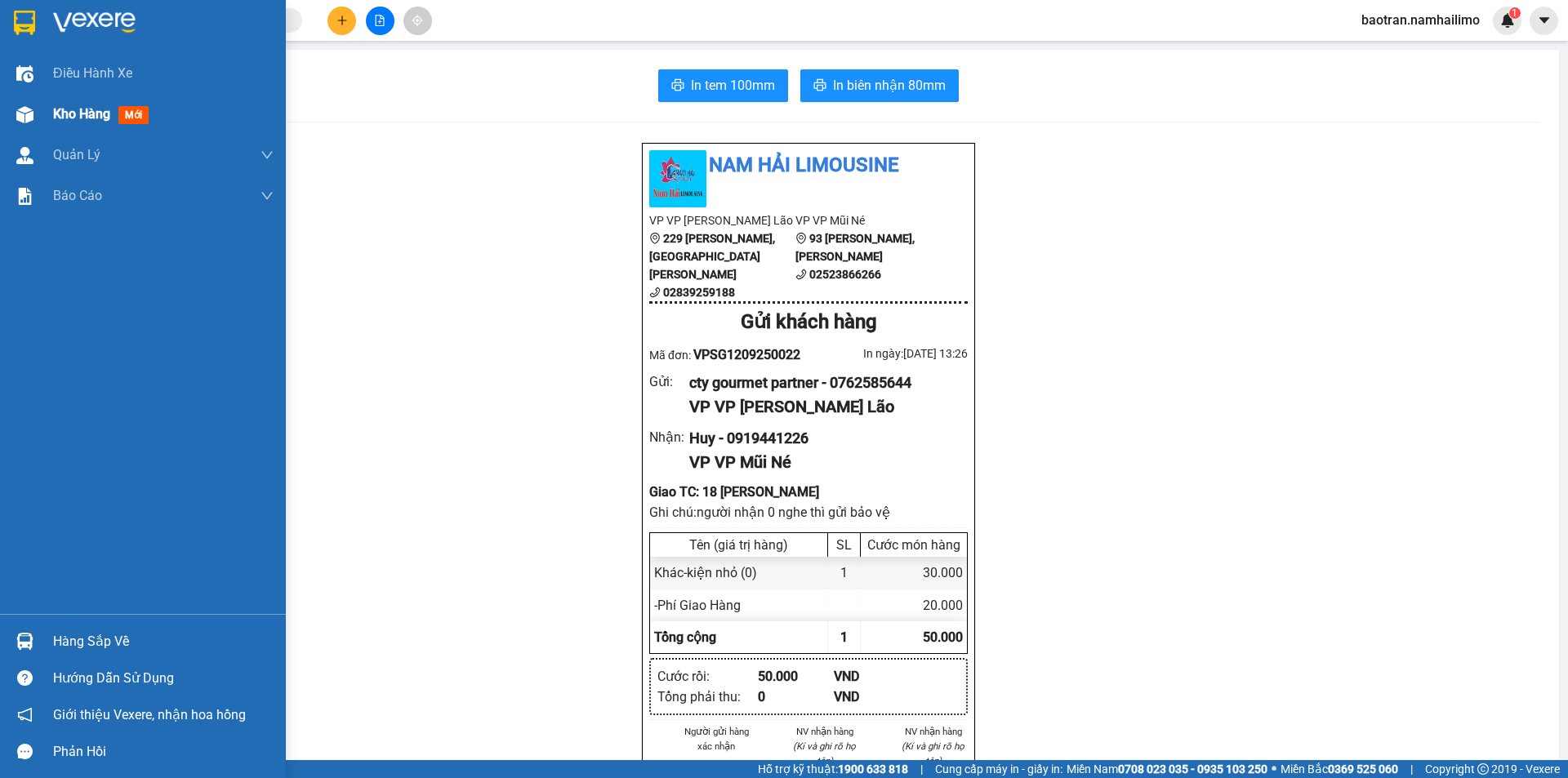
click at [49, 110] on div "Kho hàng mới" at bounding box center [143, 114] width 286 height 41
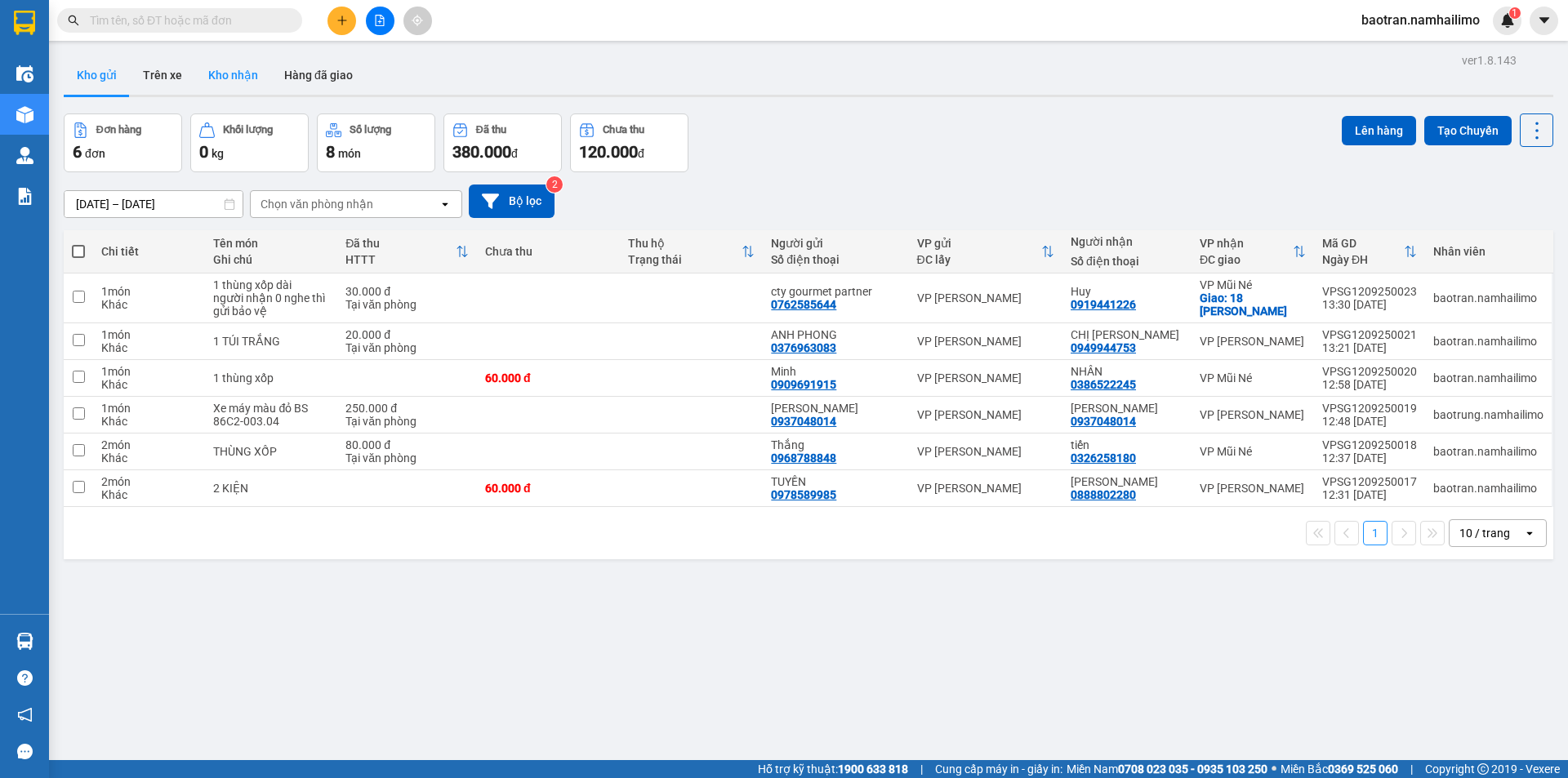
click at [228, 76] on button "Kho nhận" at bounding box center [233, 74] width 76 height 39
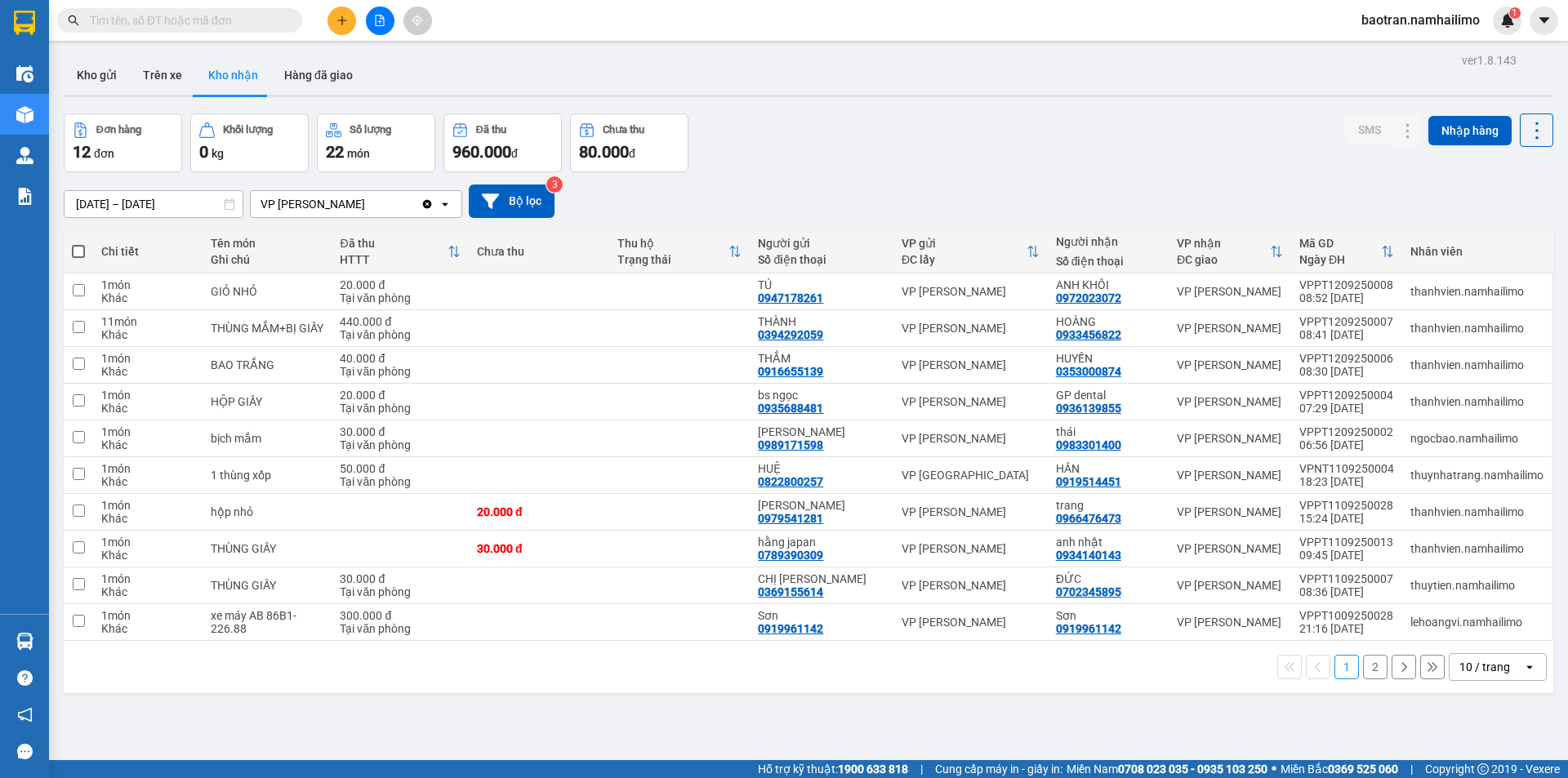
click at [230, 206] on icon at bounding box center [229, 204] width 12 height 12
click at [226, 206] on icon at bounding box center [229, 204] width 12 height 12
drag, startPoint x: 223, startPoint y: 206, endPoint x: 211, endPoint y: 201, distance: 13.0
click at [222, 206] on div "[DATE] – [DATE] Press the down arrow key to interact with the calendar and sele…" at bounding box center [153, 203] width 180 height 28
click at [201, 200] on input "[DATE] – [DATE]" at bounding box center [153, 203] width 178 height 26
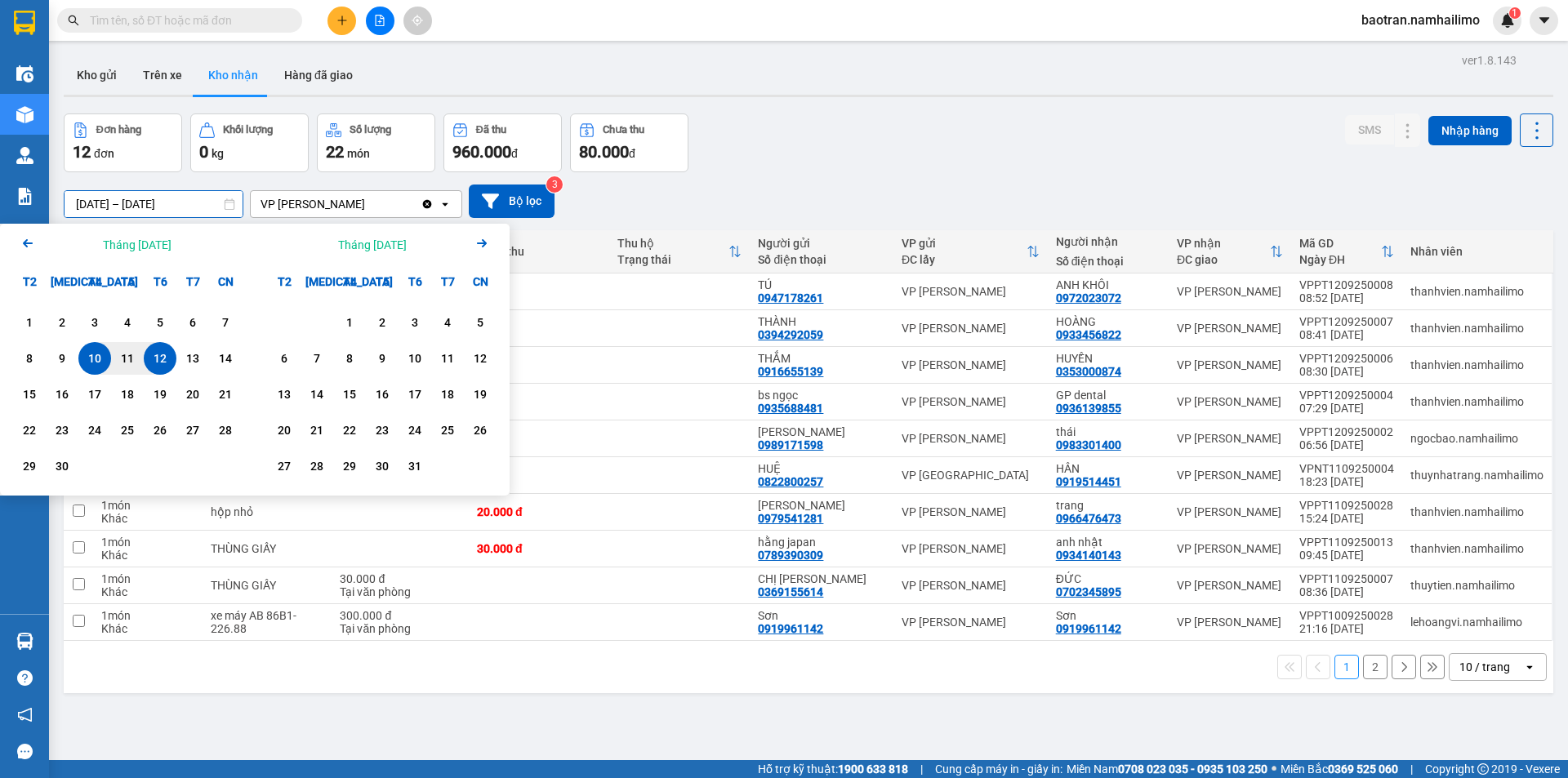
click at [502, 71] on div "Kho gửi Trên xe Kho nhận Hàng đã giao" at bounding box center [808, 77] width 1489 height 44
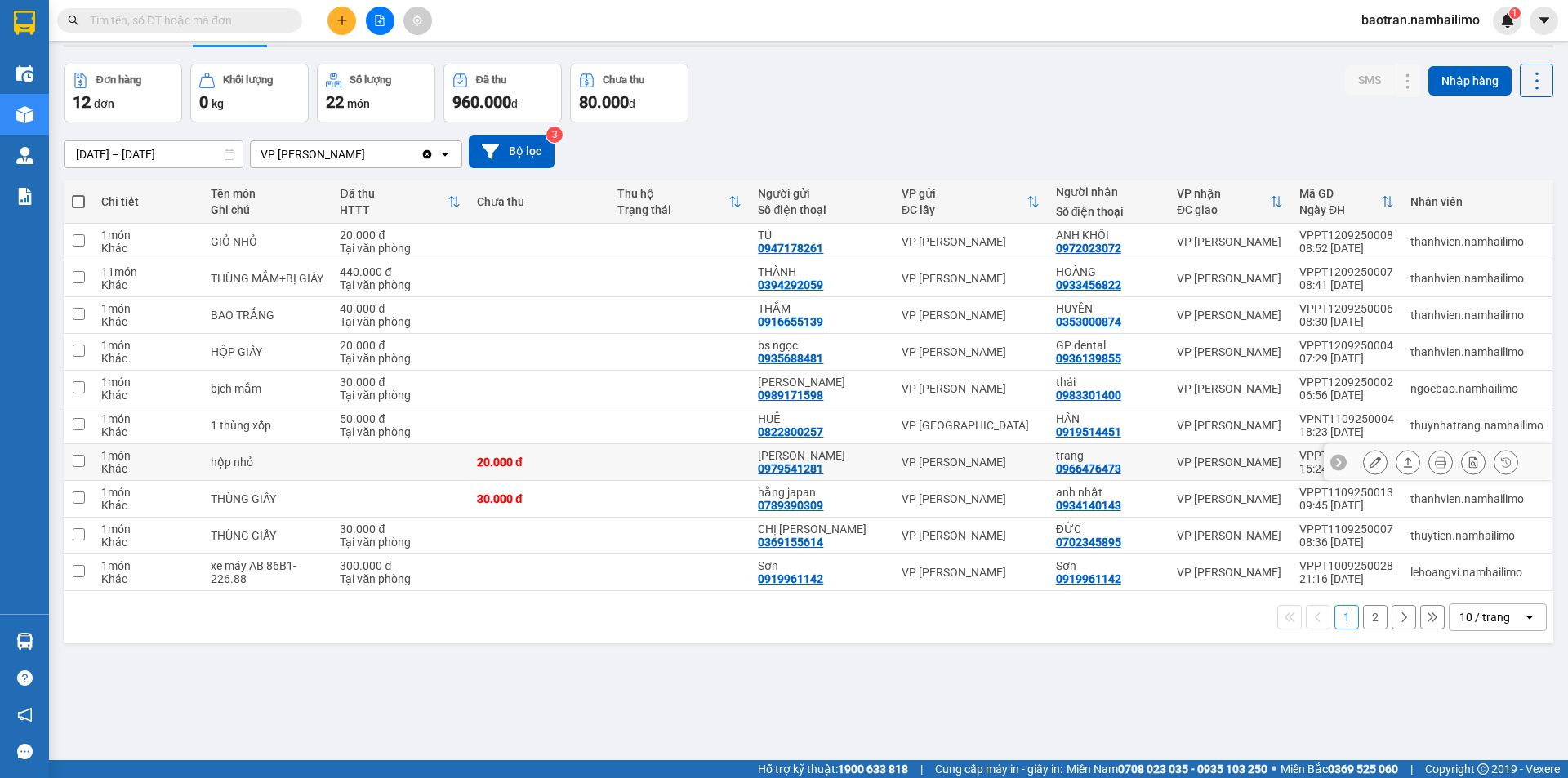
scroll to position [75, 0]
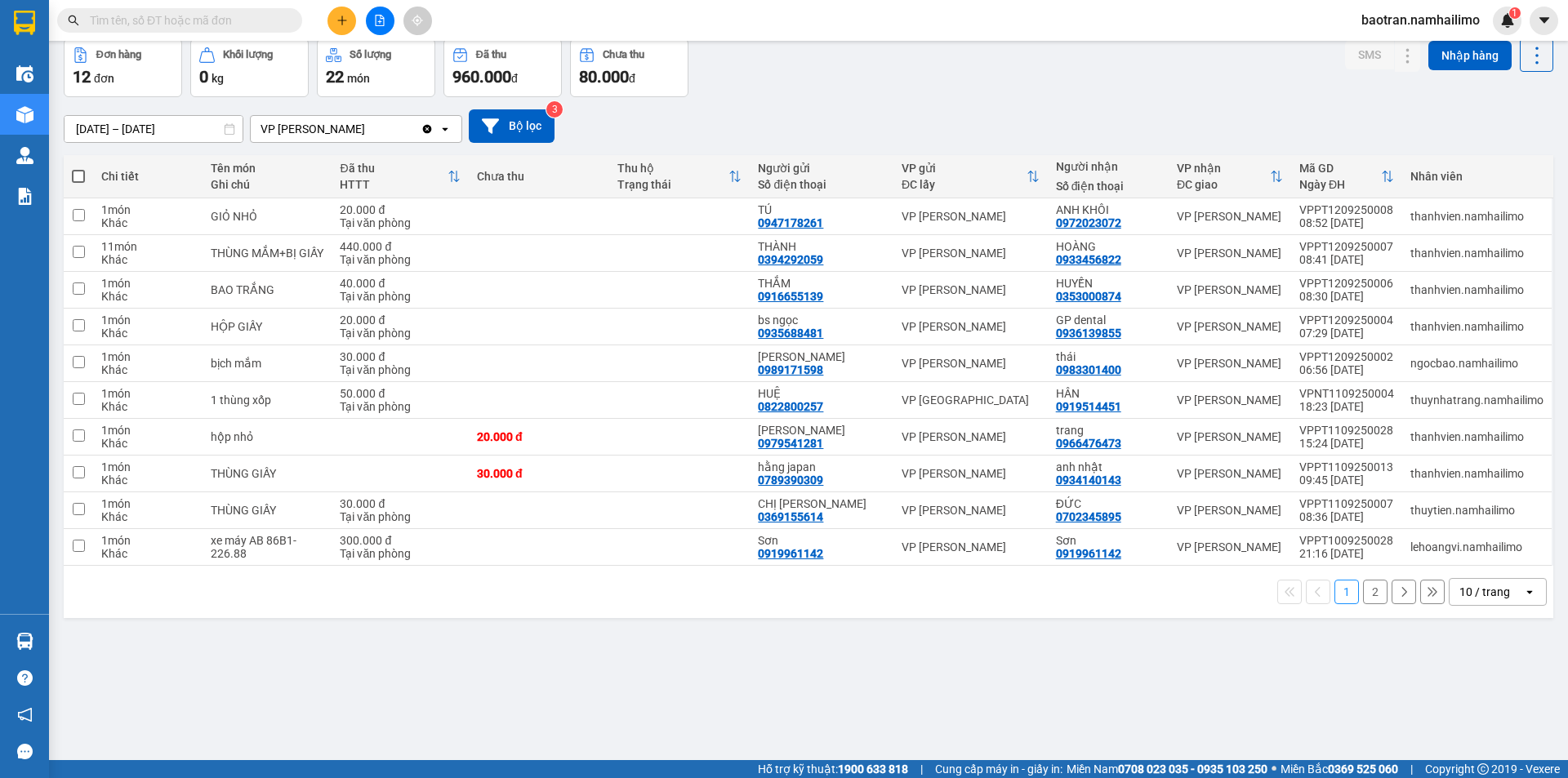
click at [1363, 601] on button "2" at bounding box center [1375, 591] width 24 height 24
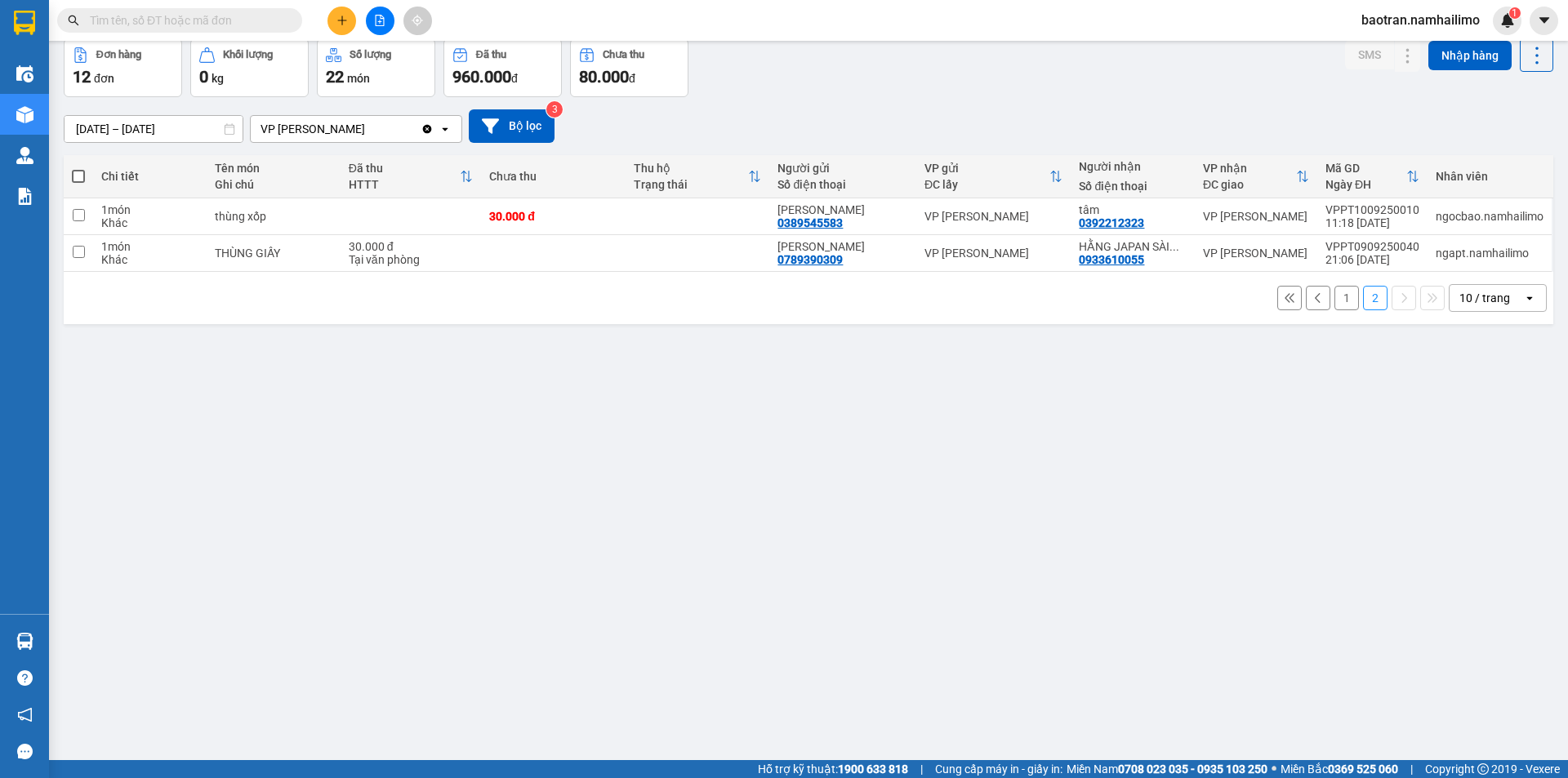
scroll to position [0, 0]
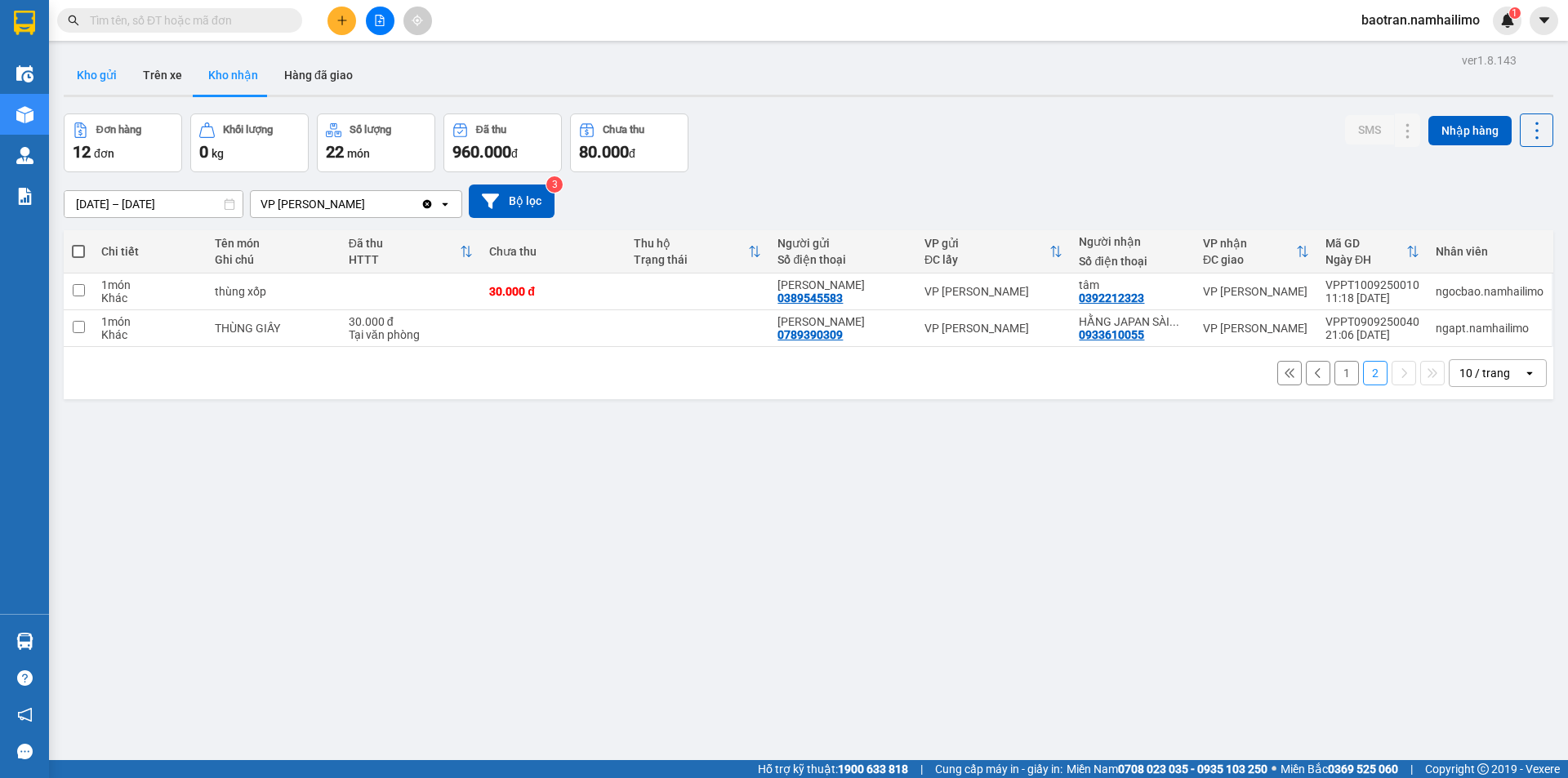
click at [89, 76] on button "Kho gửi" at bounding box center [96, 74] width 66 height 39
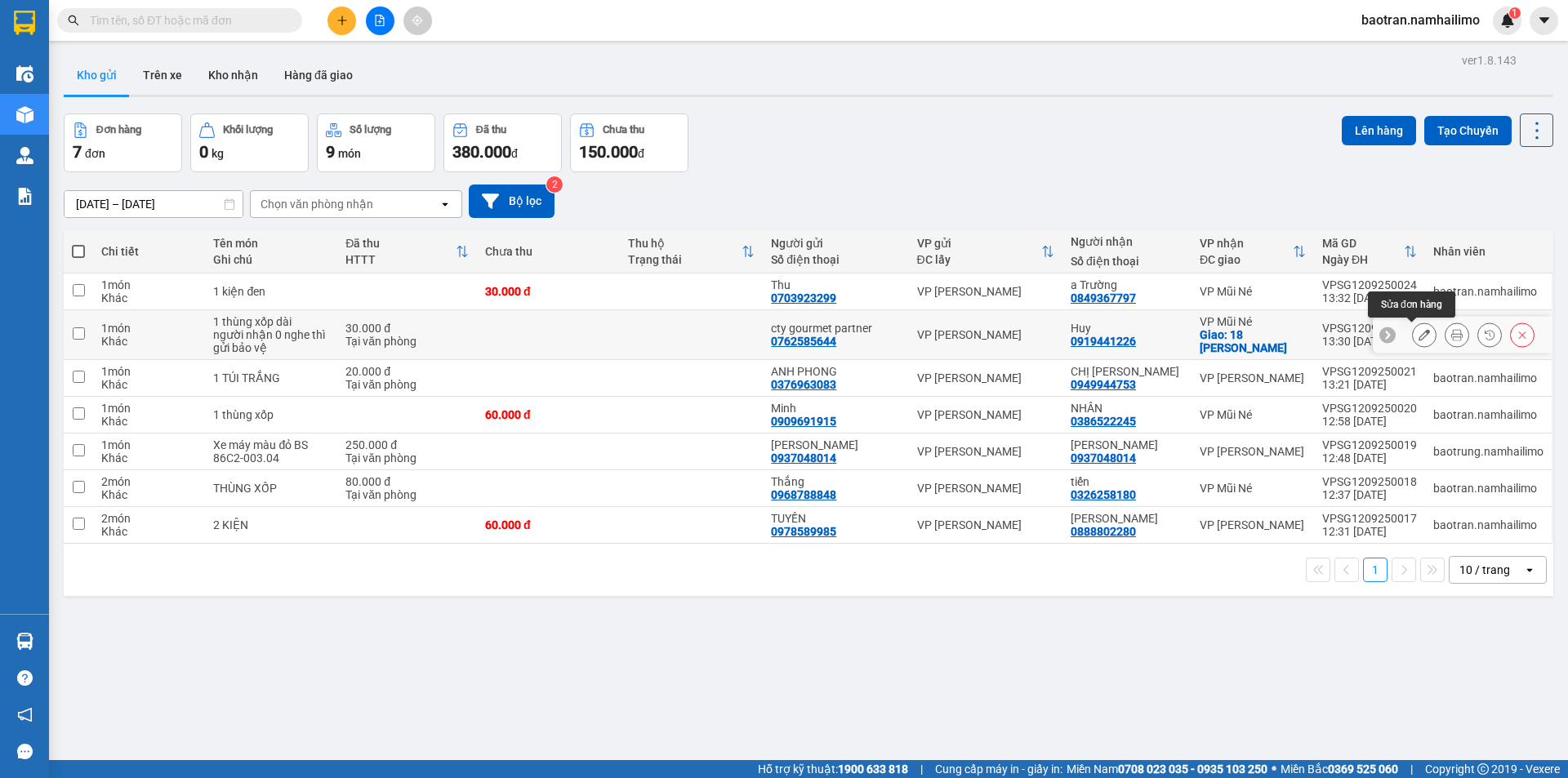
click at [1418, 337] on icon at bounding box center [1424, 335] width 12 height 12
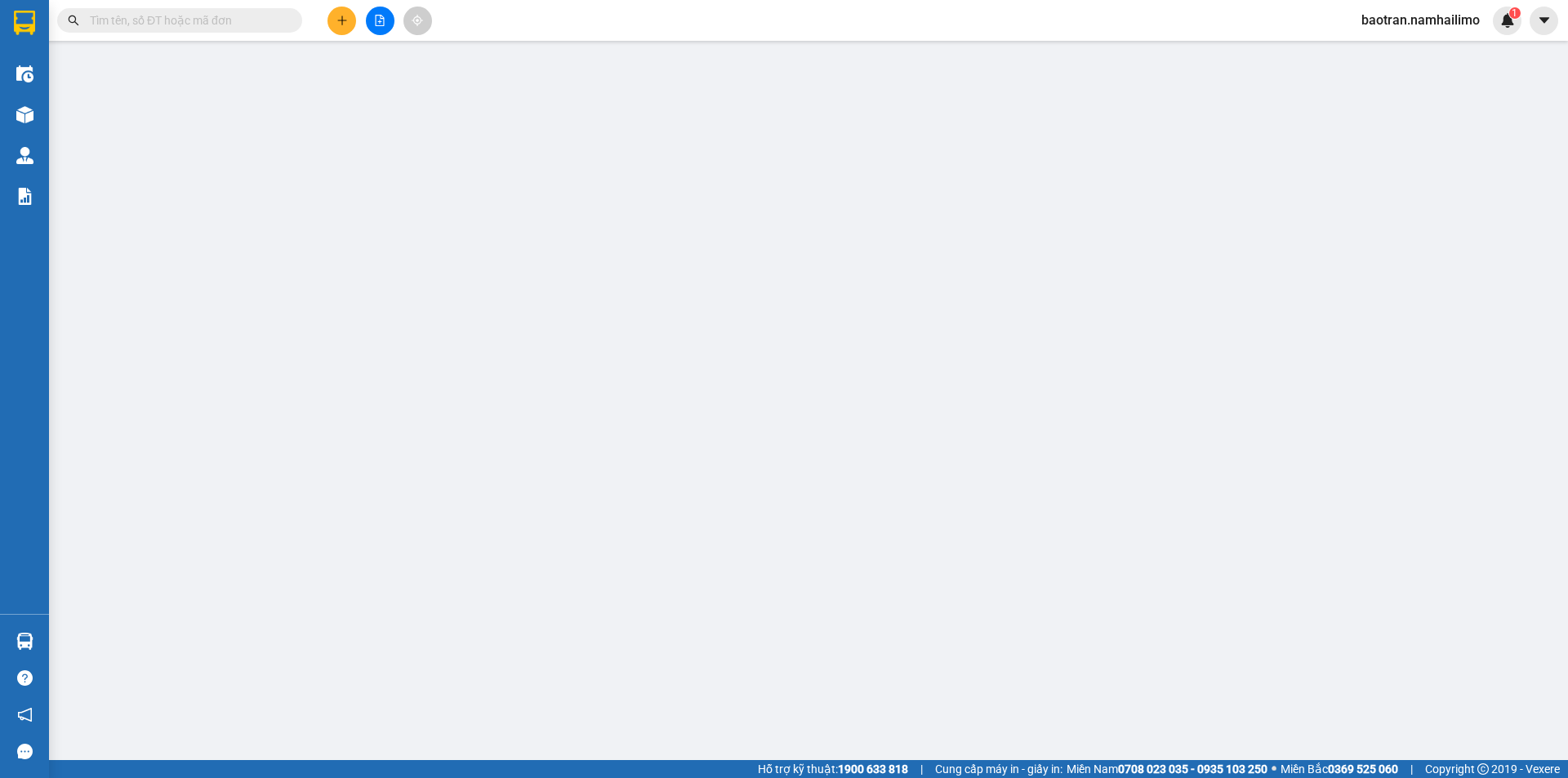
type input "0762585644"
type input "cty gourmet partner"
type input "0919441226"
type input "Huy"
checkbox input "true"
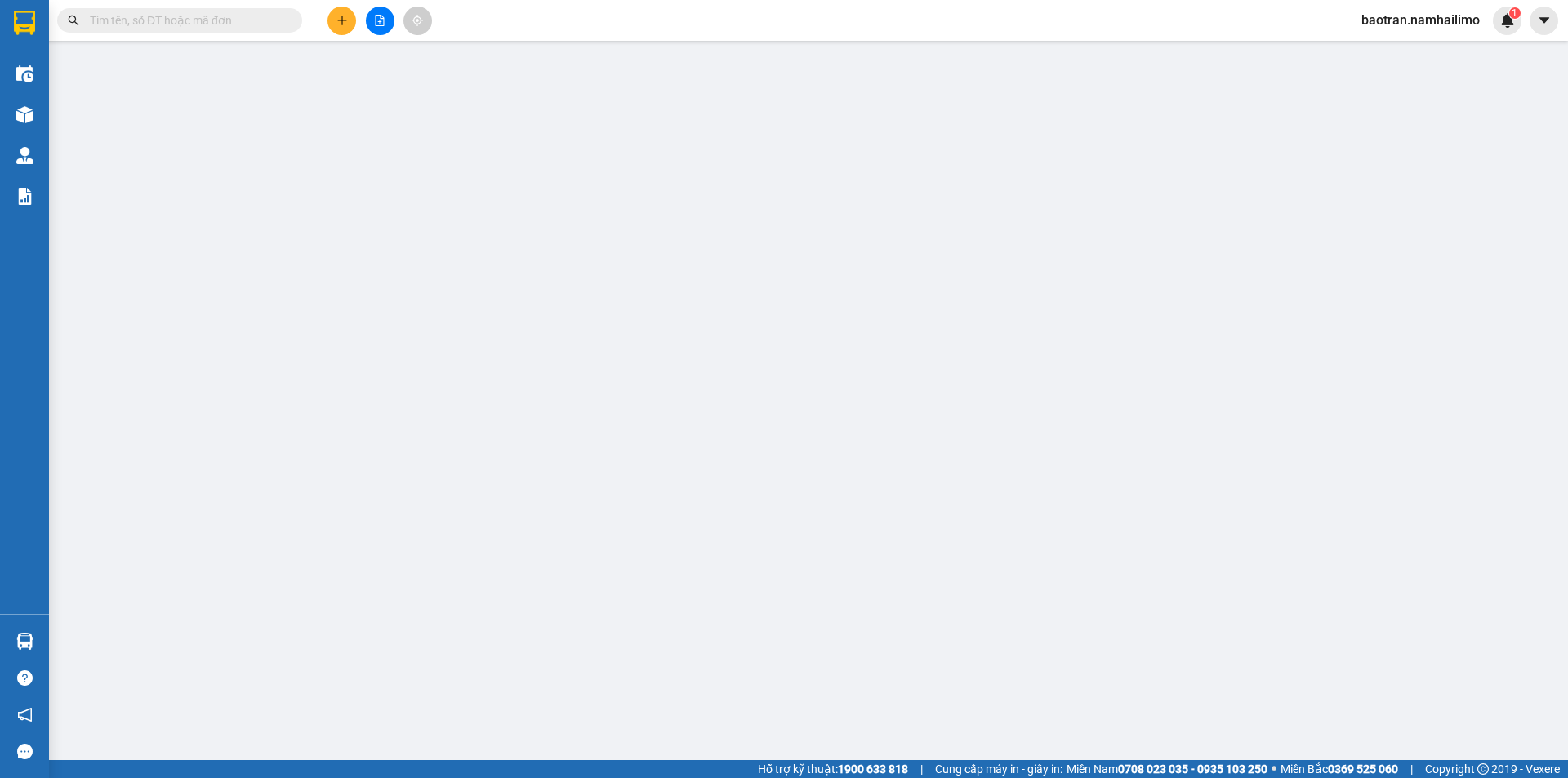
type input "18 [PERSON_NAME]"
type input "30.000"
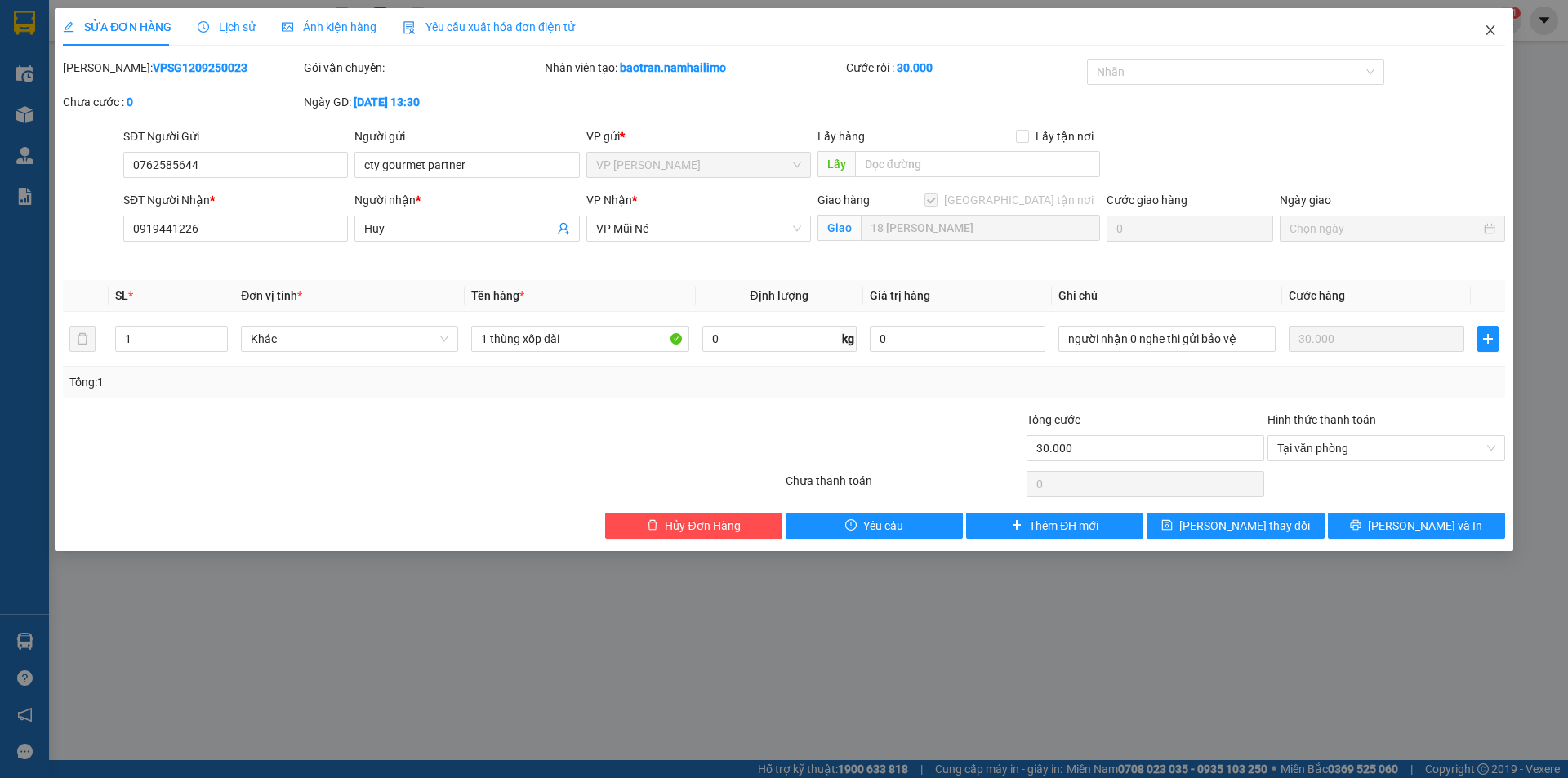
click at [1495, 32] on icon "close" at bounding box center [1490, 30] width 13 height 13
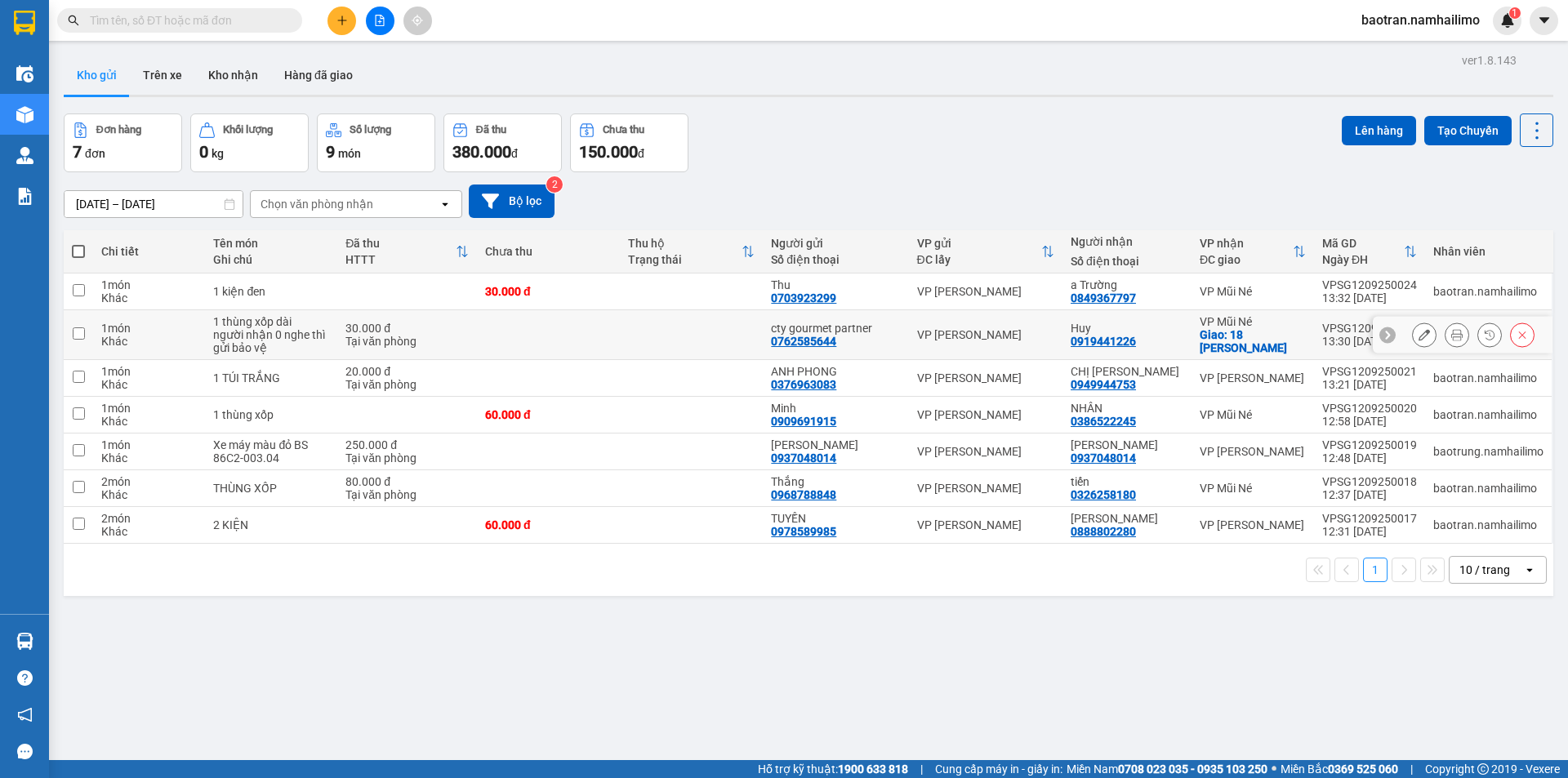
click at [1105, 338] on div "0919441226" at bounding box center [1103, 341] width 65 height 13
click at [1418, 338] on icon at bounding box center [1424, 335] width 12 height 12
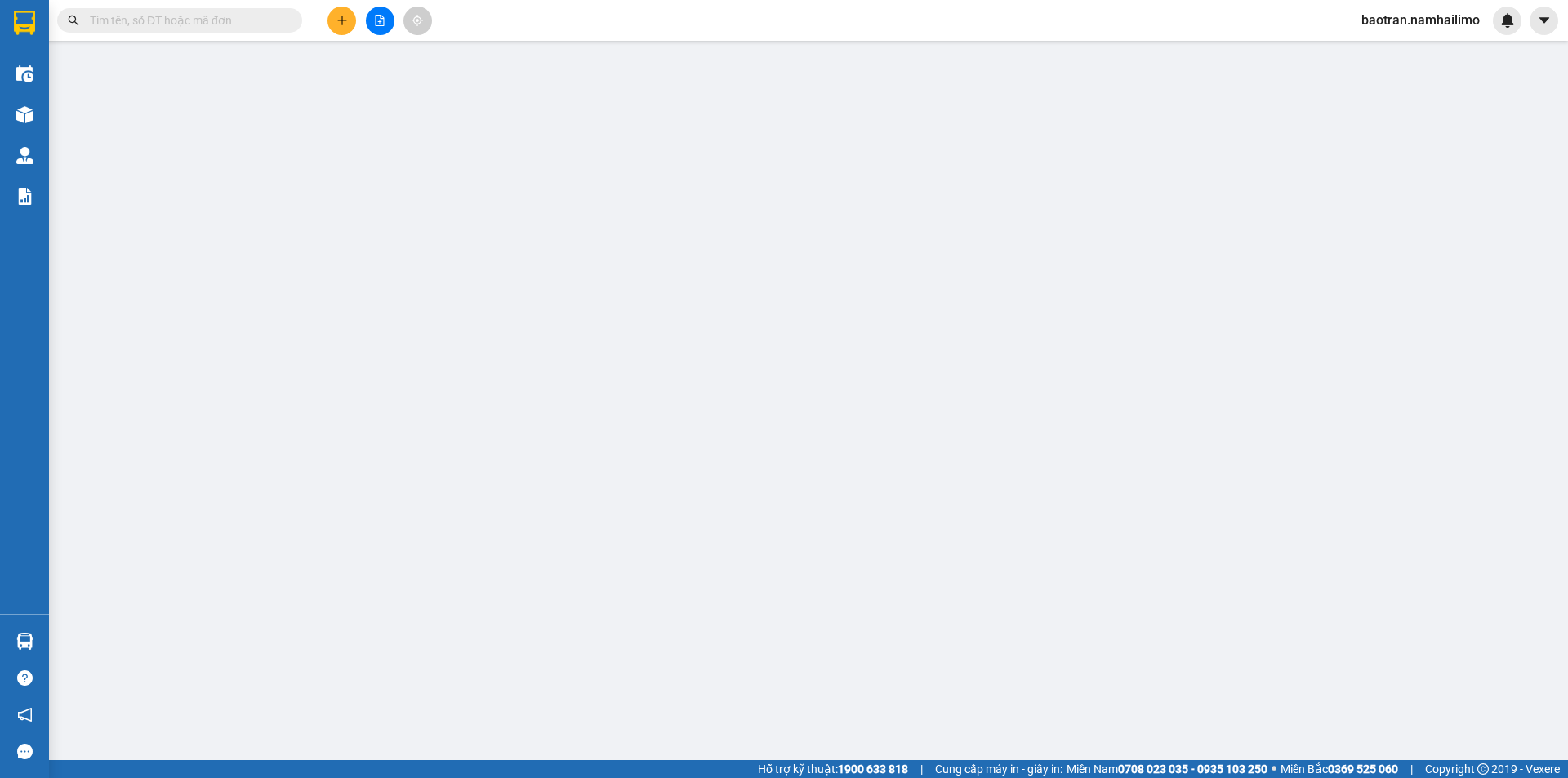
type input "0762585644"
type input "cty gourmet partner"
type input "0919441226"
type input "Huy"
checkbox input "true"
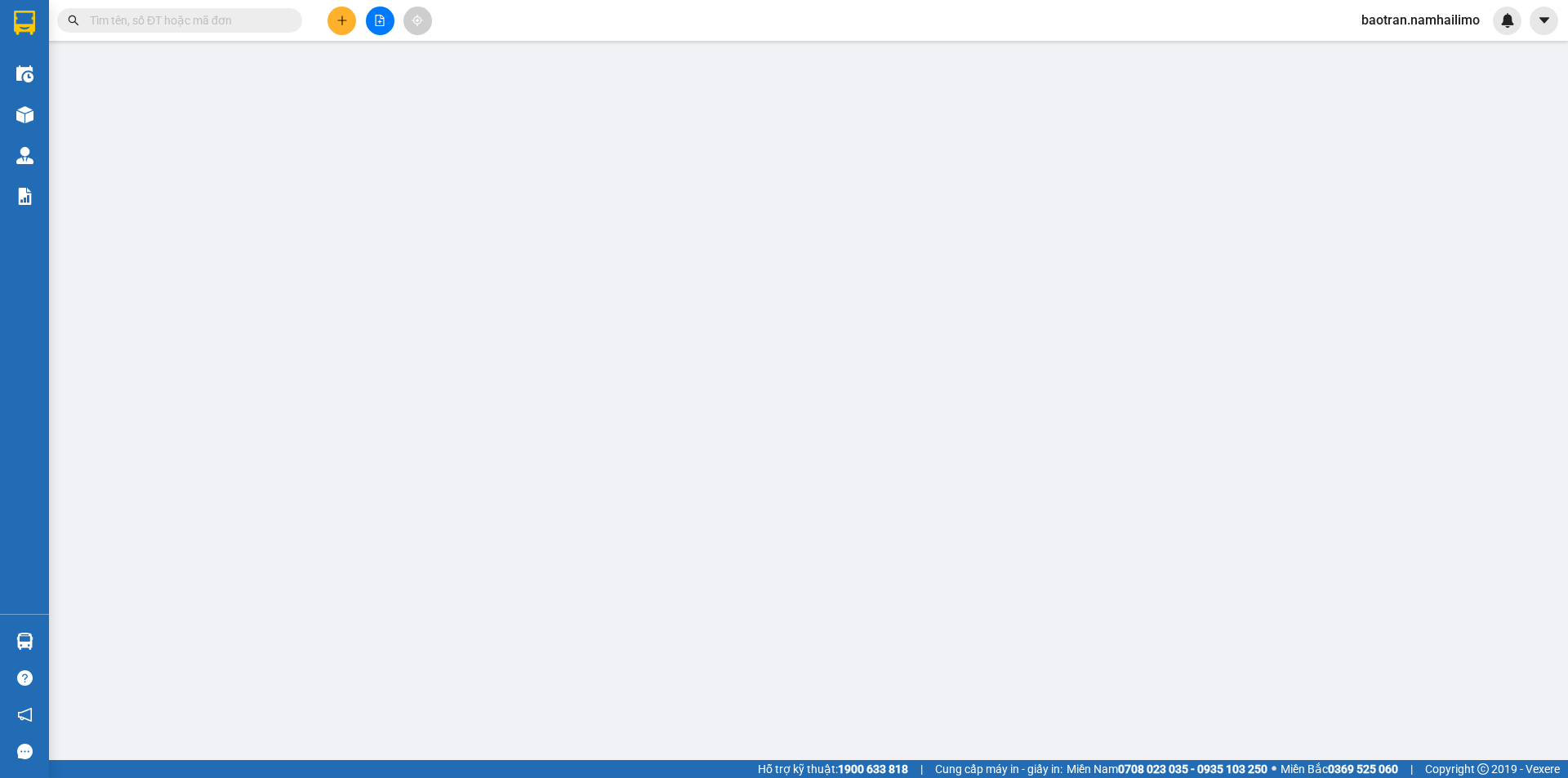
type input "18 [PERSON_NAME]"
type input "30.000"
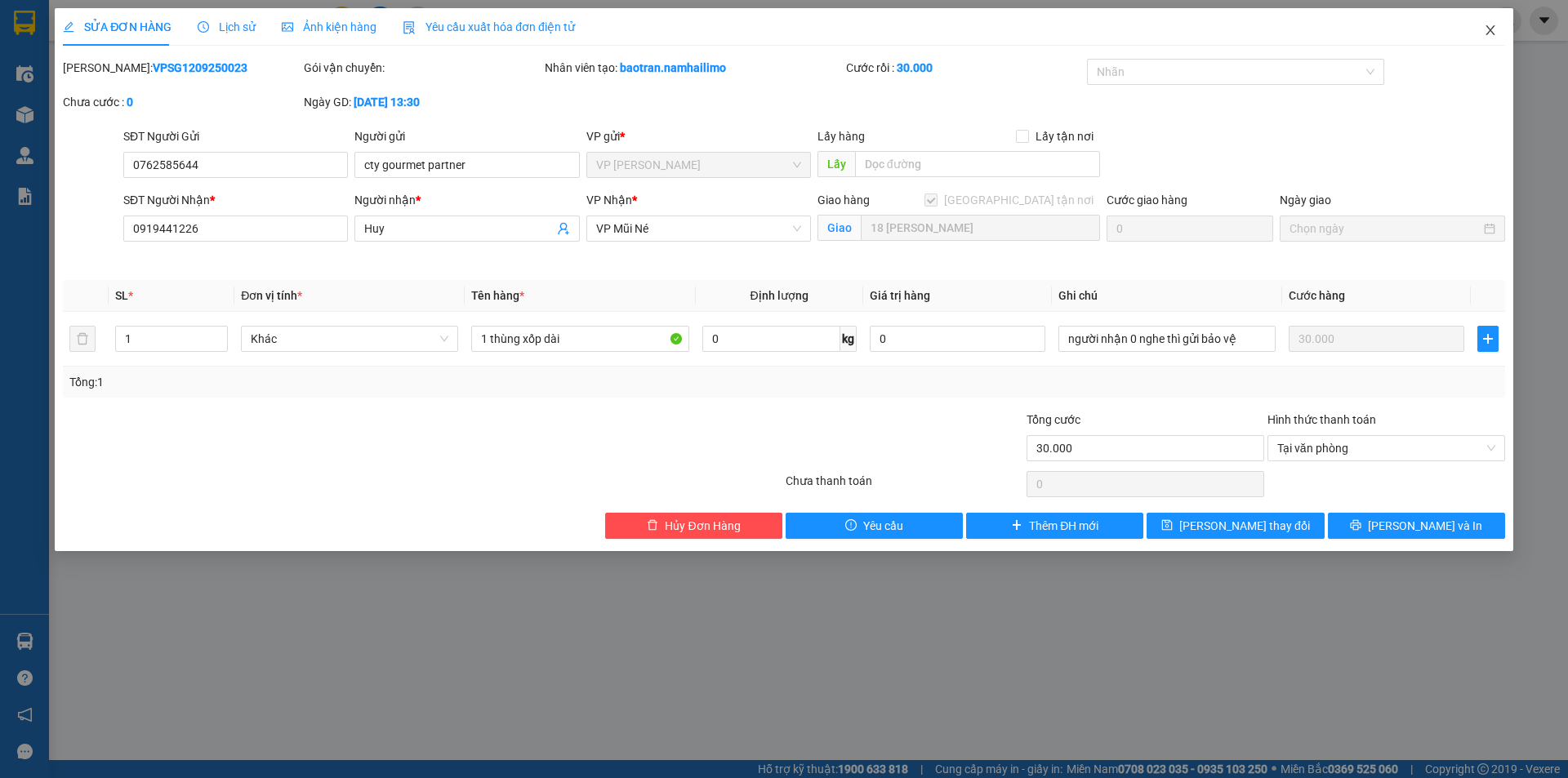
click at [1483, 33] on icon "close" at bounding box center [1490, 30] width 13 height 13
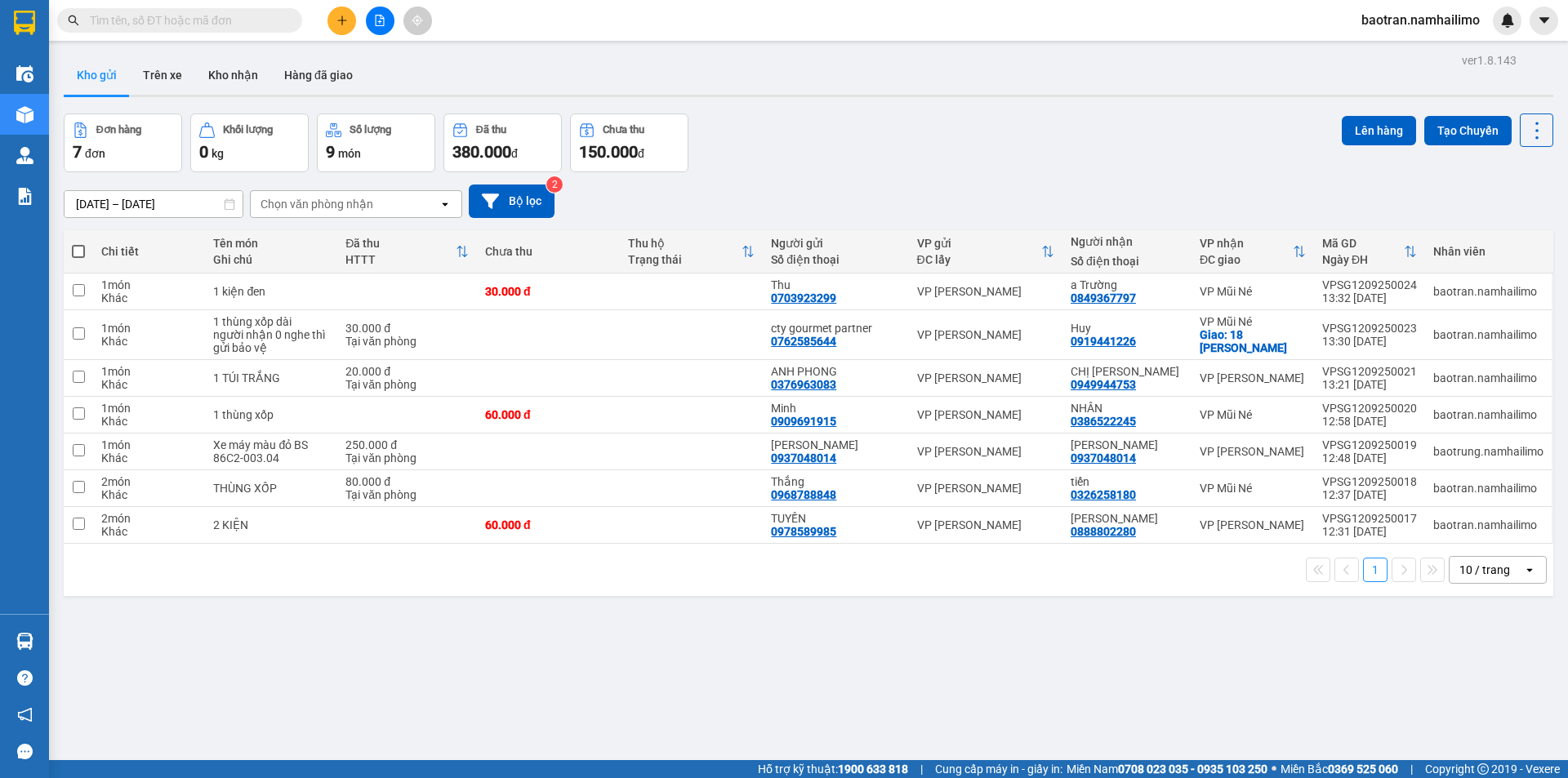
click at [922, 166] on div "Đơn hàng 7 đơn Khối lượng 0 kg Số lượng 9 món Đã thu 380.000 đ Chưa thu 150.000…" at bounding box center [808, 143] width 1489 height 59
click at [360, 653] on div "ver 1.8.143 Kho gửi Trên xe Kho nhận Hàng đã giao Đơn hàng 7 đơn Khối lượng 0 k…" at bounding box center [808, 438] width 1503 height 778
drag, startPoint x: 1547, startPoint y: 19, endPoint x: 217, endPoint y: 57, distance: 1330.5
click at [217, 57] on button "Kho nhận" at bounding box center [233, 74] width 76 height 39
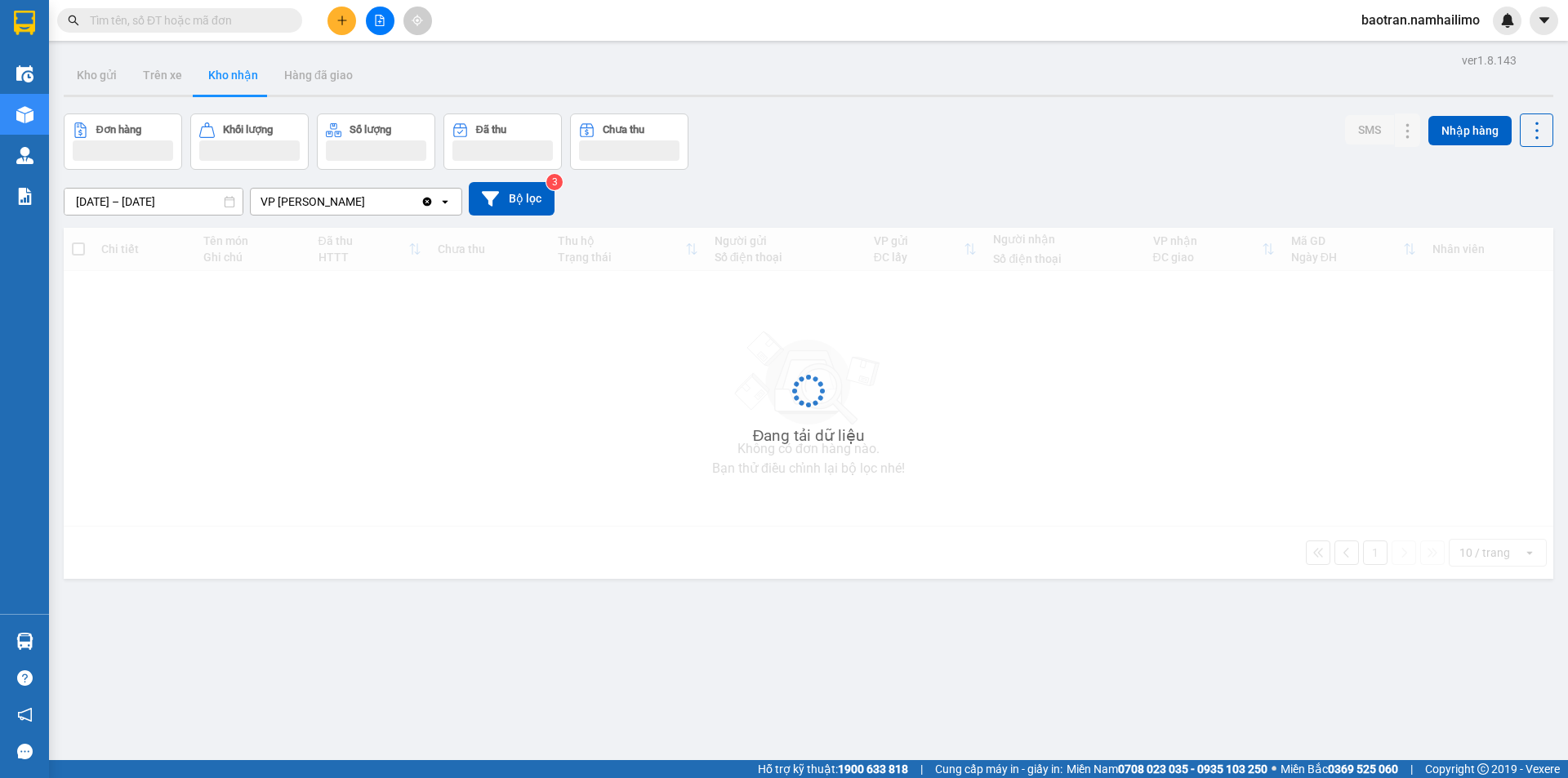
click at [228, 72] on button "Kho nhận" at bounding box center [233, 74] width 76 height 39
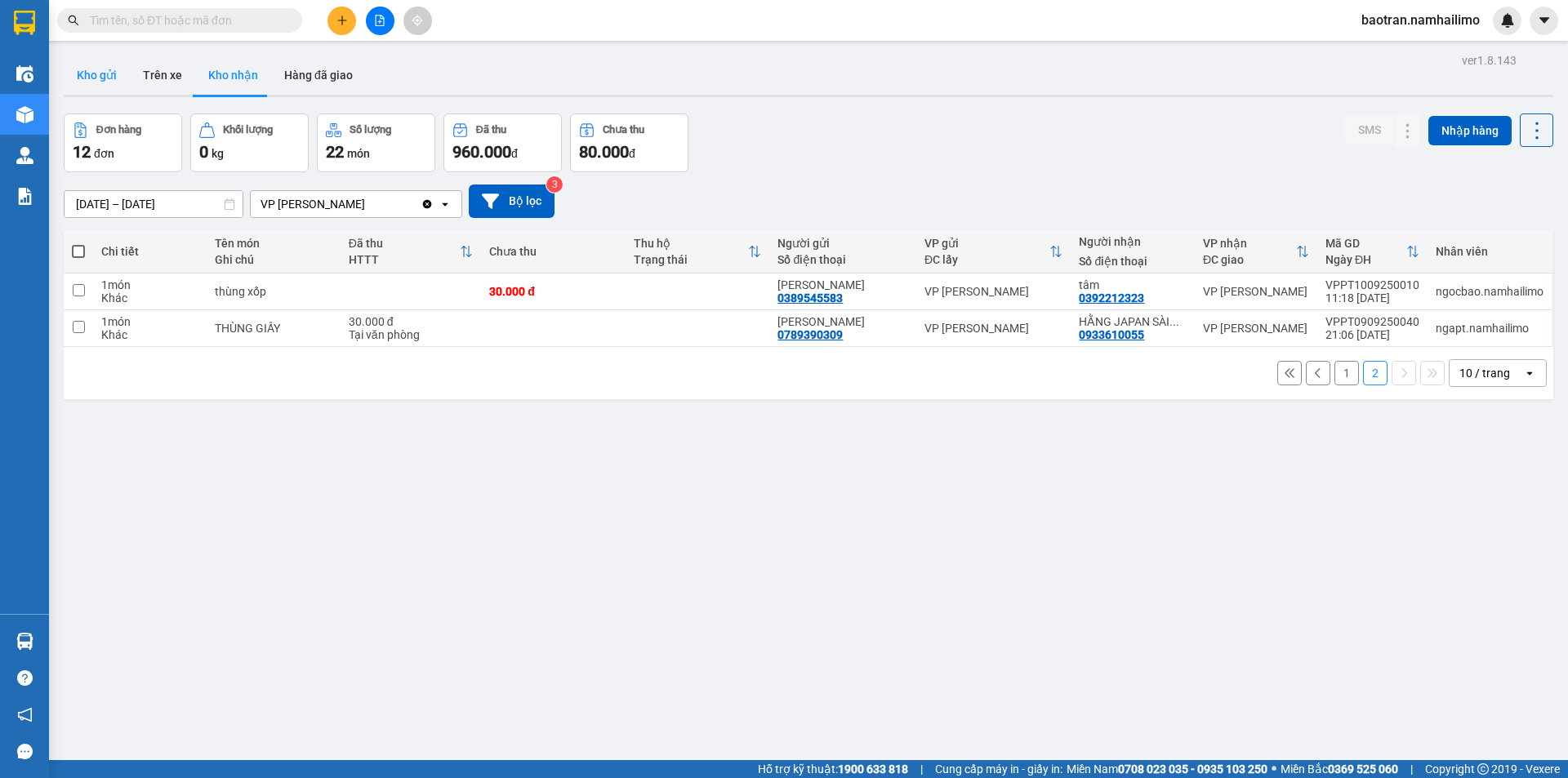
click at [98, 71] on button "Kho gửi" at bounding box center [96, 74] width 66 height 39
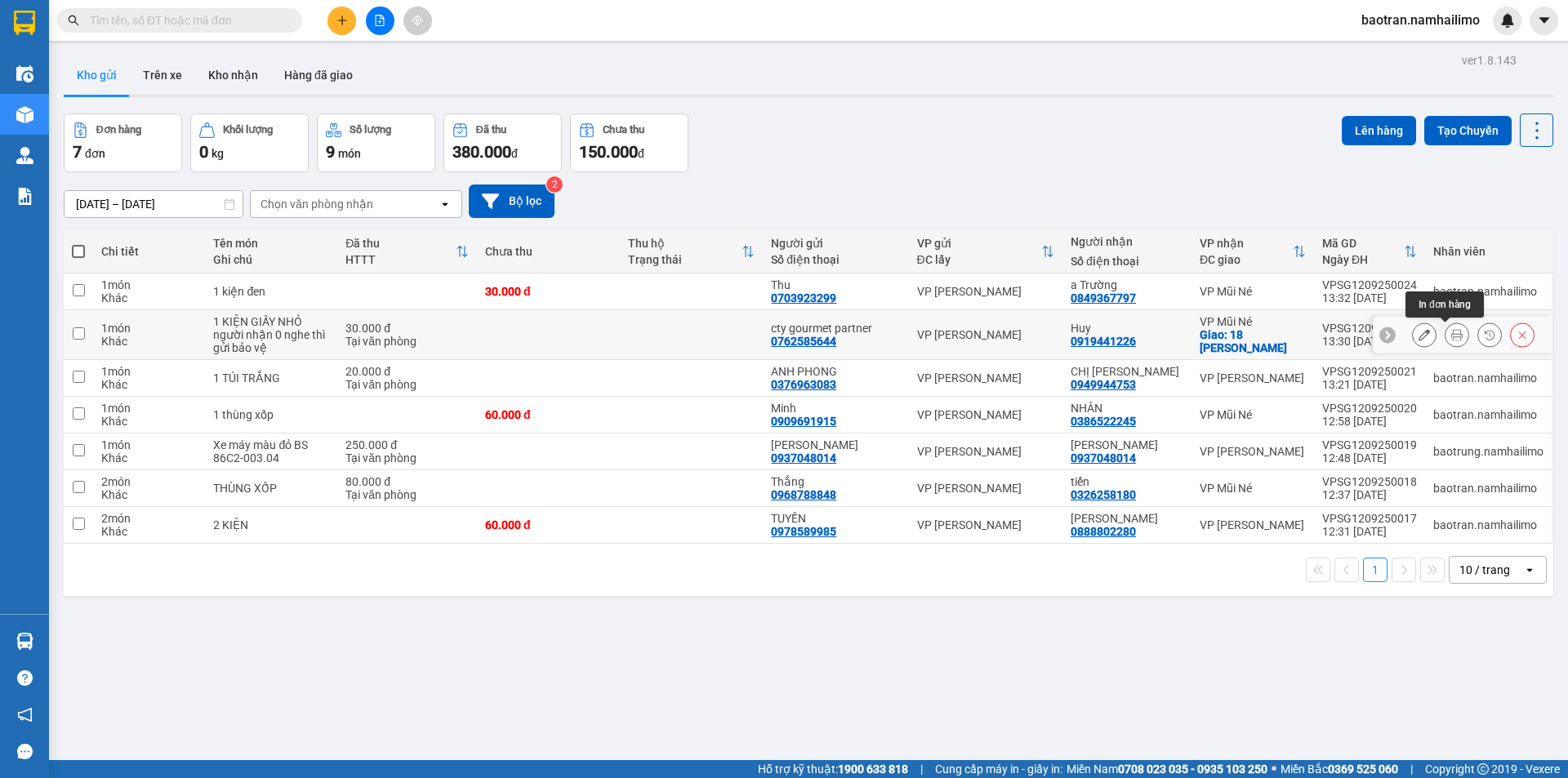
click at [1445, 330] on button at bounding box center [1456, 335] width 23 height 28
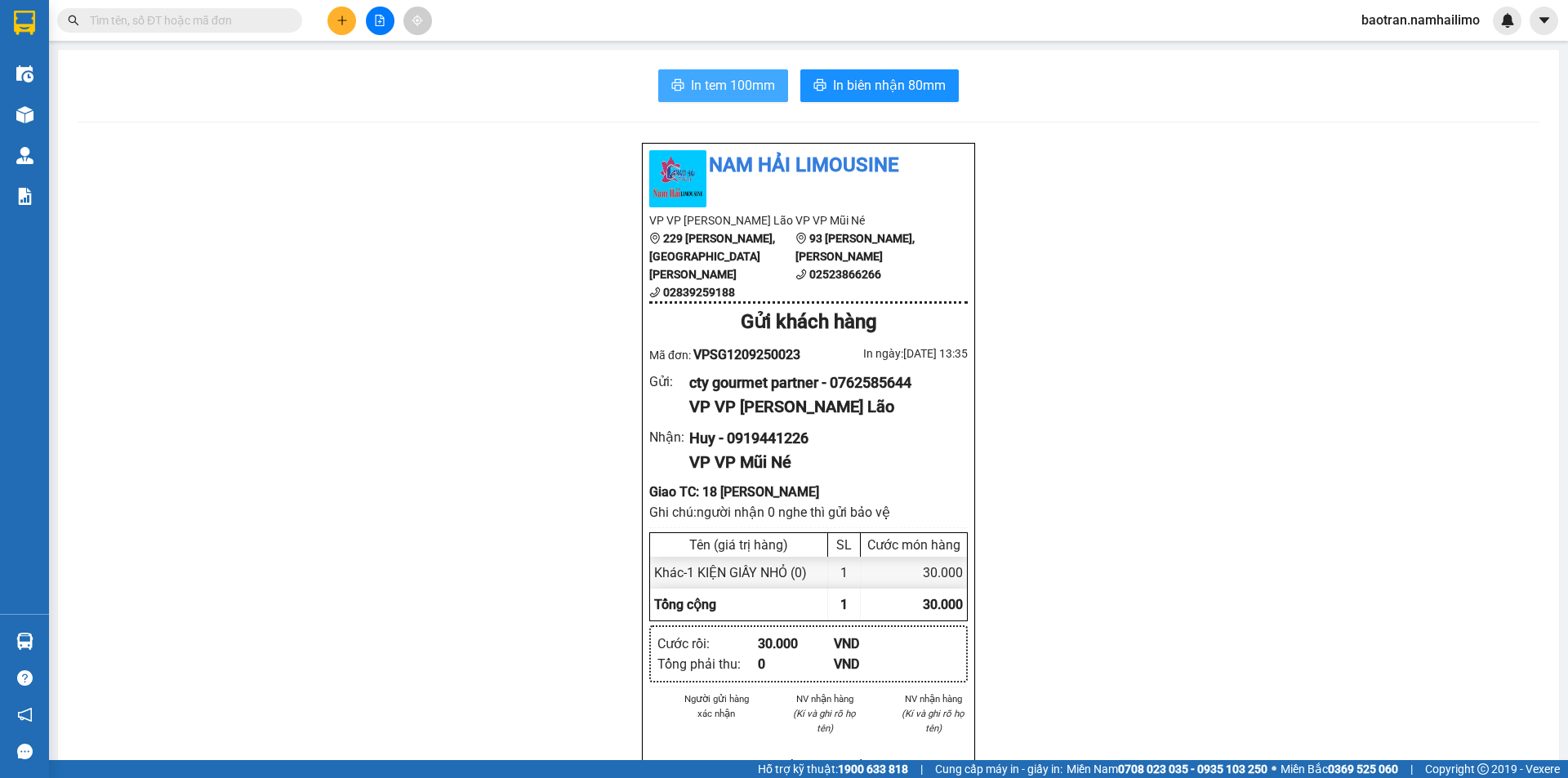
click at [750, 100] on button "In tem 100mm" at bounding box center [723, 85] width 130 height 33
